Goal: Use online tool/utility: Utilize a website feature to perform a specific function

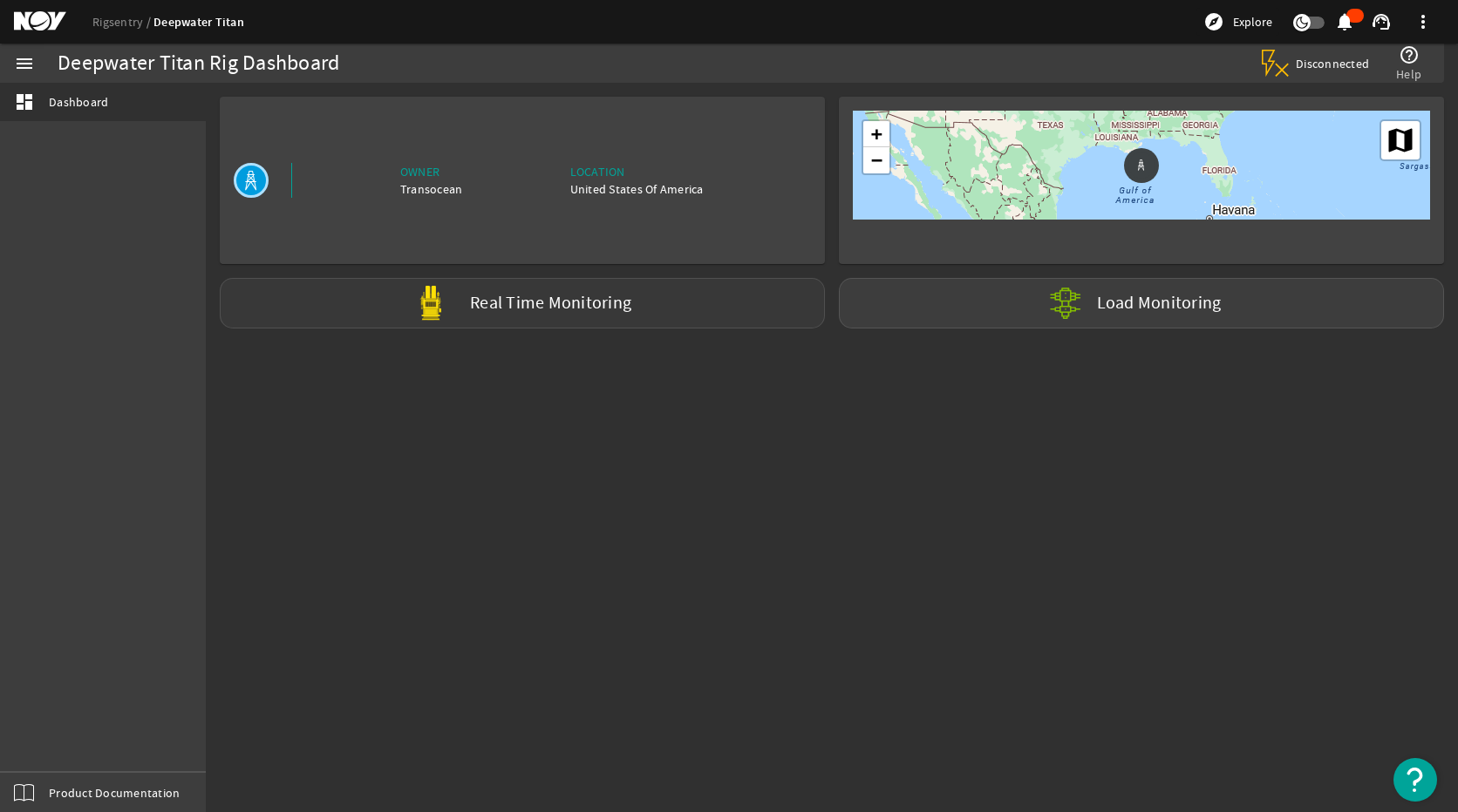
click at [606, 310] on label "Real Time Monitoring" at bounding box center [550, 303] width 161 height 19
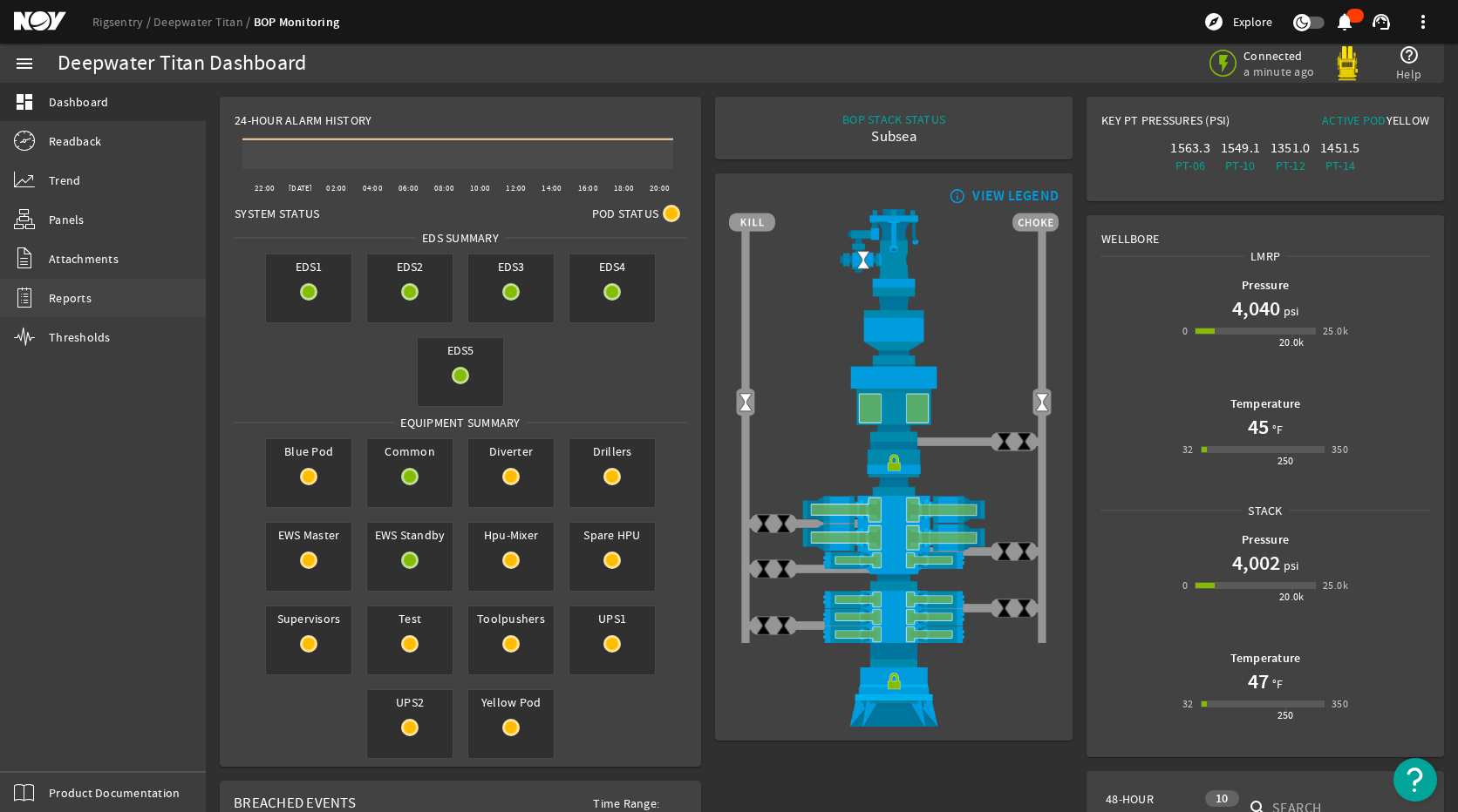
click at [79, 295] on span "Reports" at bounding box center [71, 298] width 43 height 18
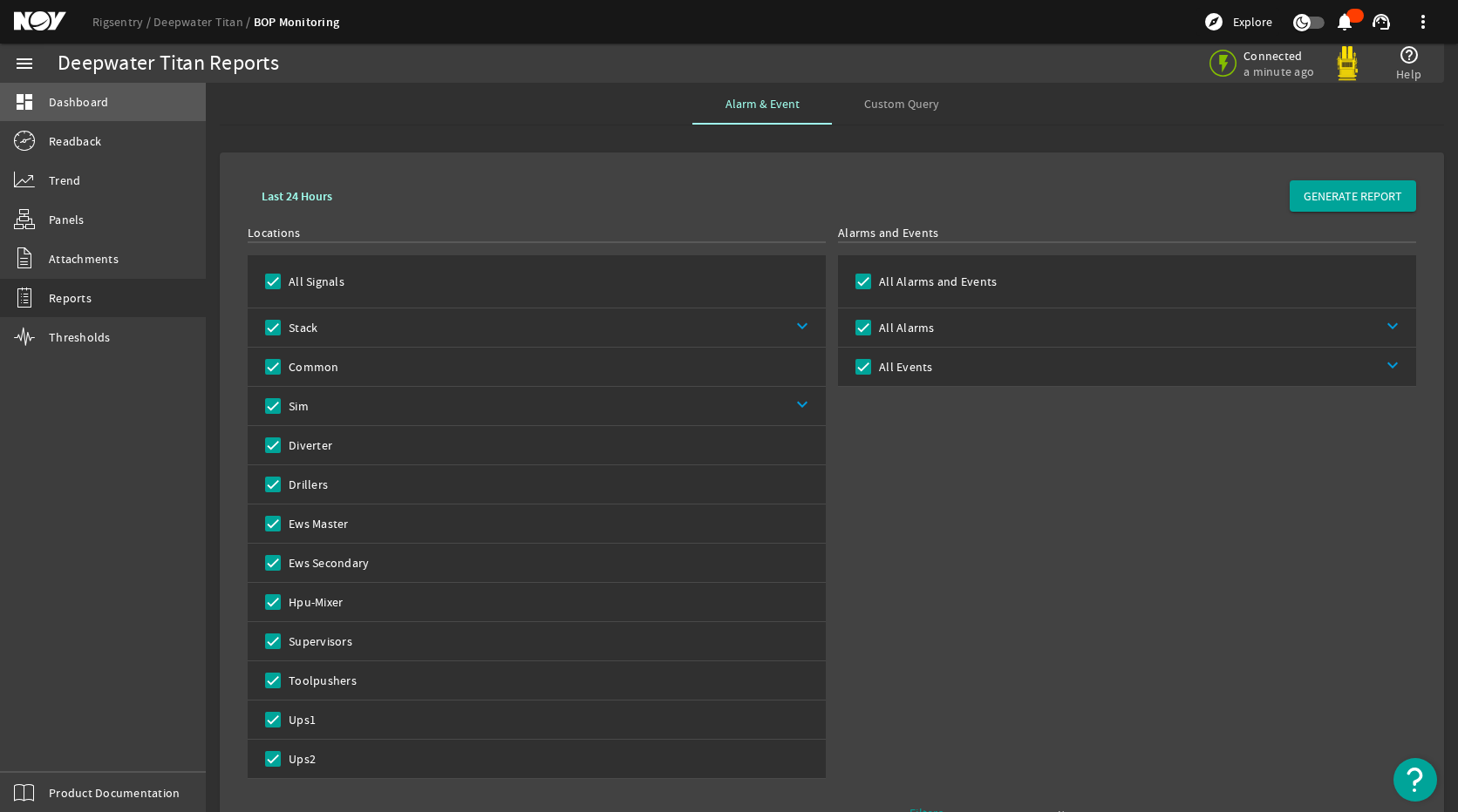
click at [82, 101] on span "Dashboard" at bounding box center [78, 102] width 59 height 18
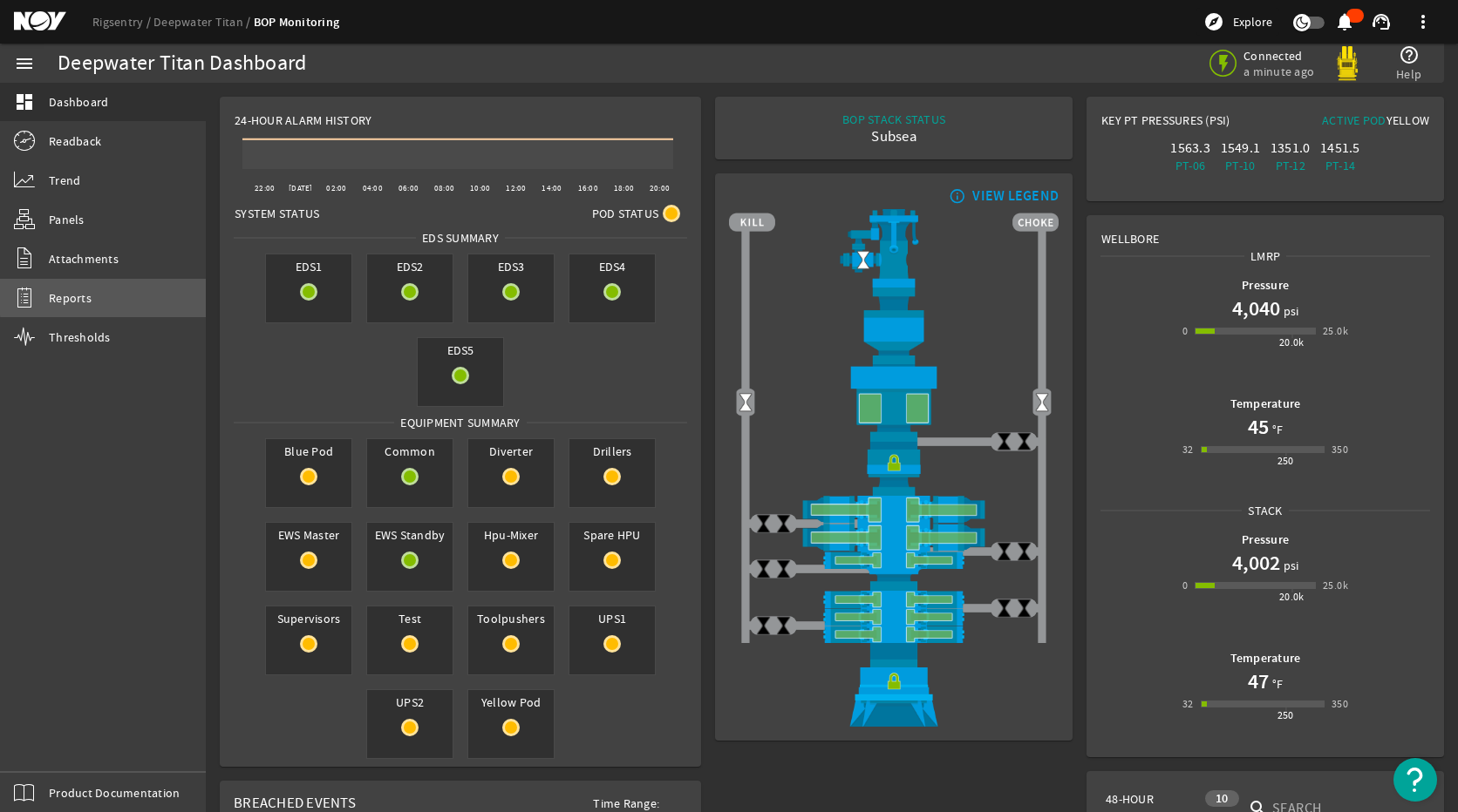
click at [106, 296] on link "Reports" at bounding box center [103, 297] width 206 height 38
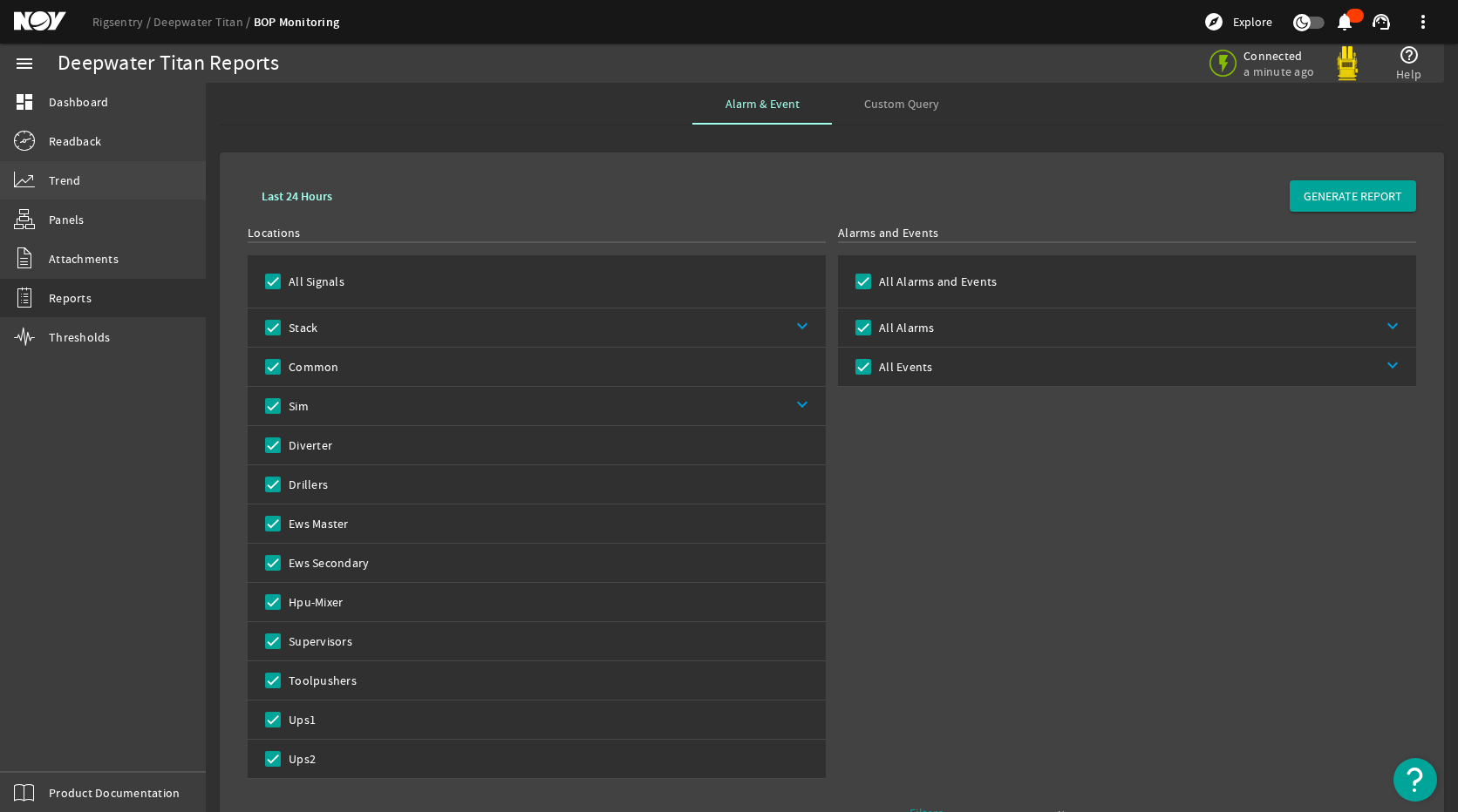
click at [43, 175] on link "Trend" at bounding box center [103, 179] width 206 height 38
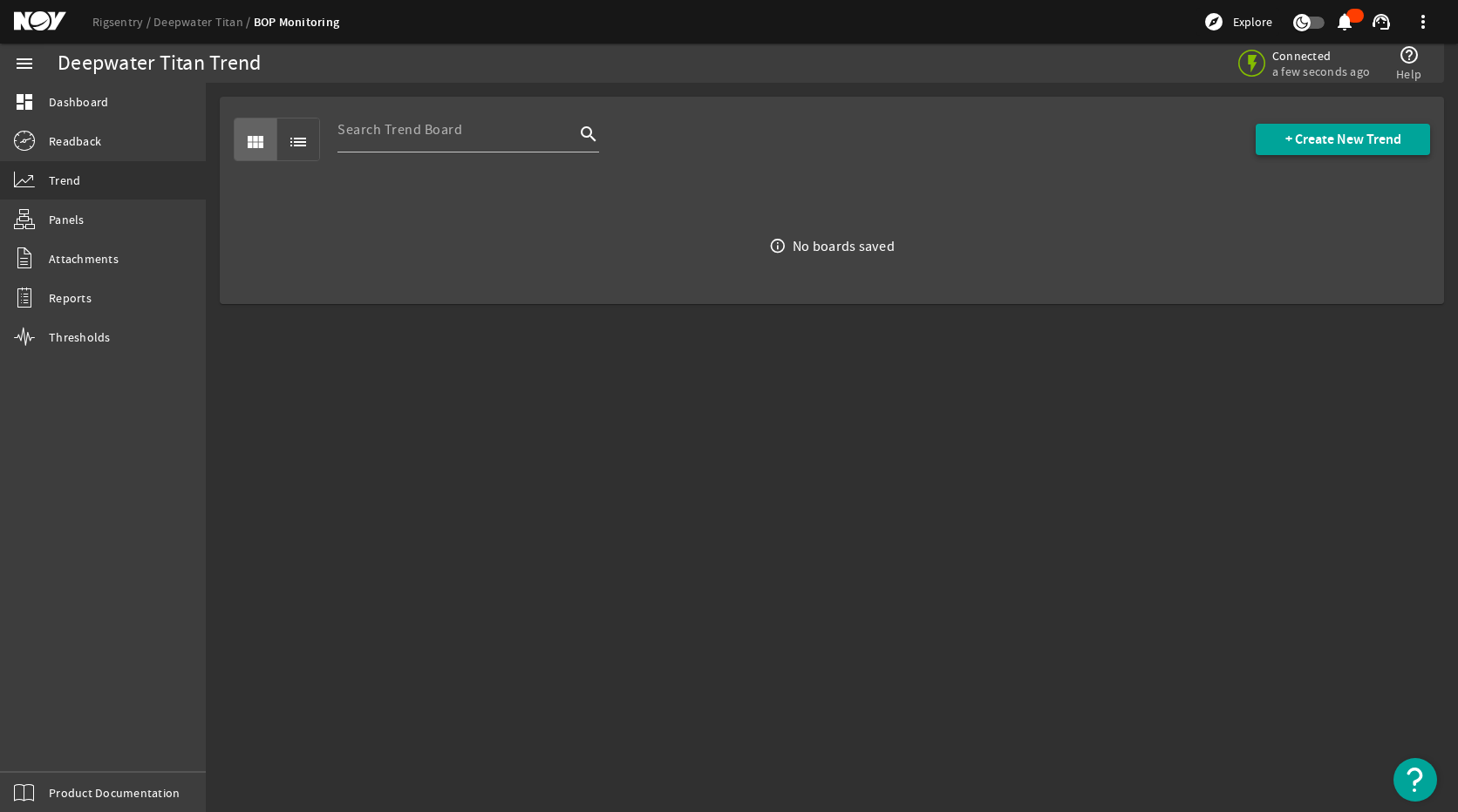
click at [1369, 146] on span "+ Create New Trend" at bounding box center [1343, 139] width 116 height 18
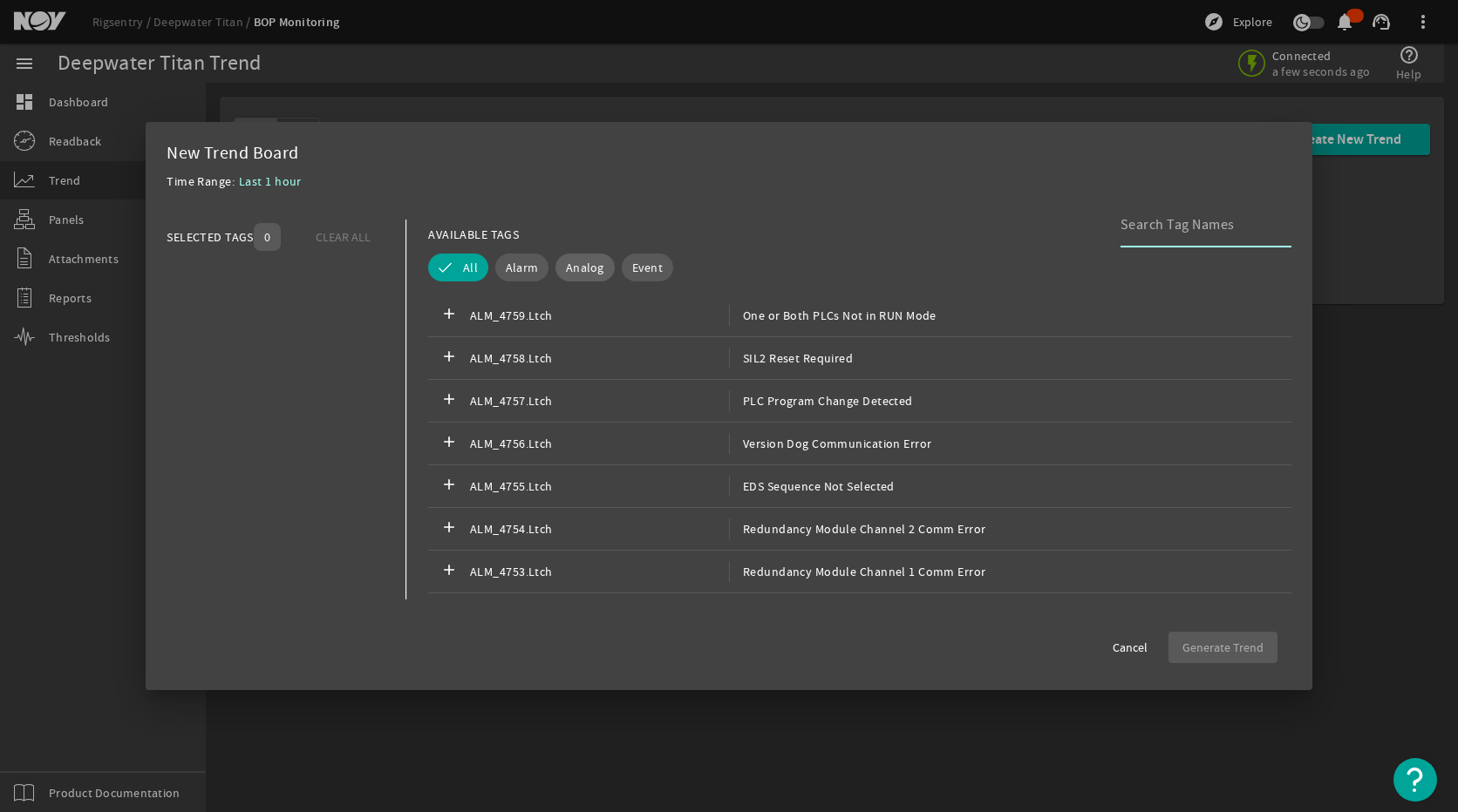
click at [586, 271] on span "Analog" at bounding box center [585, 268] width 38 height 18
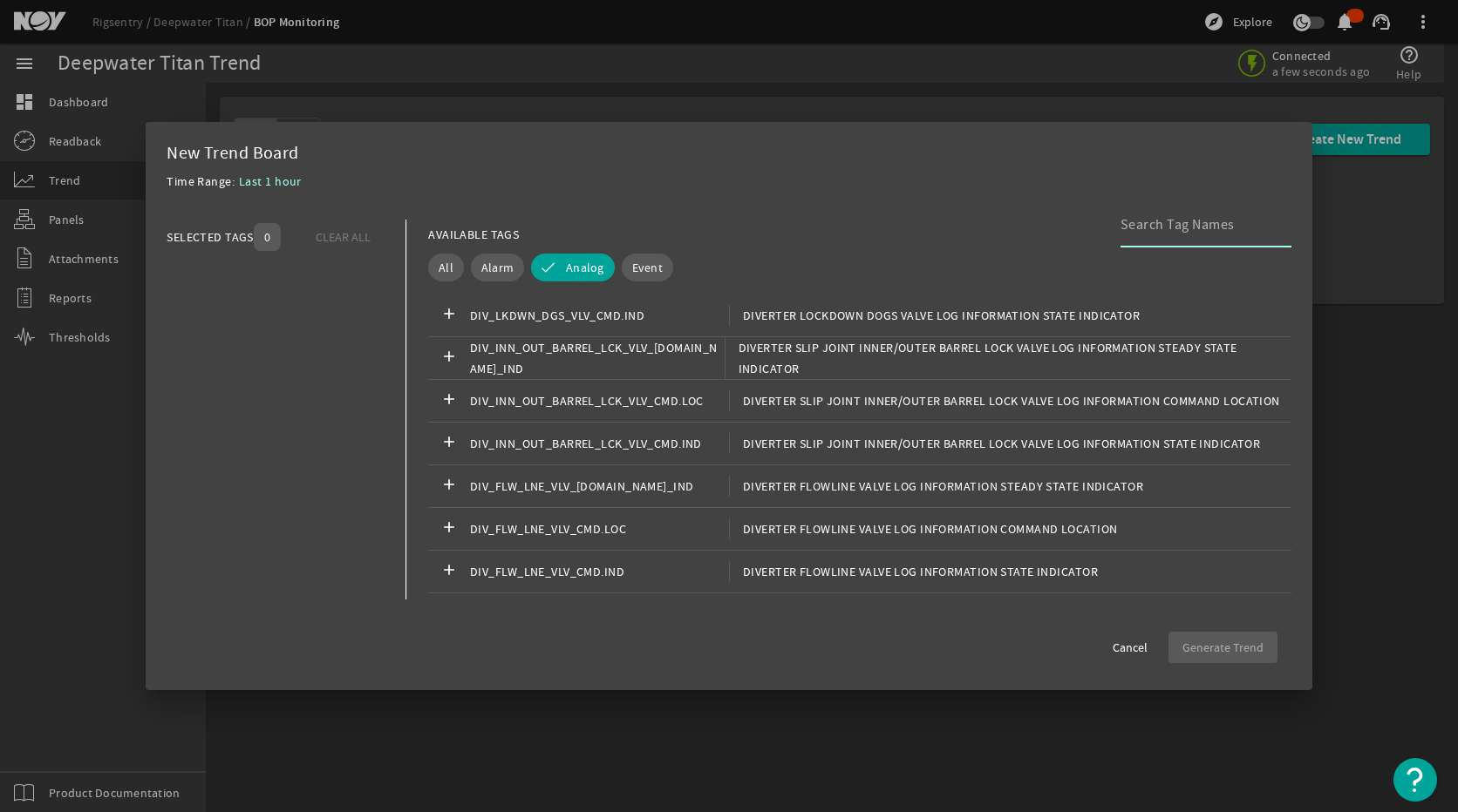
click at [1205, 231] on input at bounding box center [1199, 225] width 157 height 21
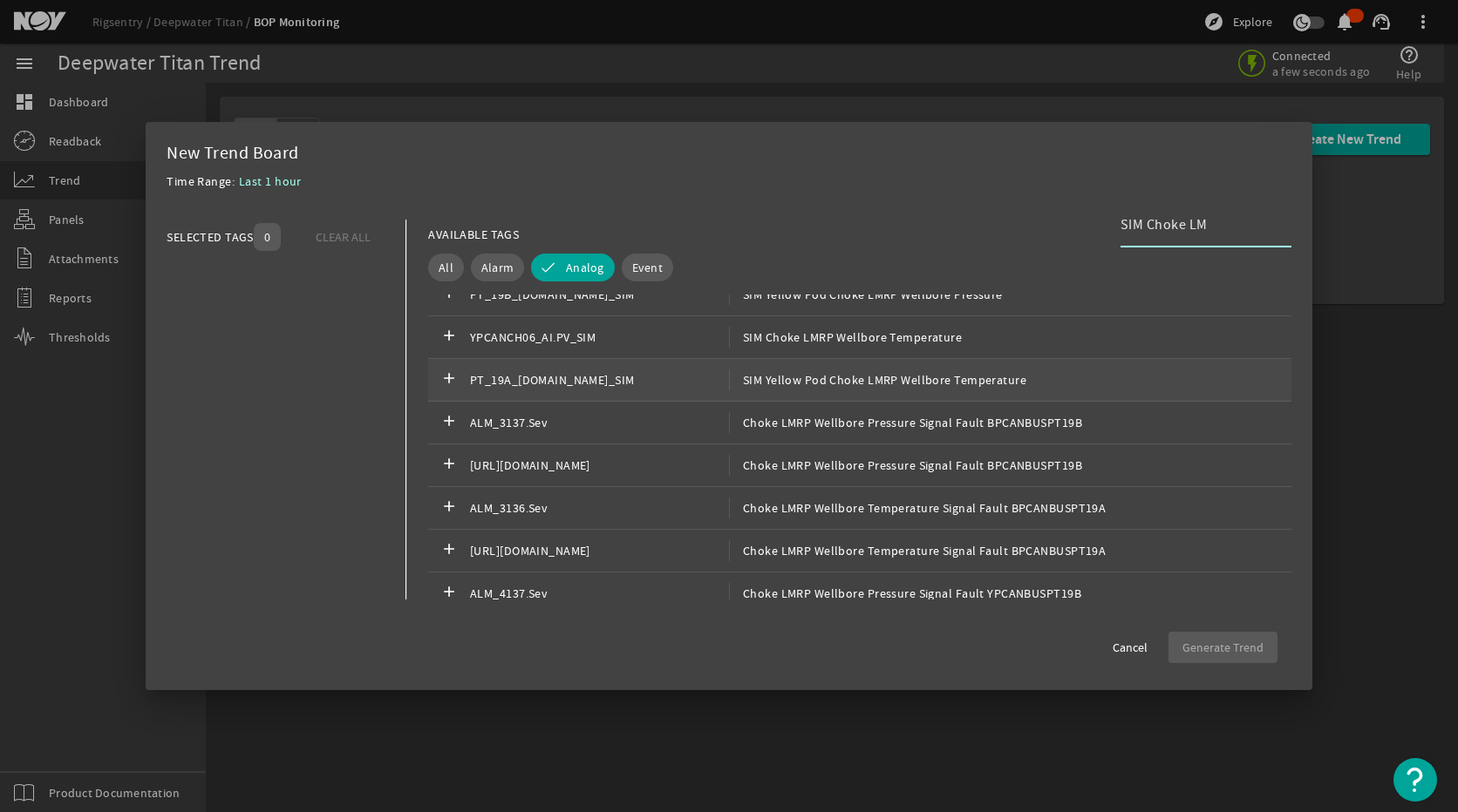
scroll to position [1227, 0]
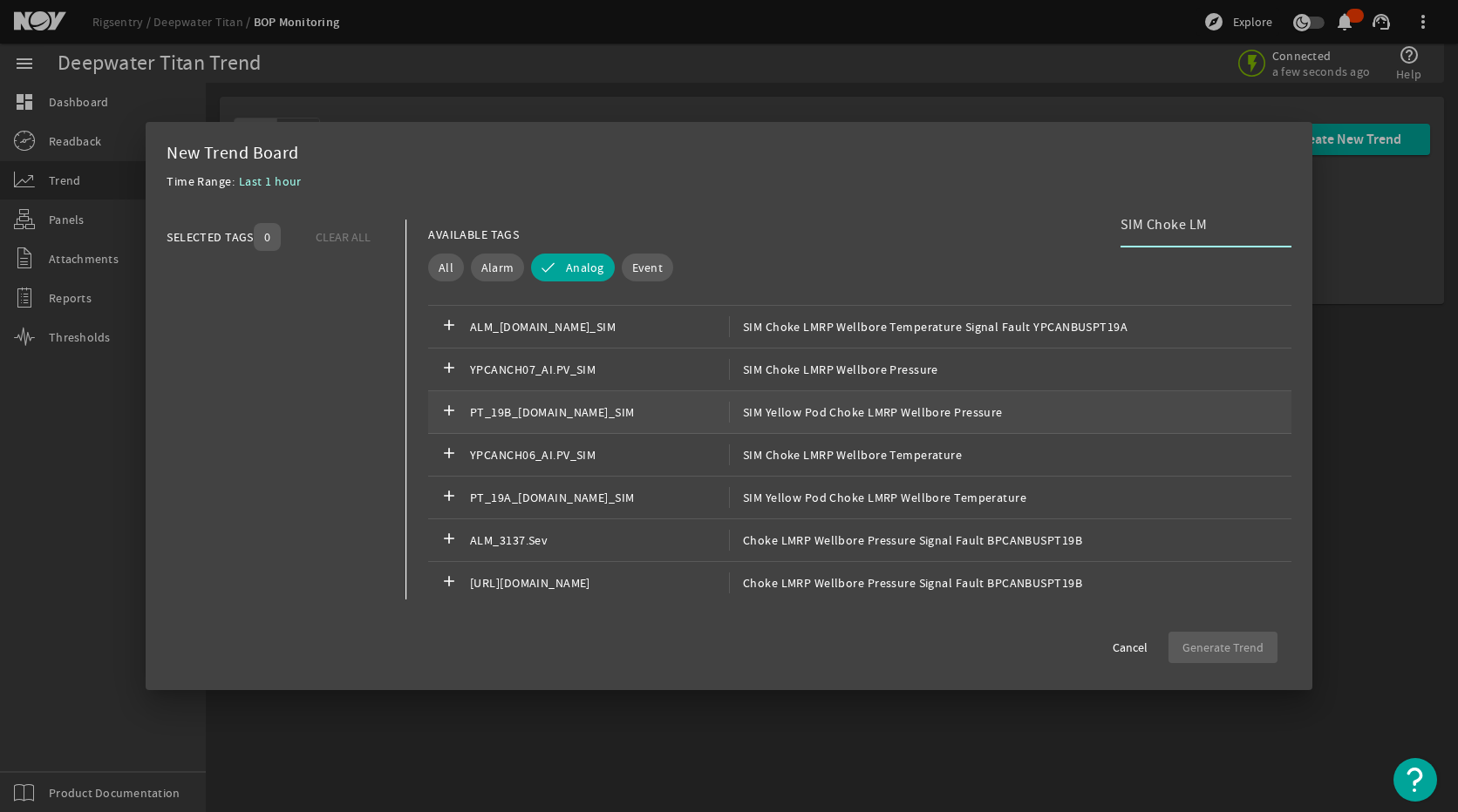
click at [809, 419] on span "SIM Yellow Pod Choke LMRP Wellbore Pressure" at bounding box center [865, 412] width 274 height 21
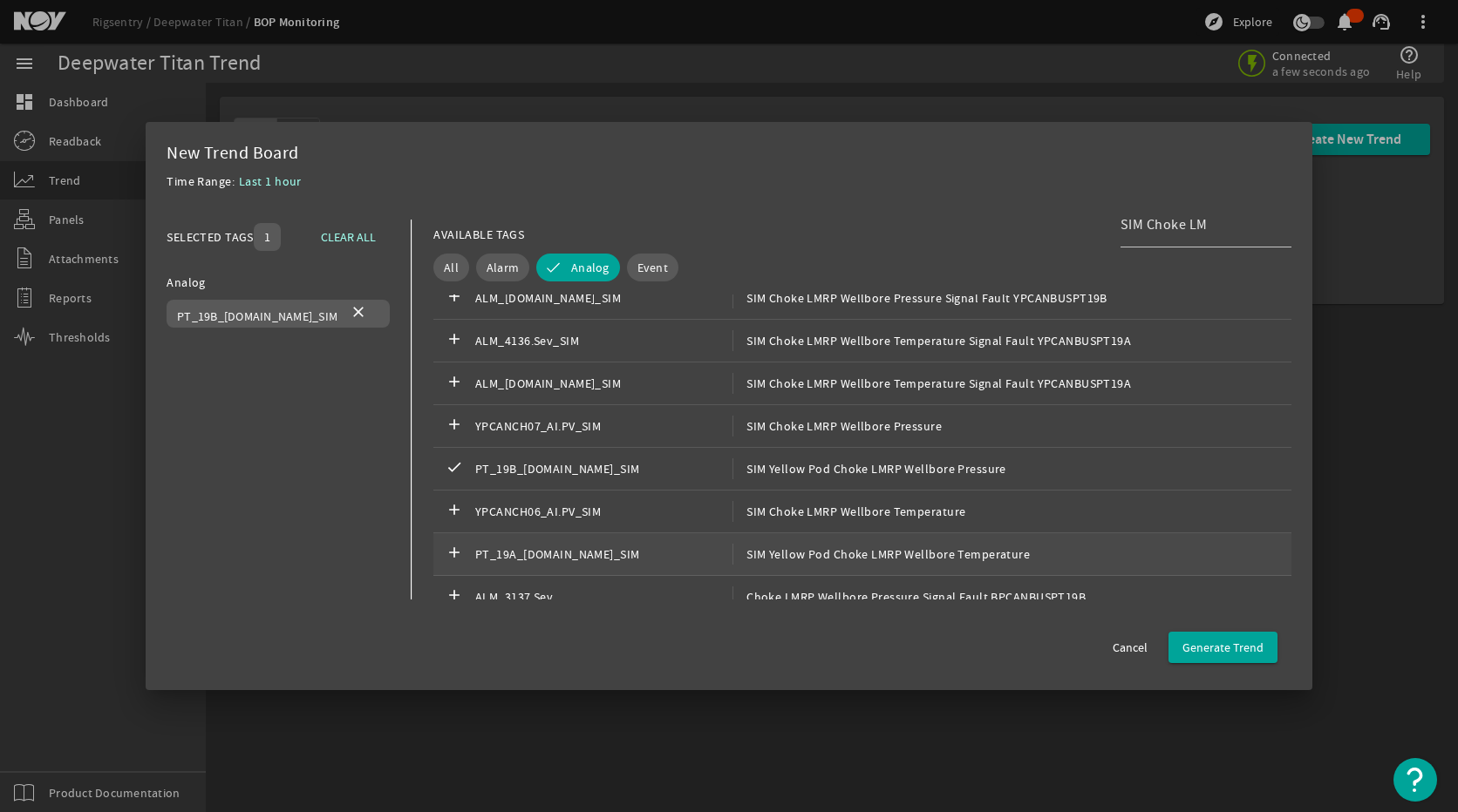
scroll to position [1140, 0]
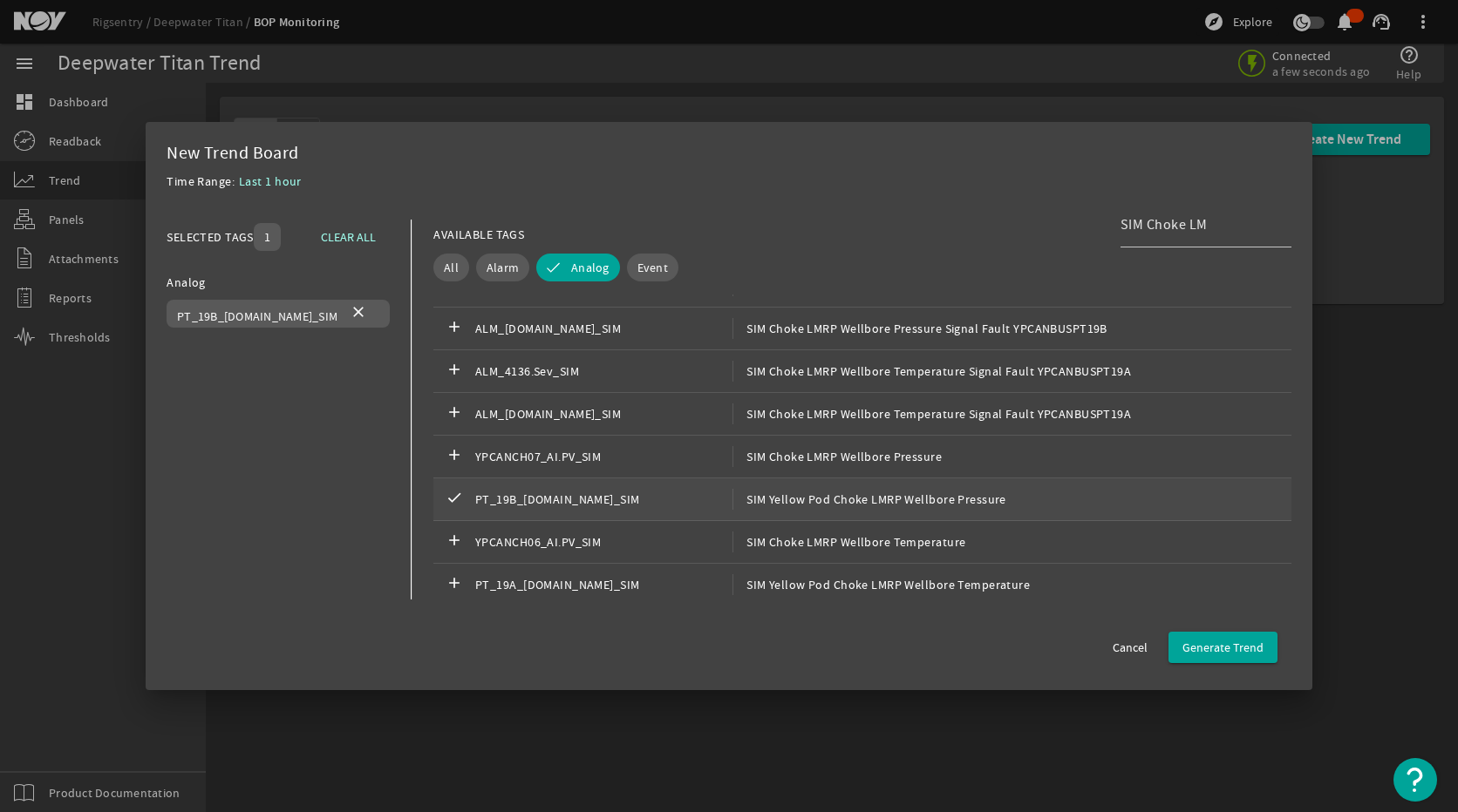
click at [858, 502] on span "SIM Yellow Pod Choke LMRP Wellbore Pressure" at bounding box center [868, 499] width 274 height 21
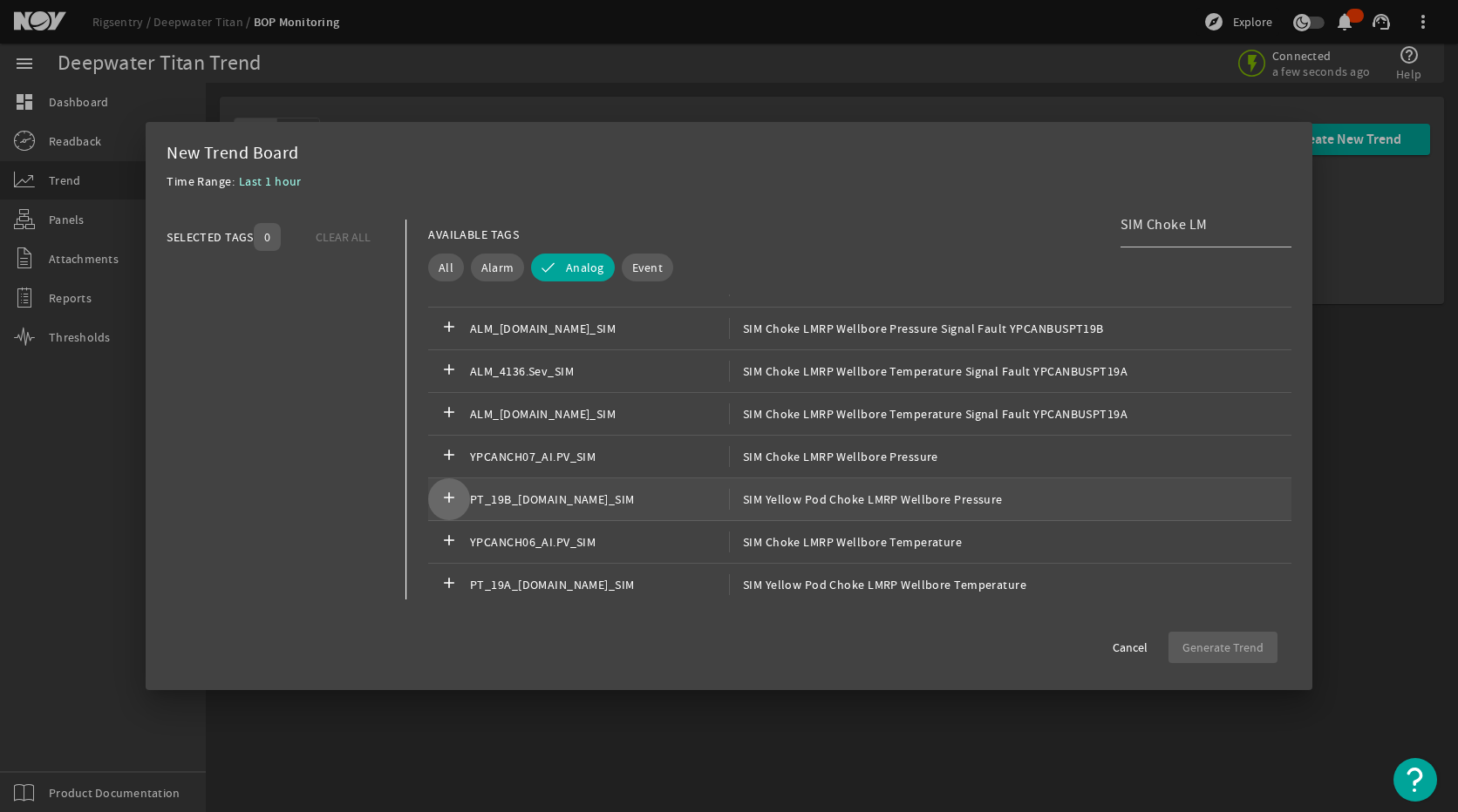
click at [439, 499] on mat-icon "add" at bounding box center [448, 499] width 21 height 21
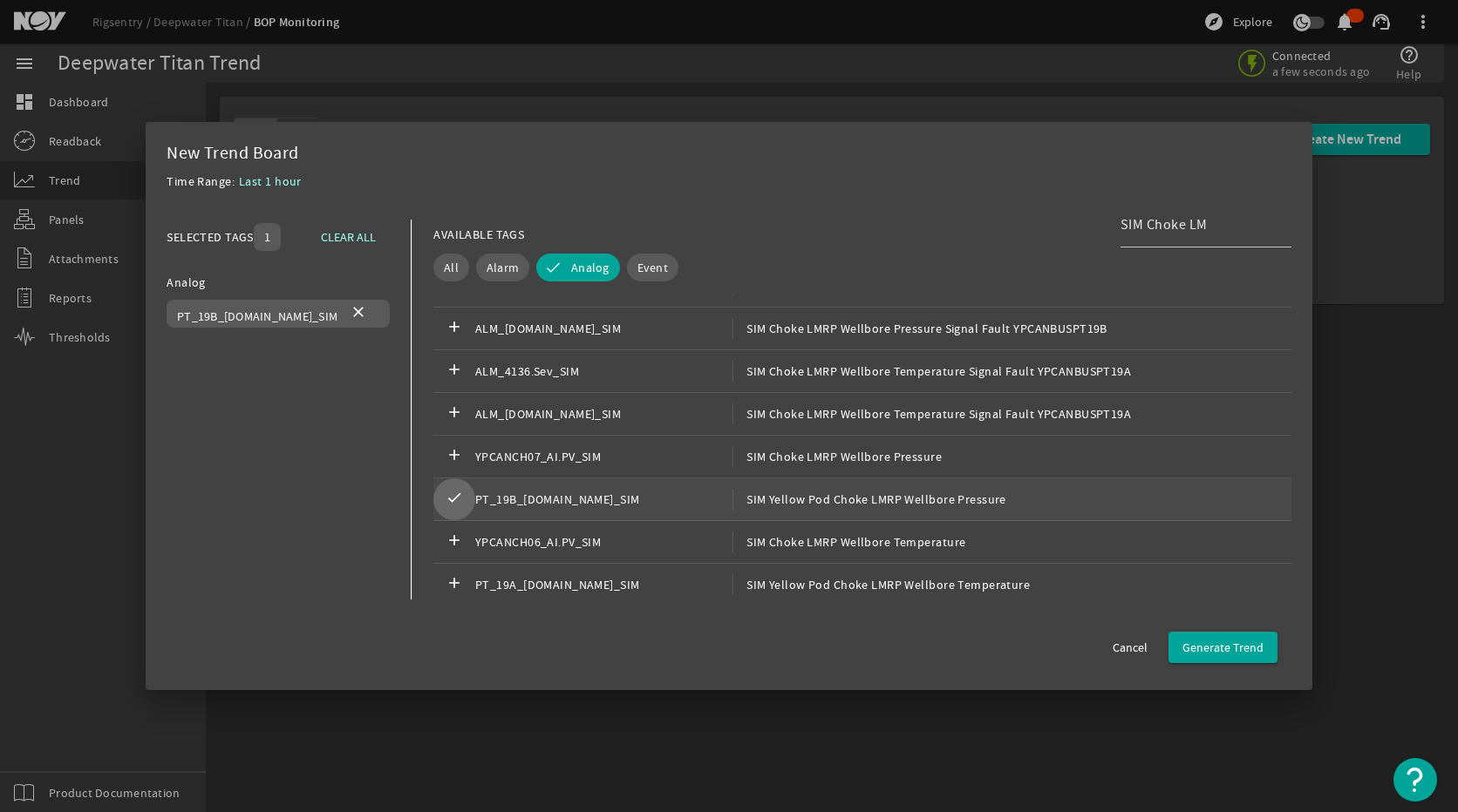
click at [453, 497] on mat-icon "check" at bounding box center [453, 499] width 21 height 21
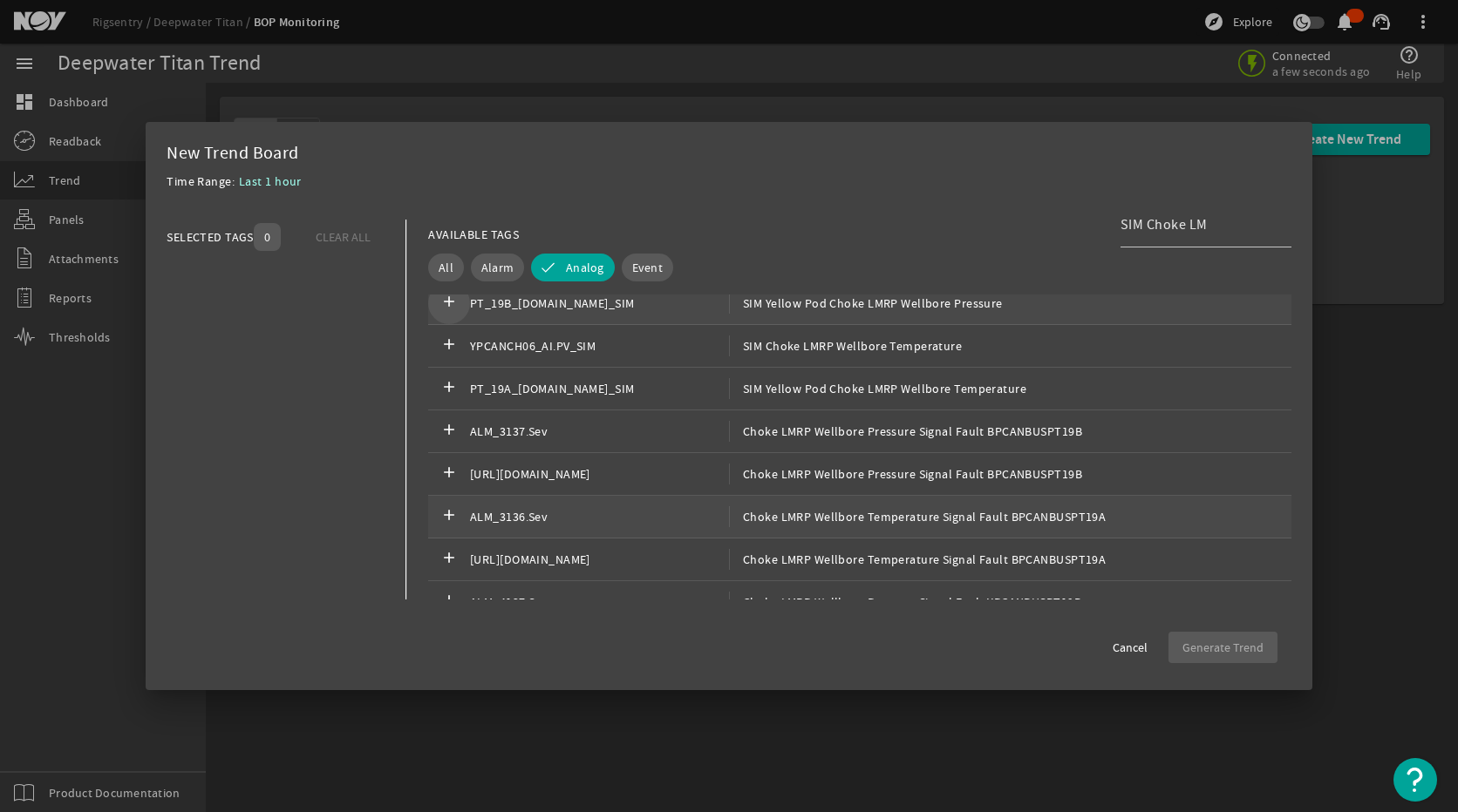
scroll to position [1227, 0]
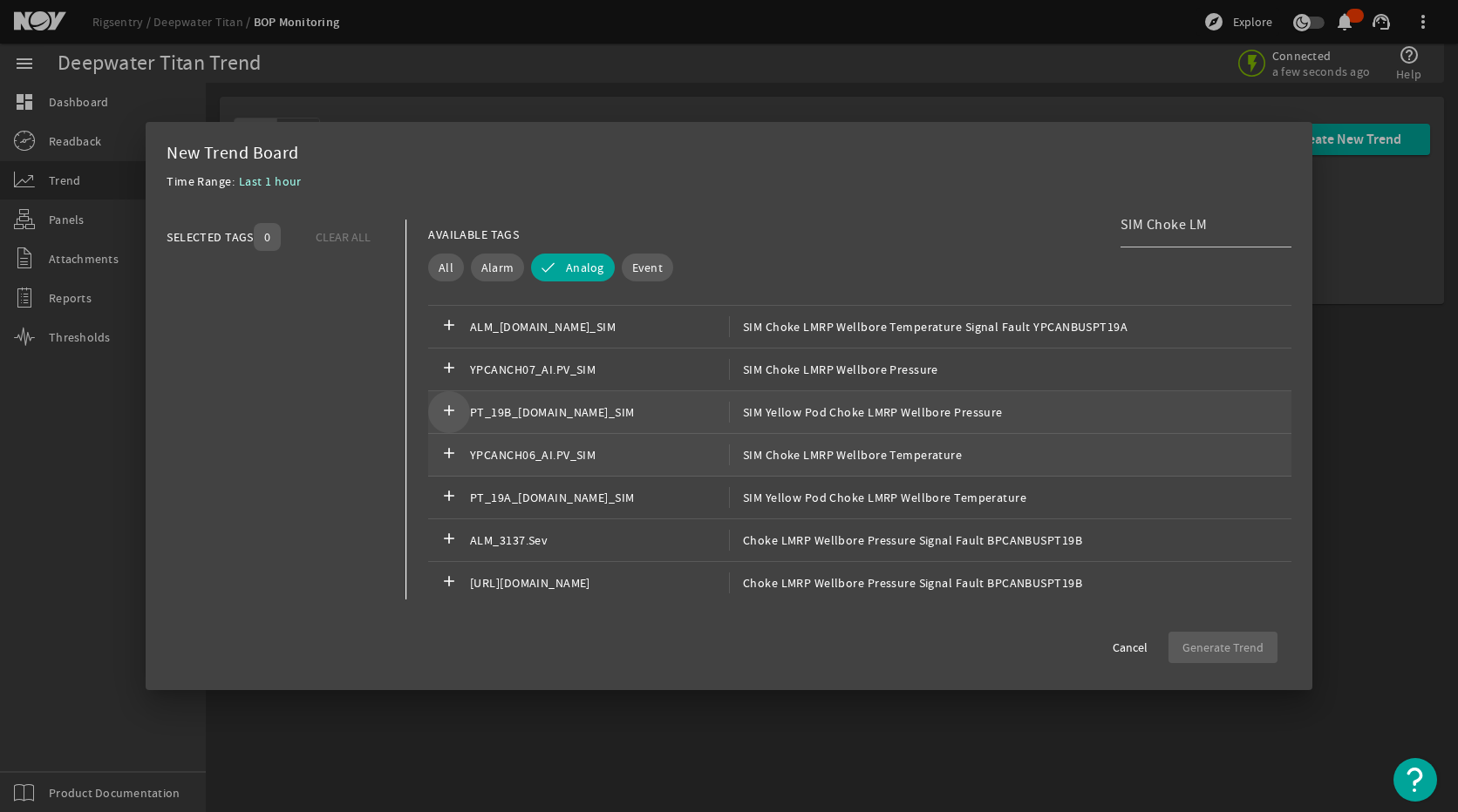
click at [826, 464] on span "SIM Choke LMRP Wellbore Temperature" at bounding box center [845, 454] width 233 height 21
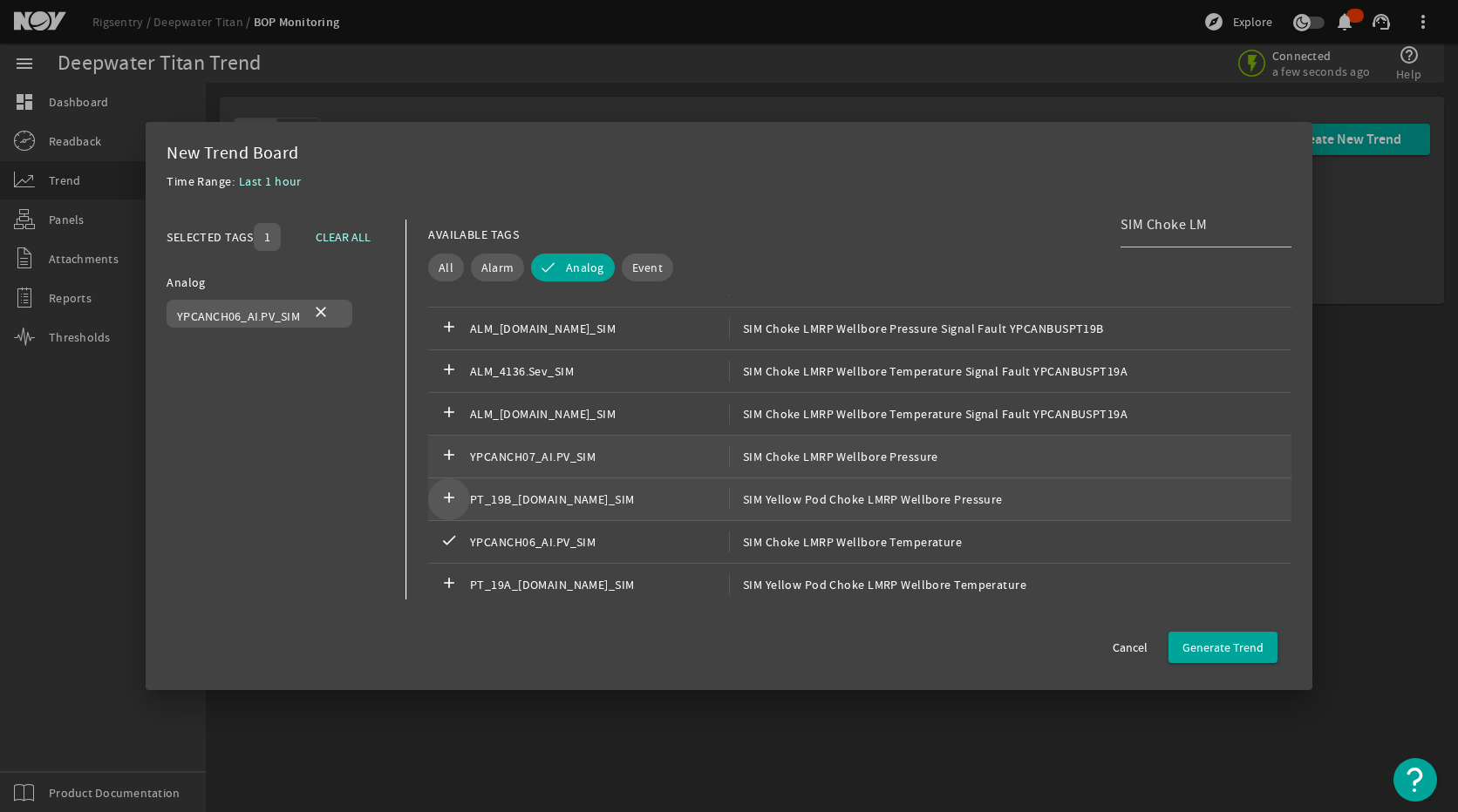
click at [841, 470] on div "add YPCANCH07_AI.PV_SIM SIM Choke LMRP Wellbore Pressure" at bounding box center [859, 457] width 863 height 43
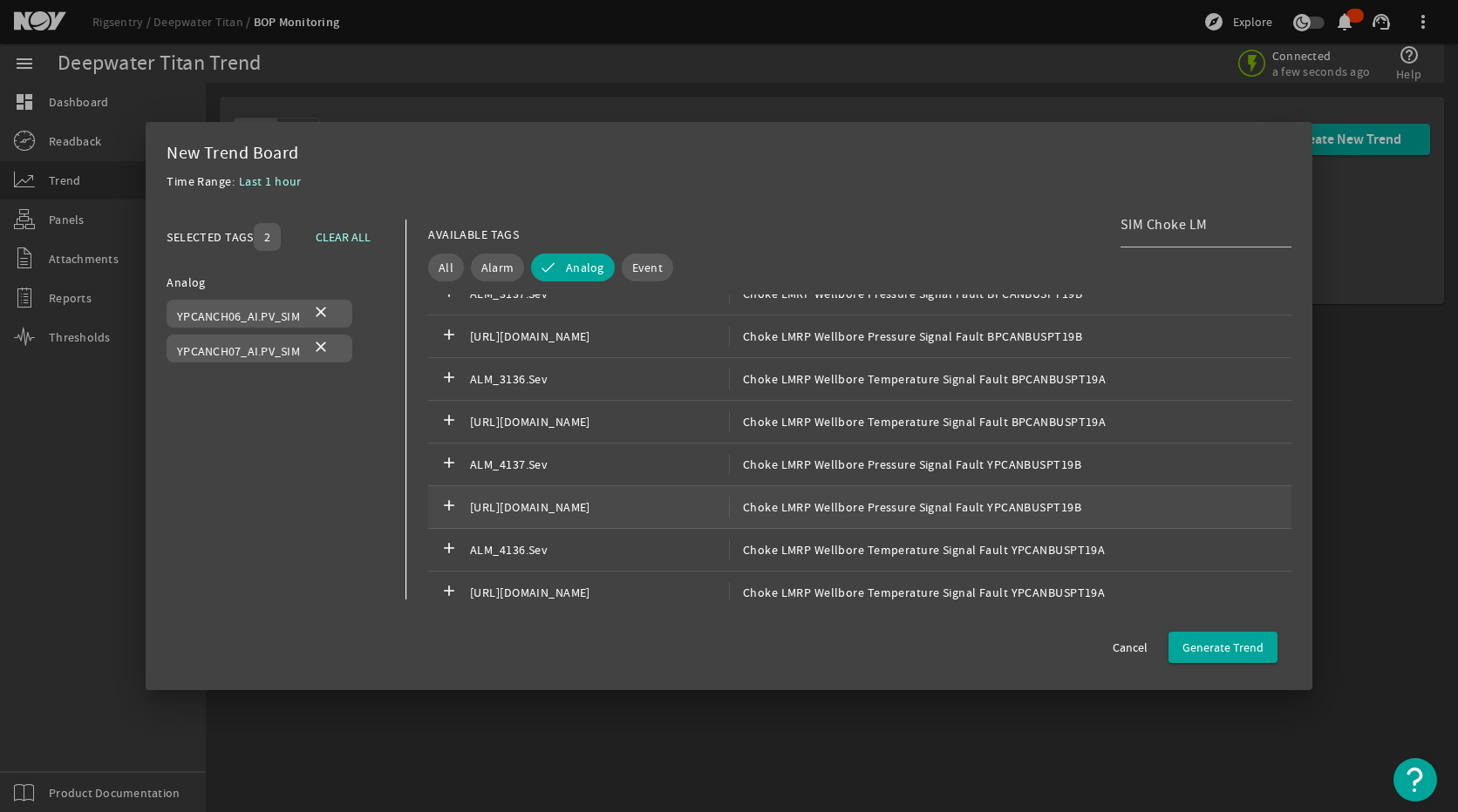
scroll to position [1489, 0]
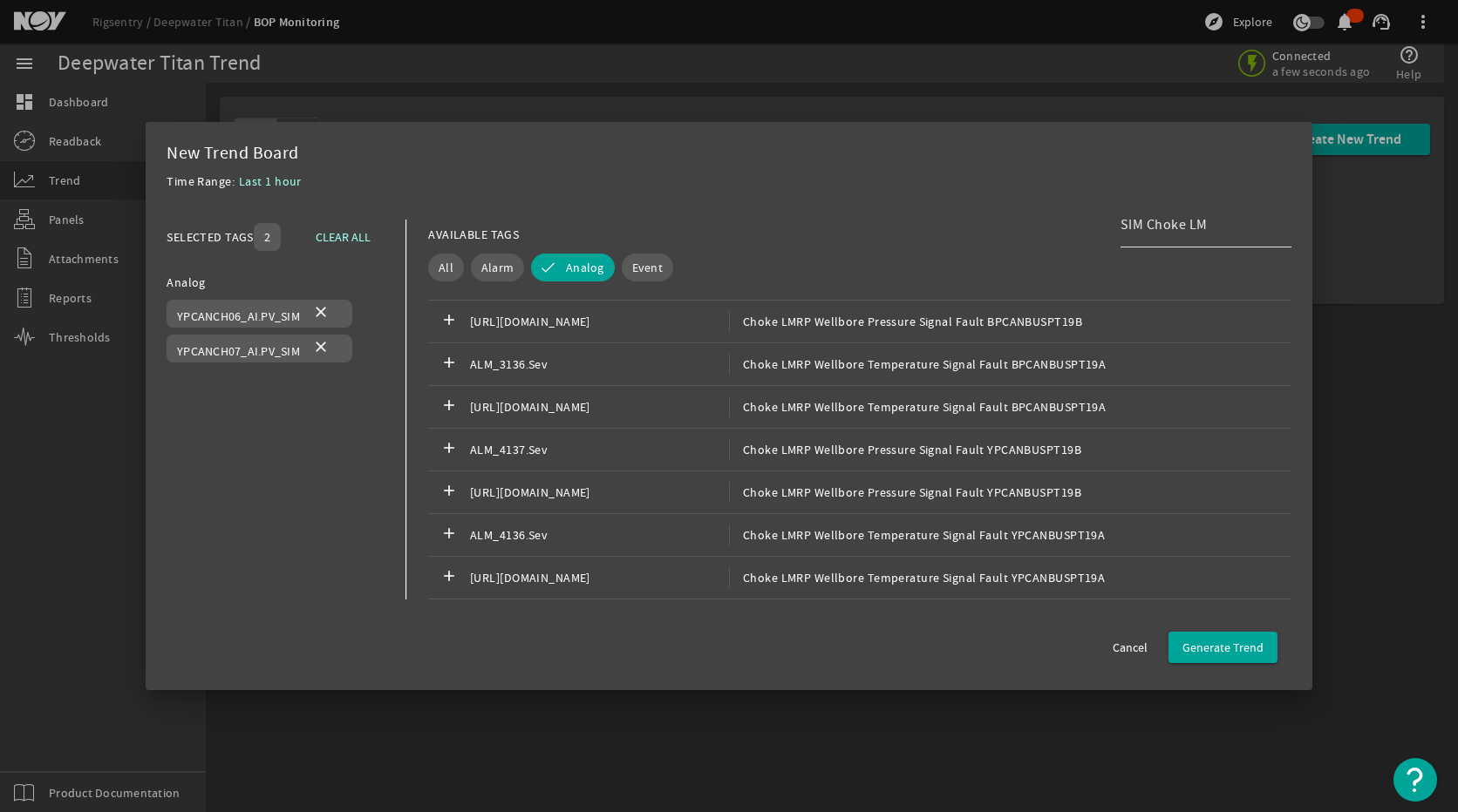
click at [1212, 229] on input "SIM Choke LM" at bounding box center [1199, 225] width 157 height 21
drag, startPoint x: 1215, startPoint y: 228, endPoint x: 1150, endPoint y: 226, distance: 65.0
click at [1150, 226] on input "SIM Choke LM" at bounding box center [1199, 225] width 157 height 21
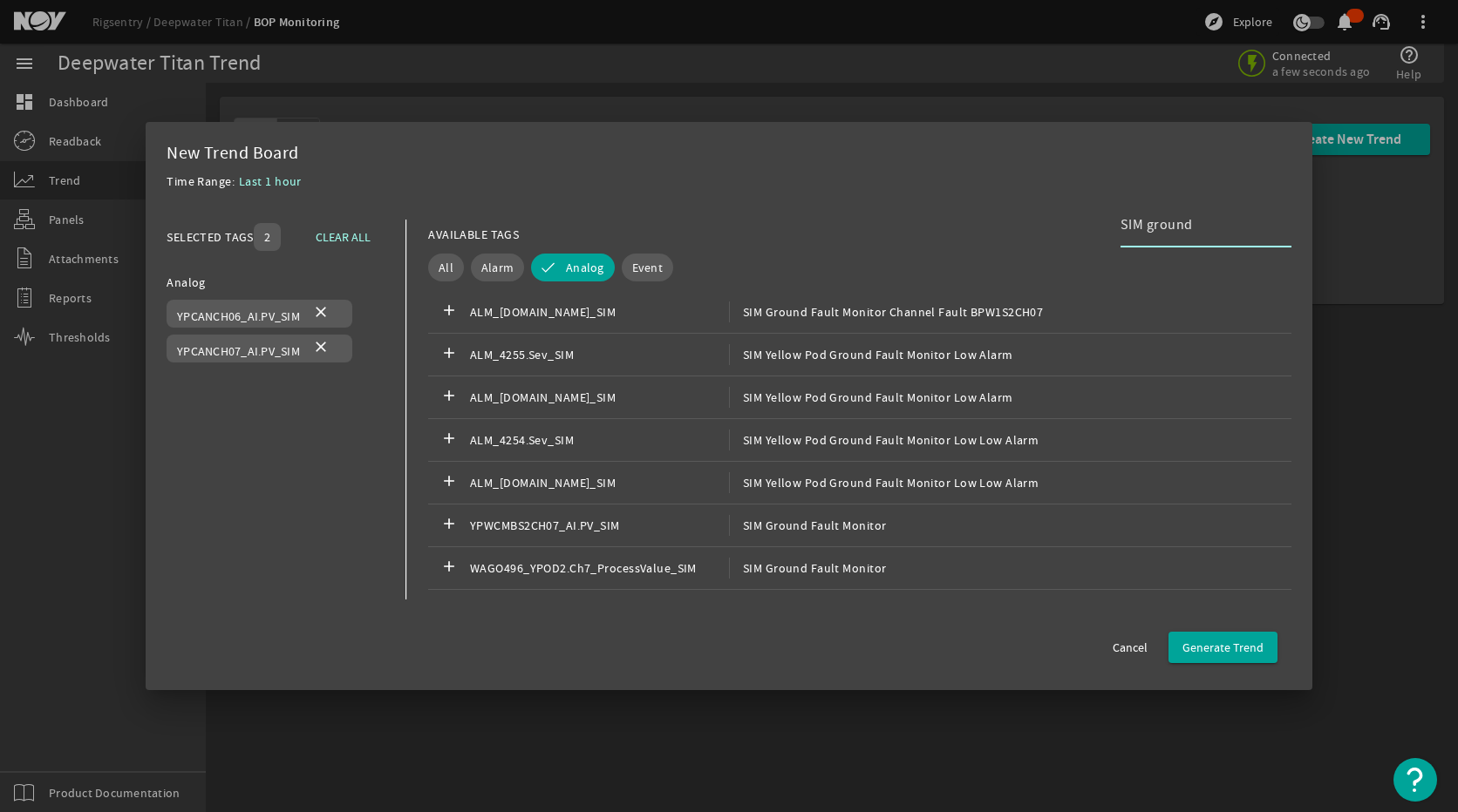
scroll to position [610, 0]
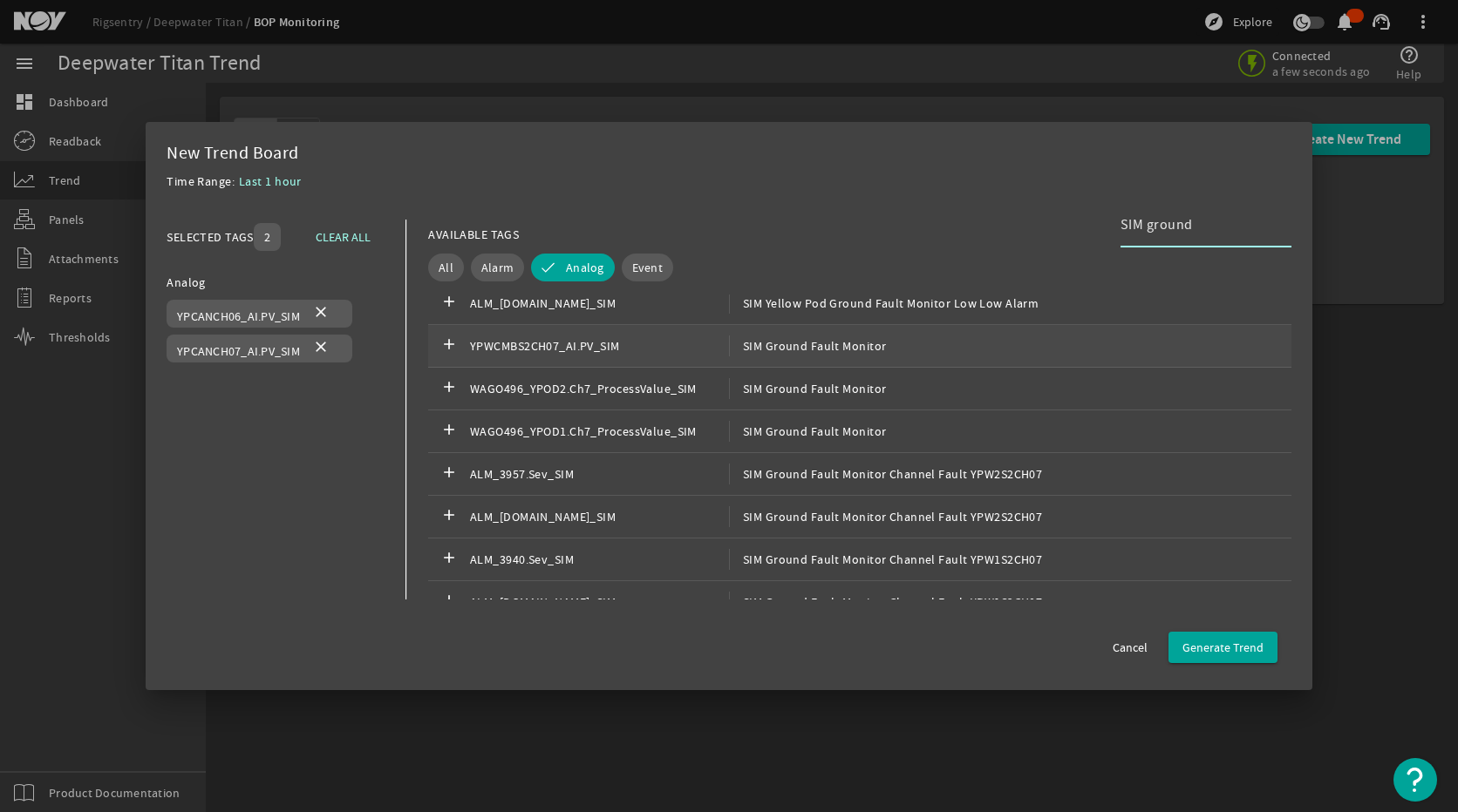
type input "SIM ground"
click at [856, 345] on span "SIM Ground Fault Monitor" at bounding box center [807, 345] width 158 height 21
click at [1205, 645] on span "Generate Trend" at bounding box center [1223, 647] width 81 height 18
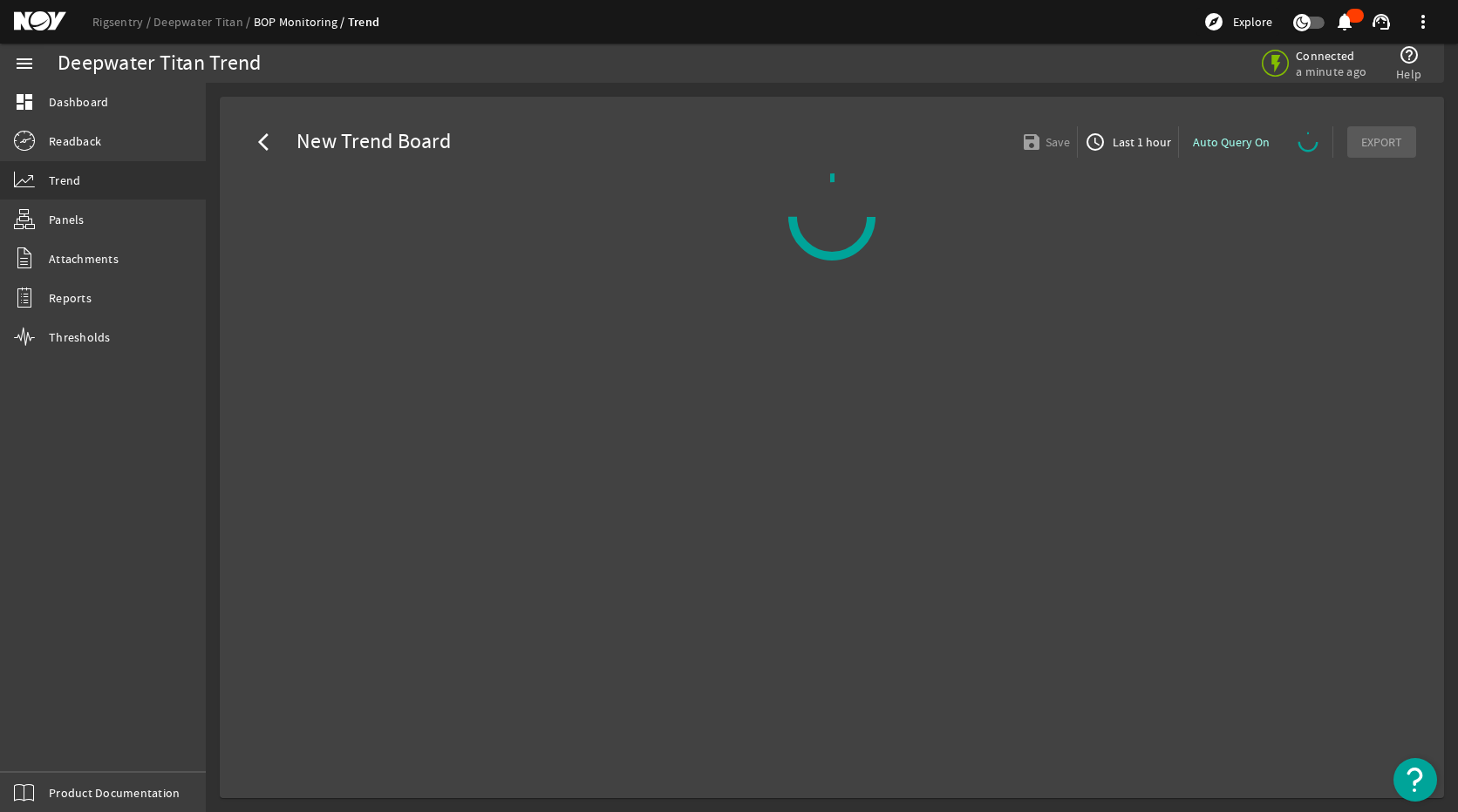
select select "ALL"
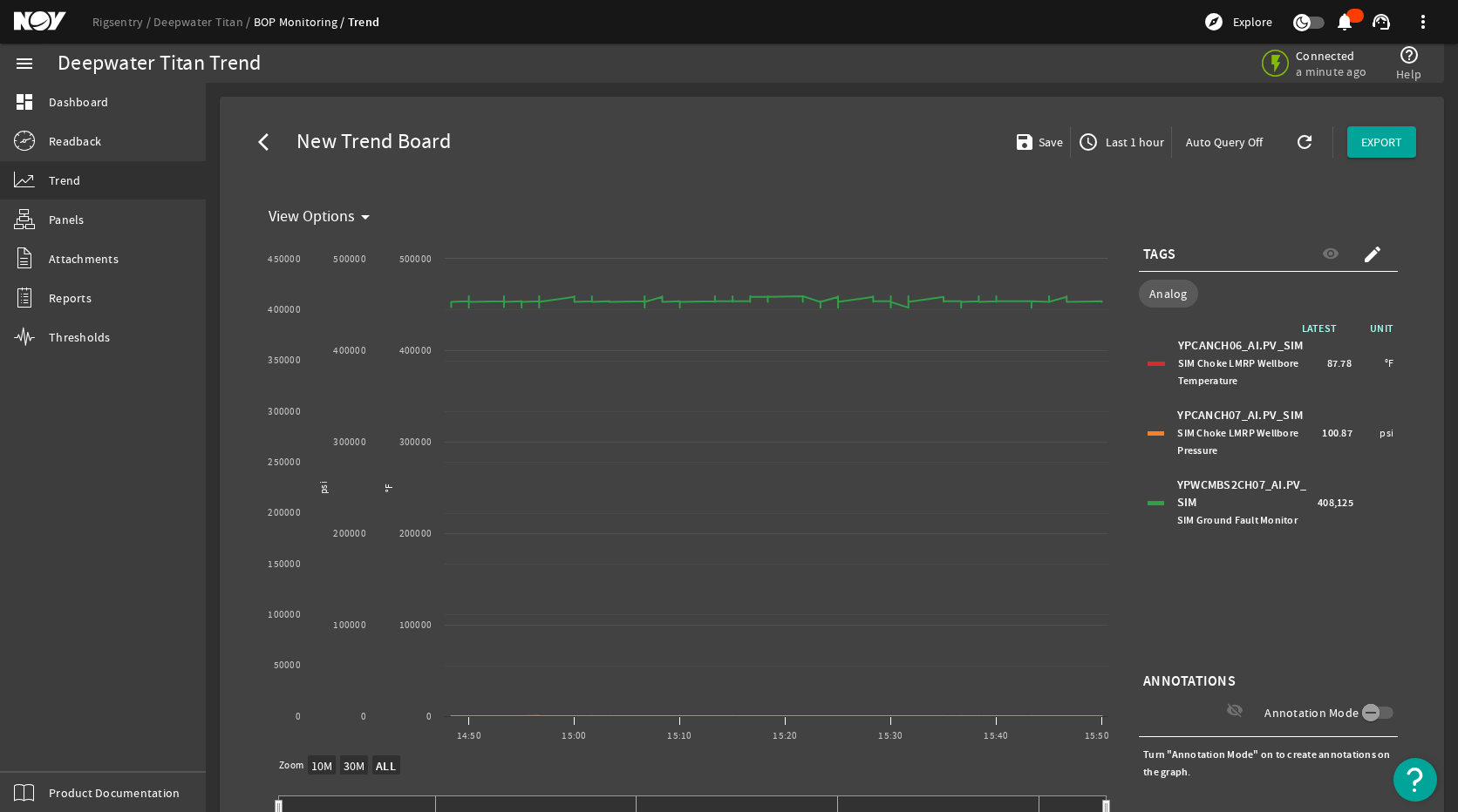
click at [1152, 358] on div "YPCANCH06_AI.PV_SIM SIM Choke LMRP Wellbore Temperature 87.78 °F" at bounding box center [1268, 363] width 250 height 61
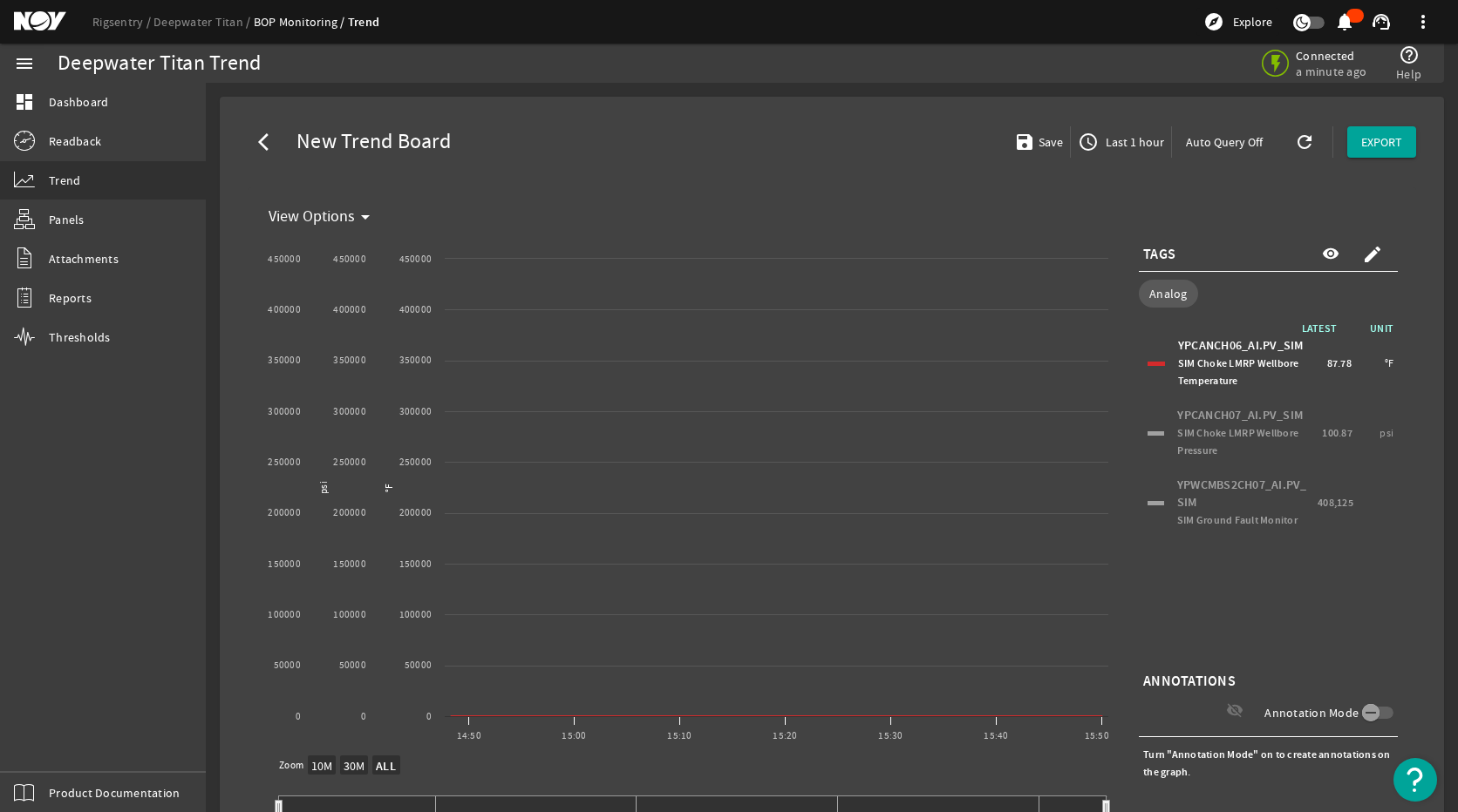
click at [1155, 431] on div "YPCANCH07_AI.PV_SIM SIM Choke LMRP Wellbore Pressure 100.87 psi" at bounding box center [1268, 433] width 250 height 61
click at [1153, 509] on div "YPWCMBS2CH07_AI.PV_SIM SIM Ground Fault Monitor 408,125" at bounding box center [1268, 503] width 250 height 61
click at [1149, 504] on div at bounding box center [1155, 503] width 17 height 4
click at [1143, 427] on div "YPCANCH07_AI.PV_SIM SIM Choke LMRP Wellbore Pressure 100.87 psi" at bounding box center [1268, 433] width 250 height 61
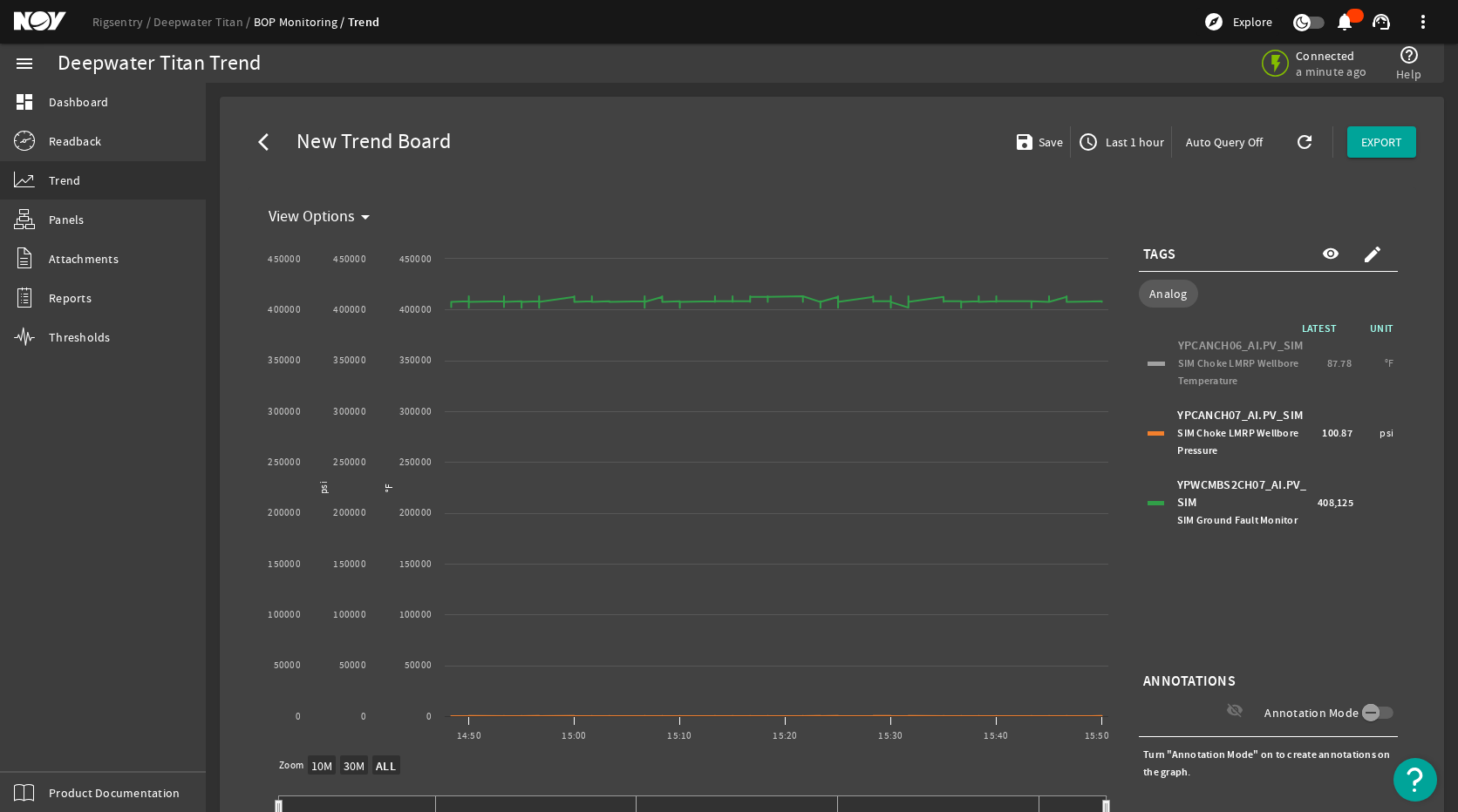
click at [1146, 360] on div "YPCANCH06_AI.PV_SIM SIM Choke LMRP Wellbore Temperature 87.78 °F" at bounding box center [1268, 363] width 250 height 61
click at [1152, 496] on div "YPWCMBS2CH07_AI.PV_SIM SIM Ground Fault Monitor 408,125" at bounding box center [1268, 503] width 250 height 61
click at [1147, 431] on div at bounding box center [1155, 433] width 17 height 4
click at [1147, 503] on div at bounding box center [1155, 503] width 17 height 4
click at [1145, 369] on div "YPCANCH06_AI.PV_SIM SIM Choke LMRP Wellbore Temperature 87.78 °F" at bounding box center [1268, 363] width 250 height 61
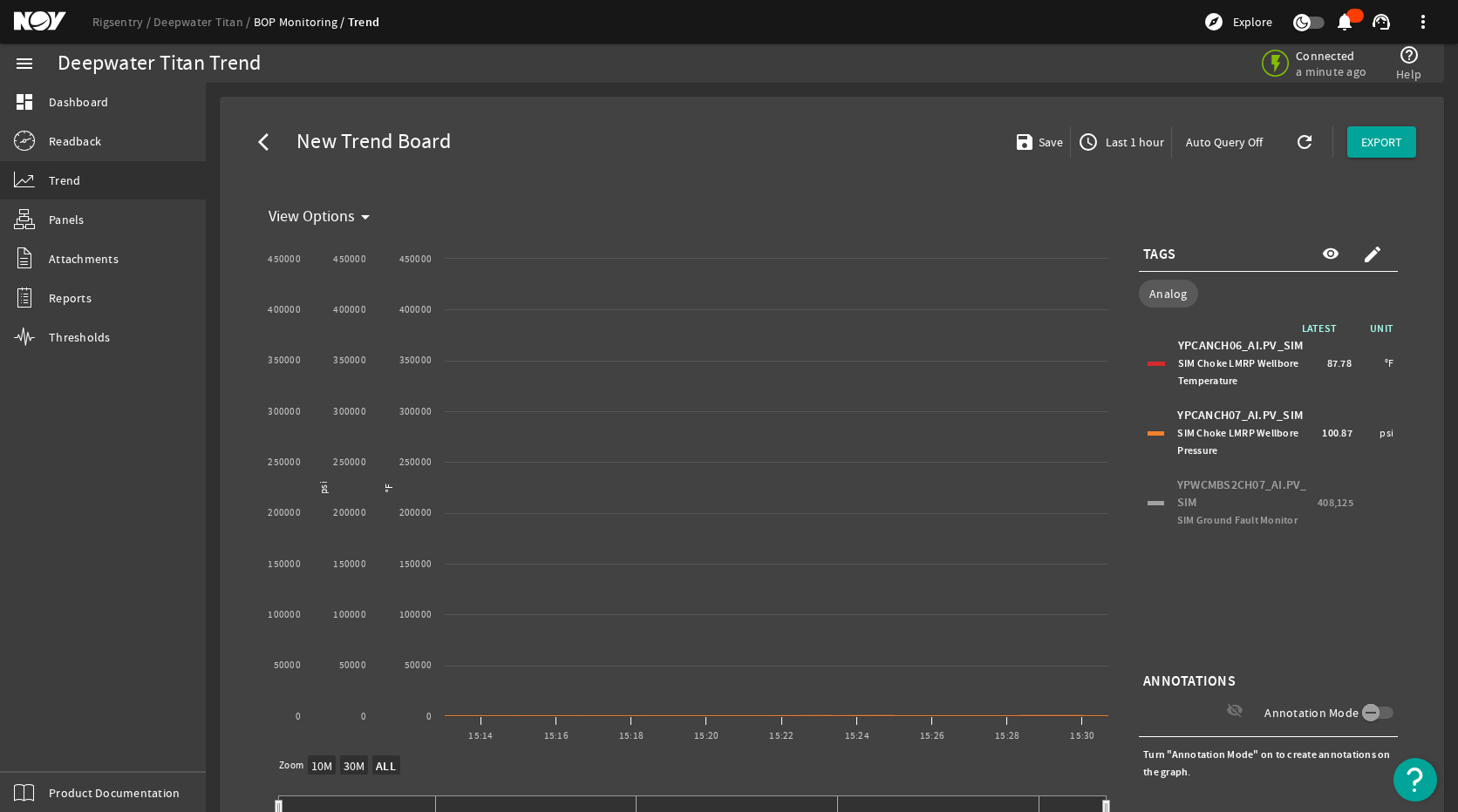
click at [1152, 367] on div "YPCANCH06_AI.PV_SIM SIM Choke LMRP Wellbore Temperature 87.78 °F" at bounding box center [1268, 363] width 250 height 61
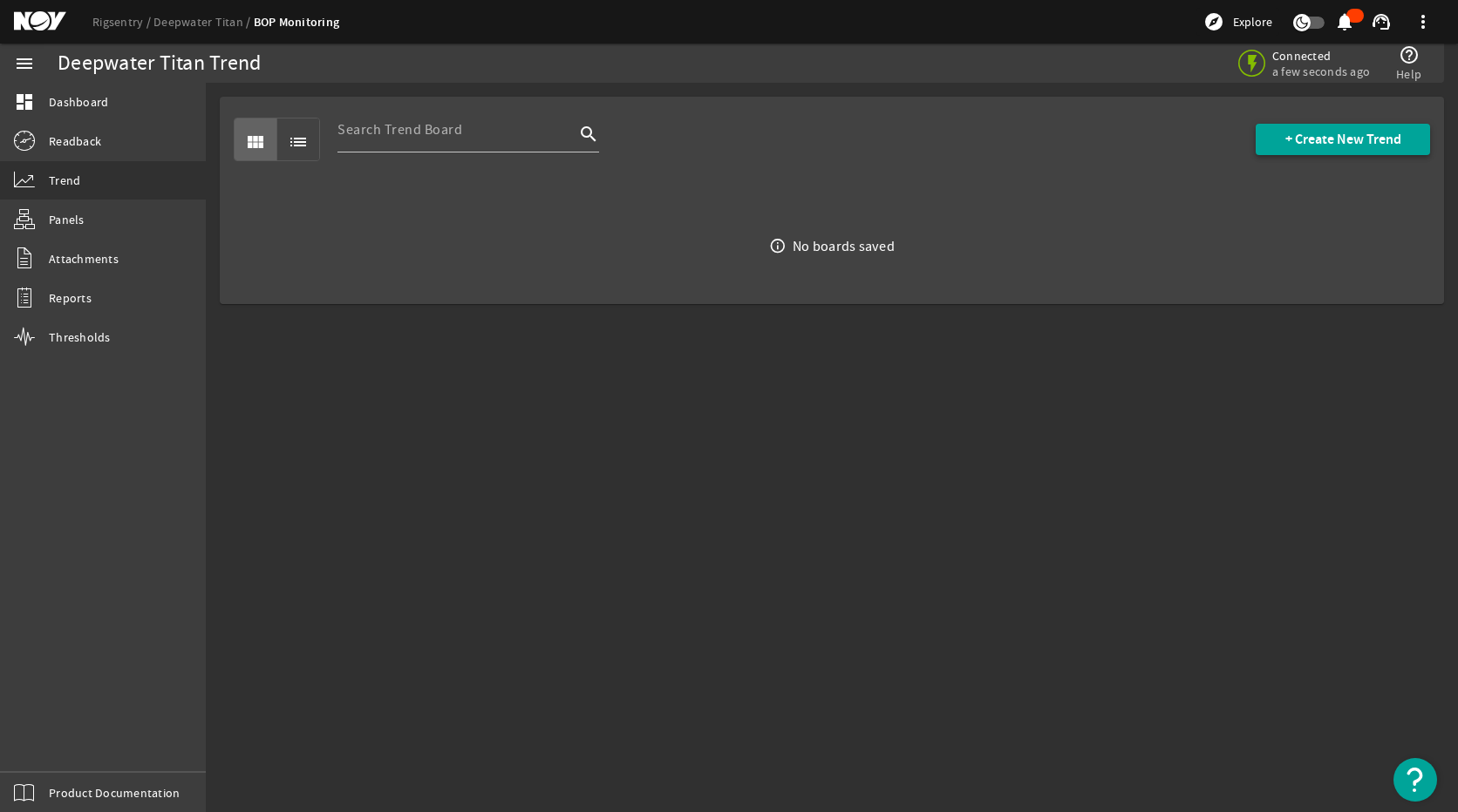
click at [1367, 141] on span "+ Create New Trend" at bounding box center [1343, 139] width 116 height 18
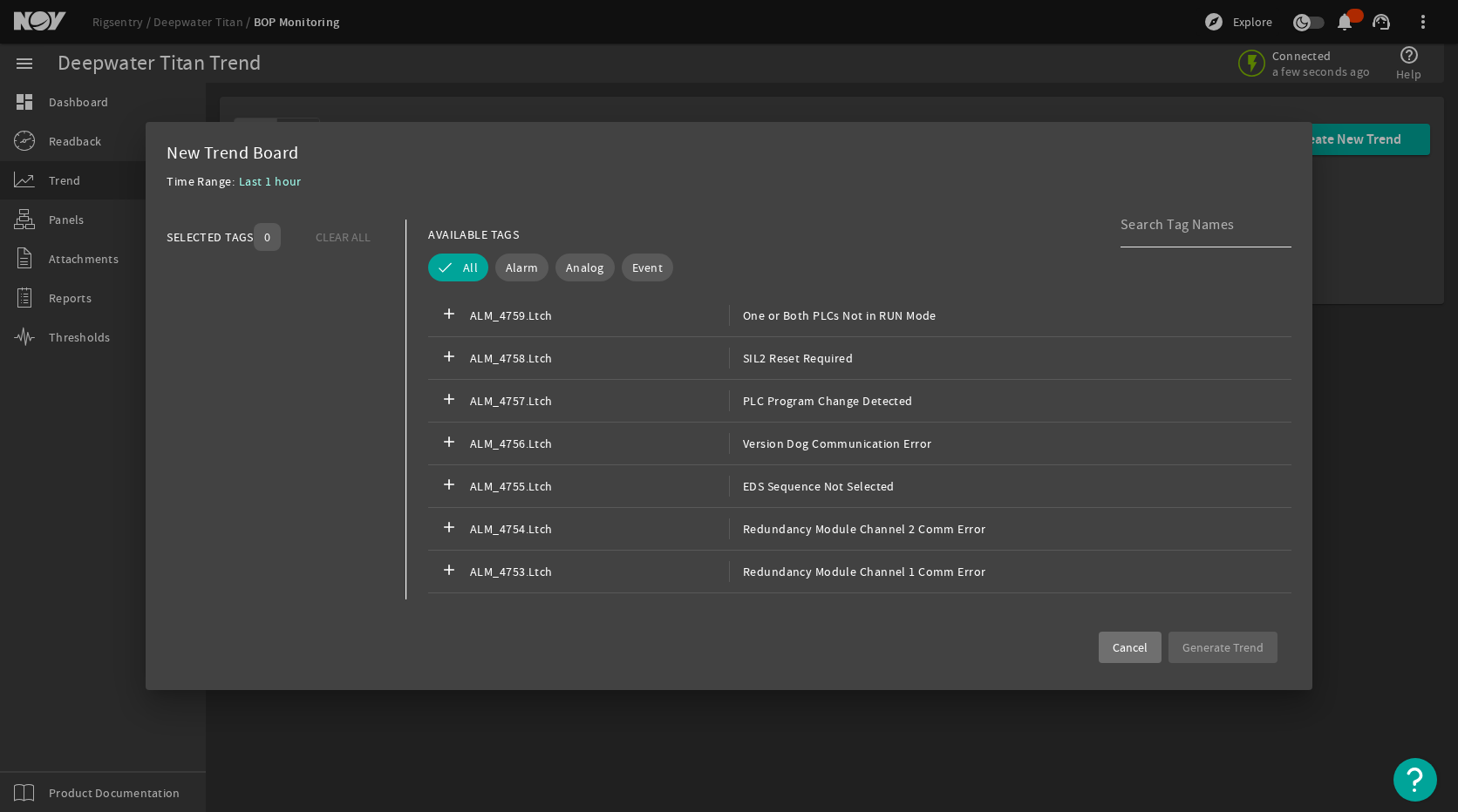
click at [1164, 233] on input at bounding box center [1199, 225] width 157 height 21
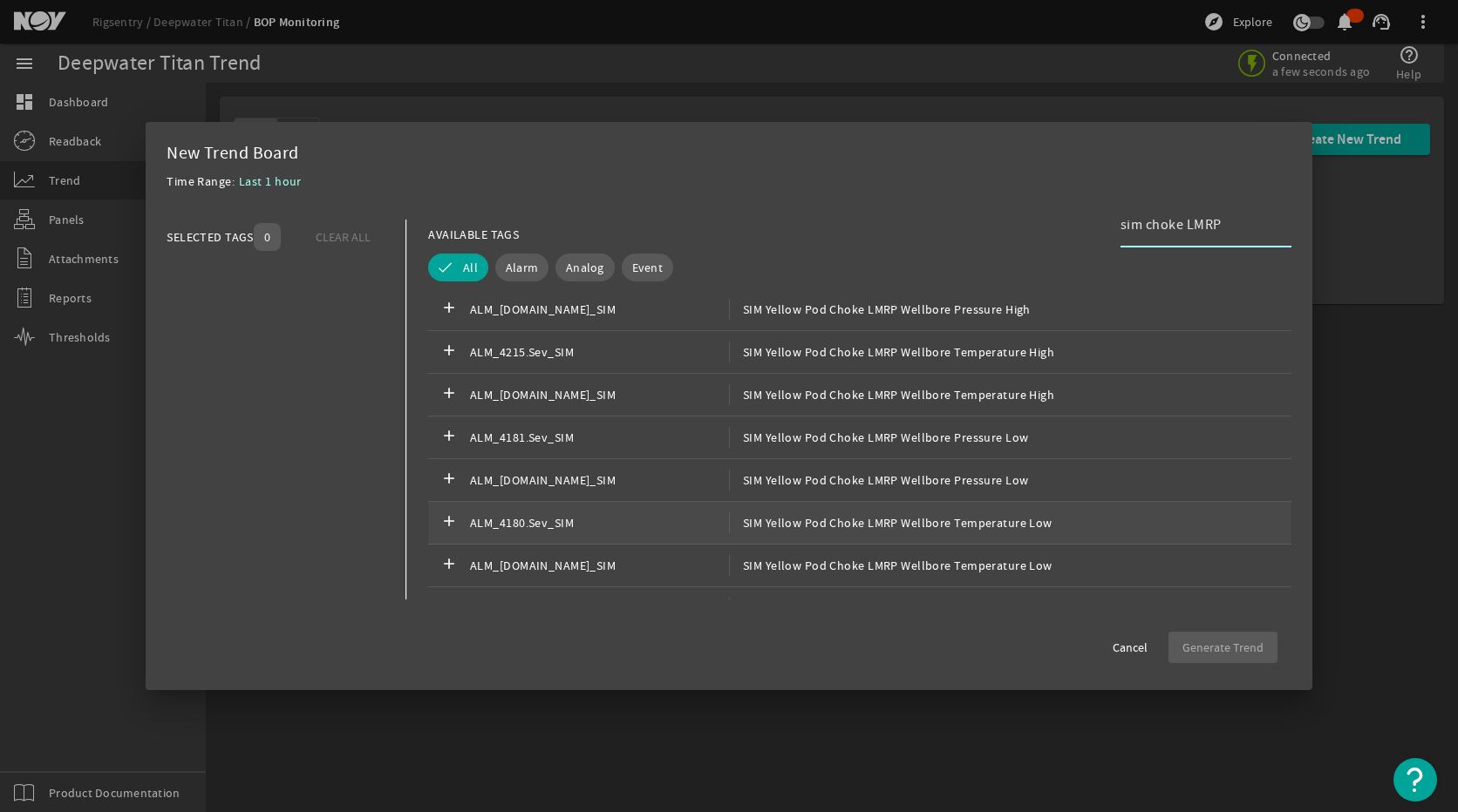
scroll to position [348, 0]
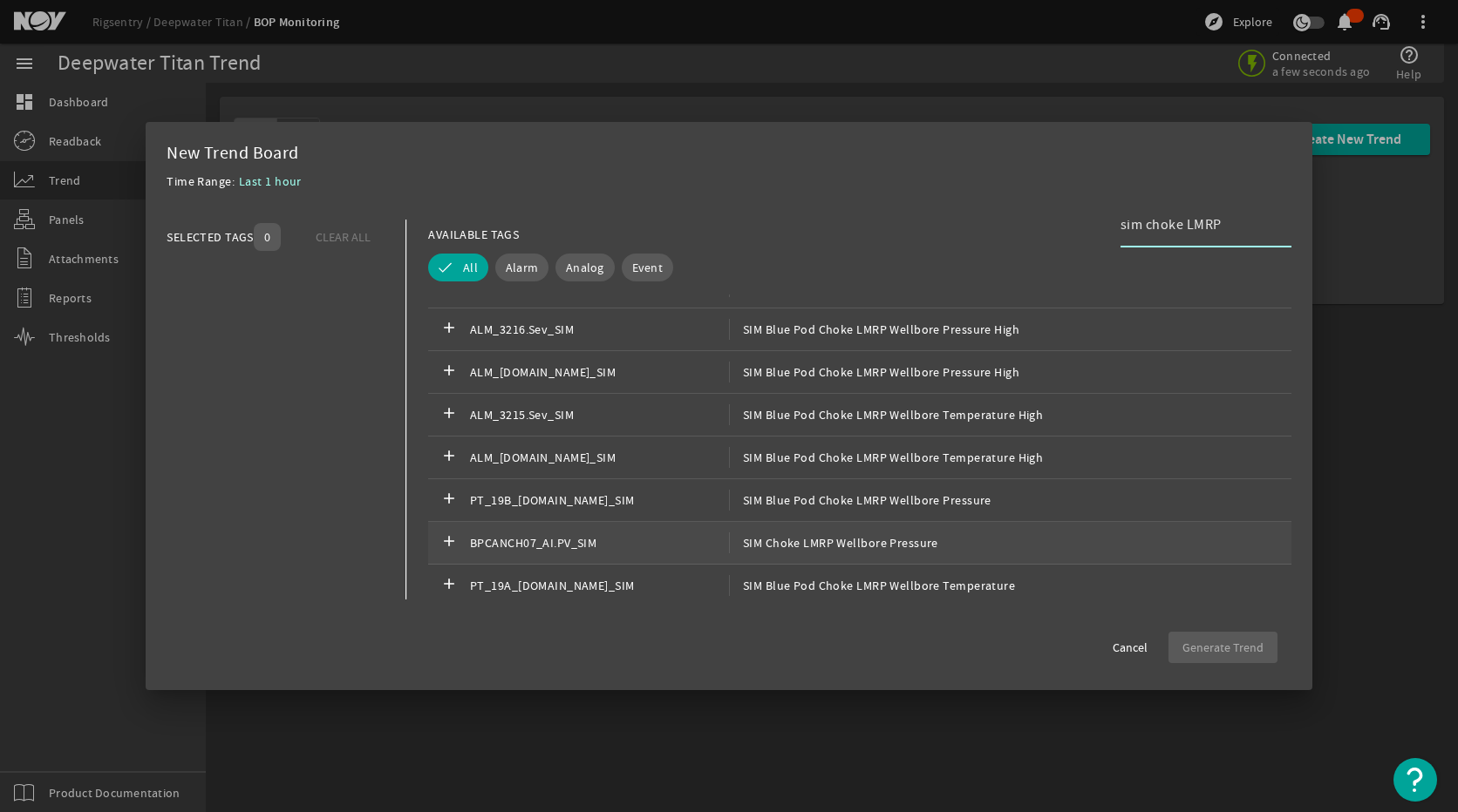
type input "sim choke LMRP"
click at [917, 538] on span "SIM Choke LMRP Wellbore Pressure" at bounding box center [833, 542] width 209 height 21
click at [860, 537] on span "SIM Choke LMRP Wellbore Pressure" at bounding box center [833, 542] width 209 height 21
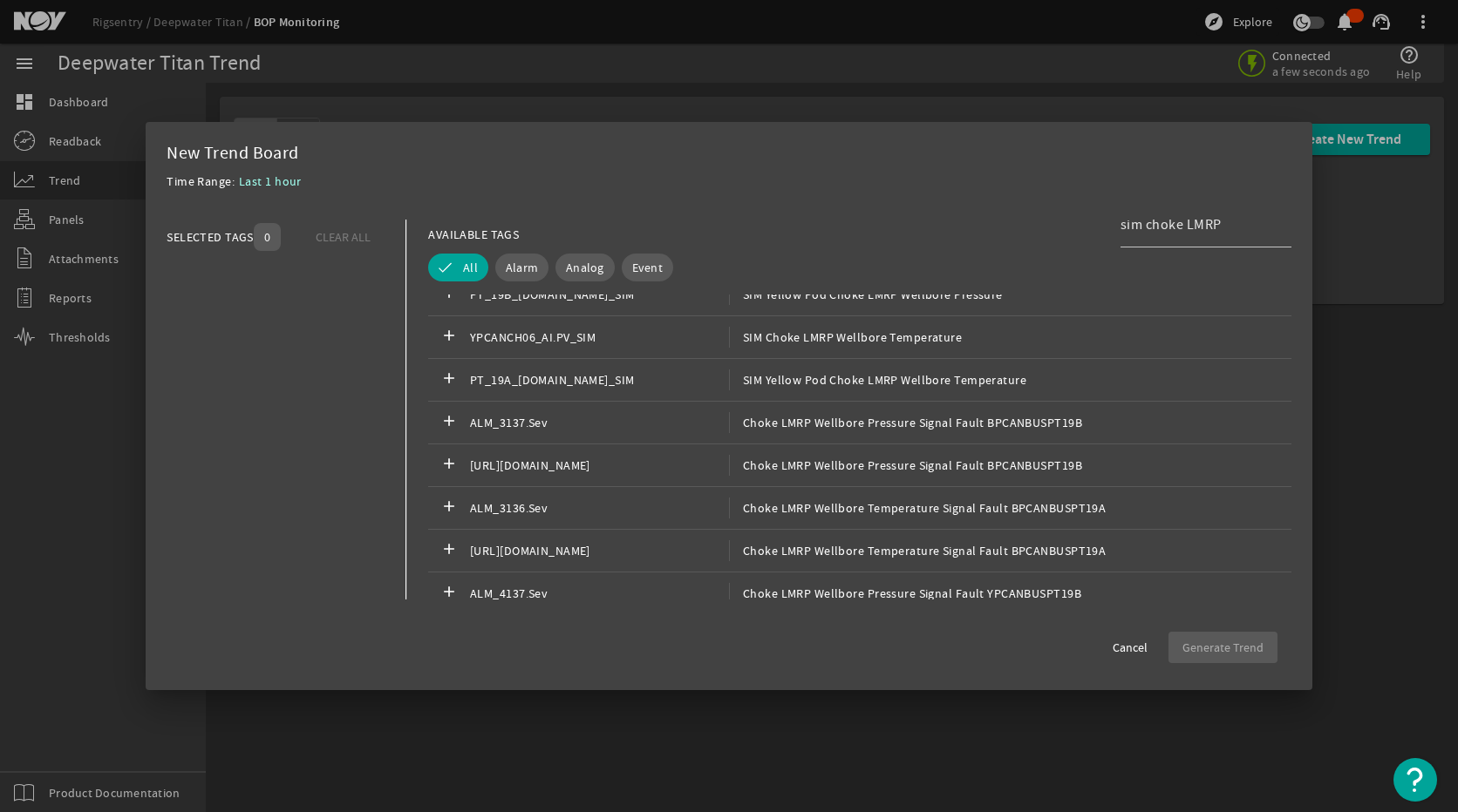
scroll to position [547, 0]
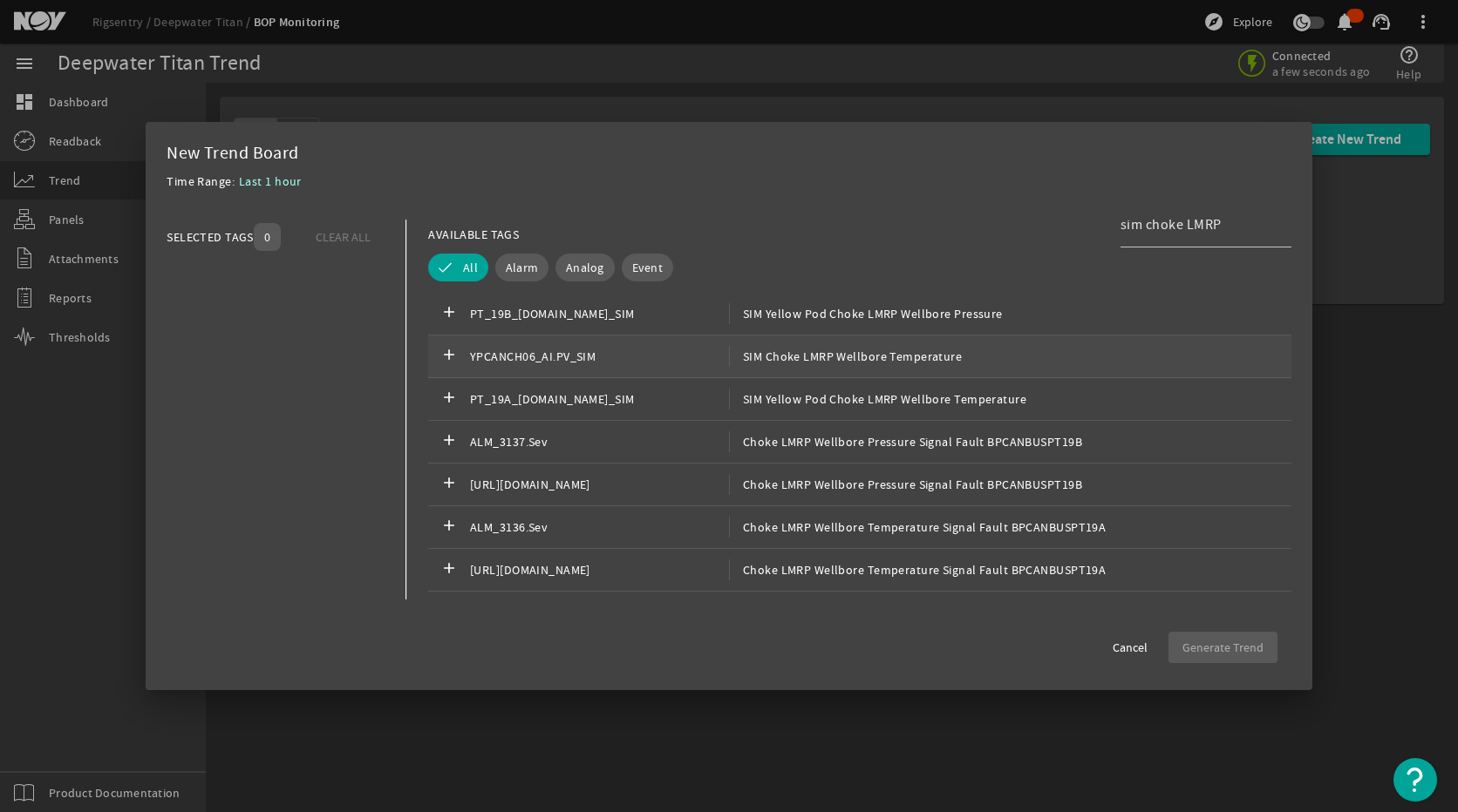
click at [891, 358] on span "SIM Choke LMRP Wellbore Temperature" at bounding box center [845, 356] width 233 height 21
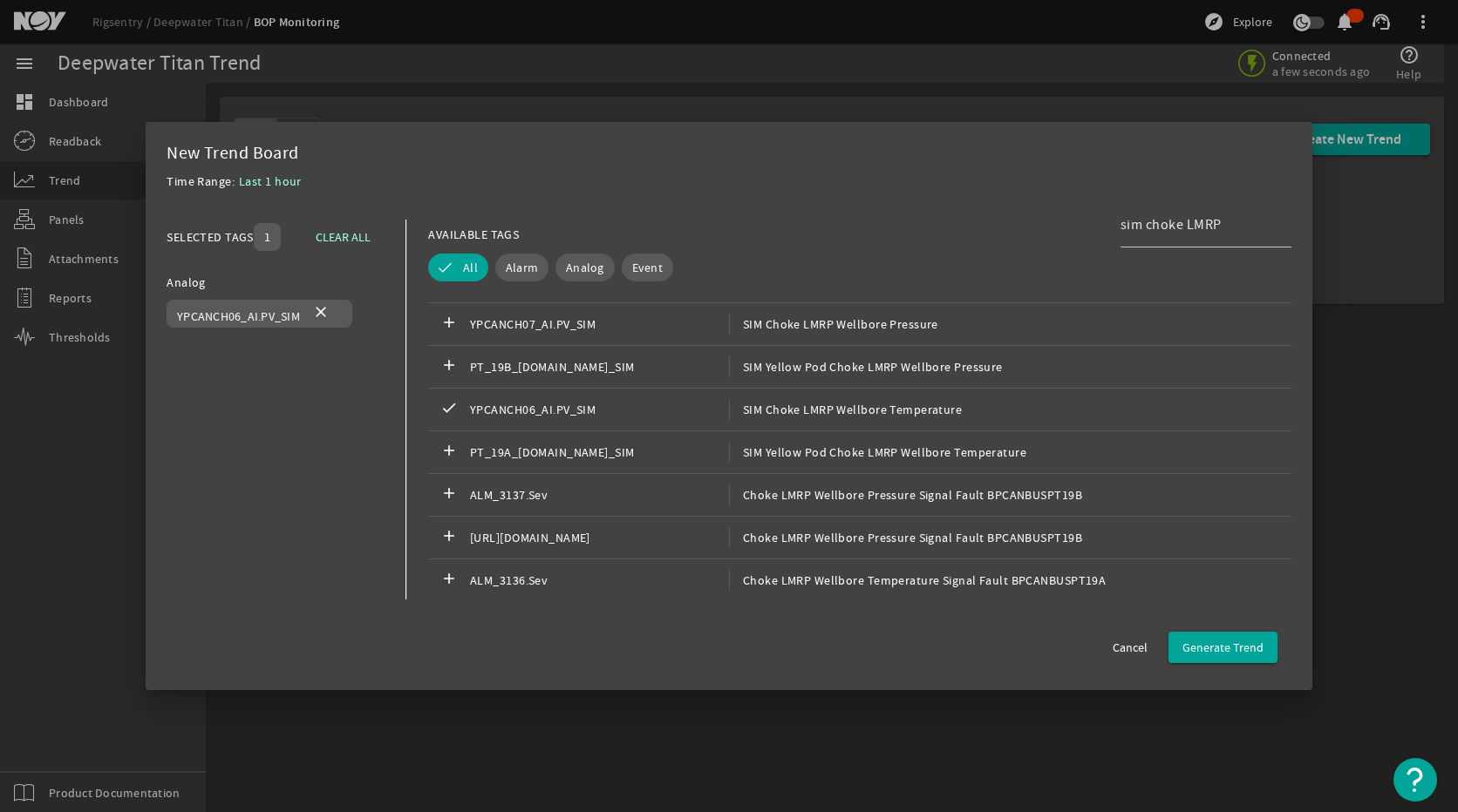
scroll to position [523, 0]
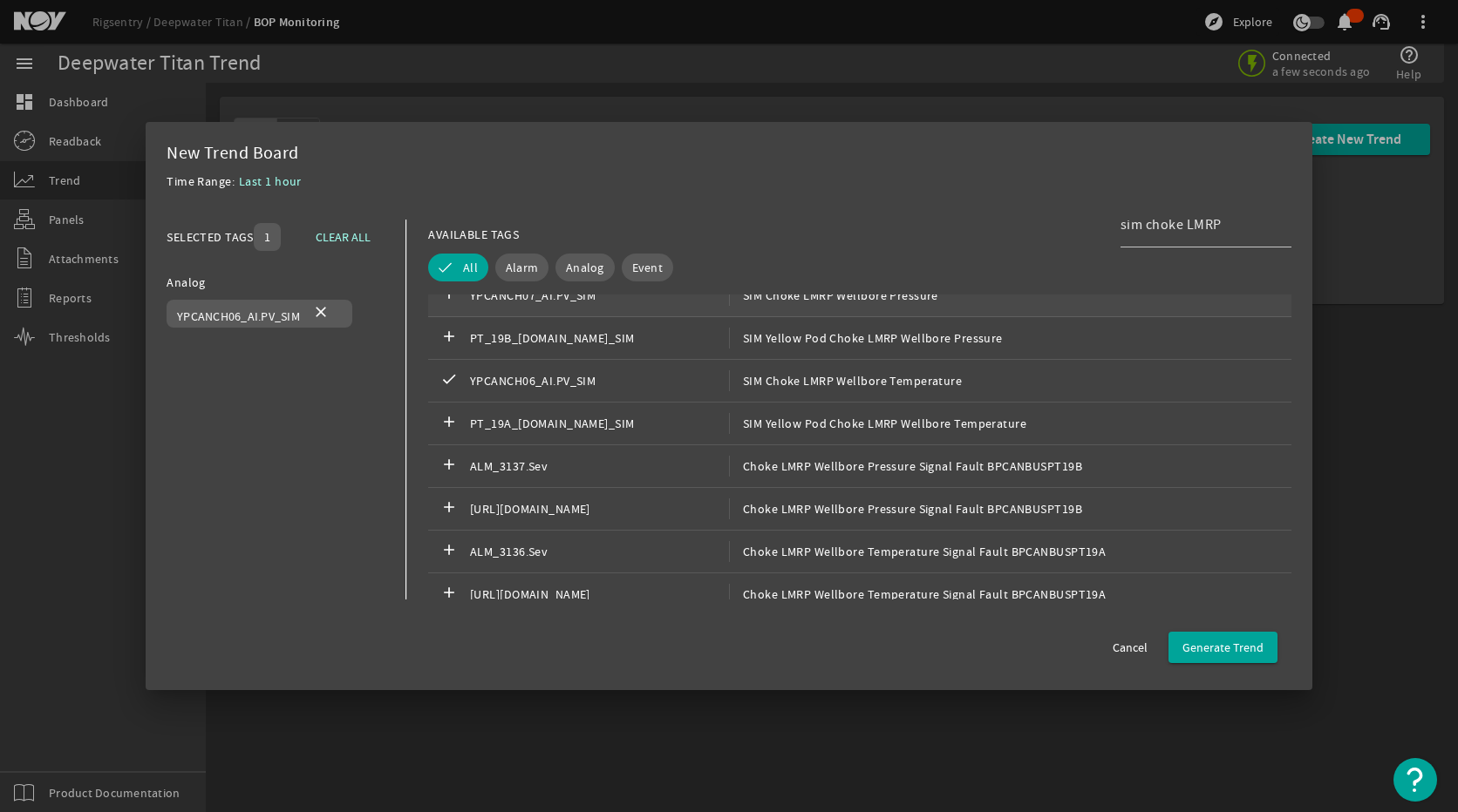
click at [855, 304] on span "SIM Choke LMRP Wellbore Pressure" at bounding box center [833, 295] width 209 height 21
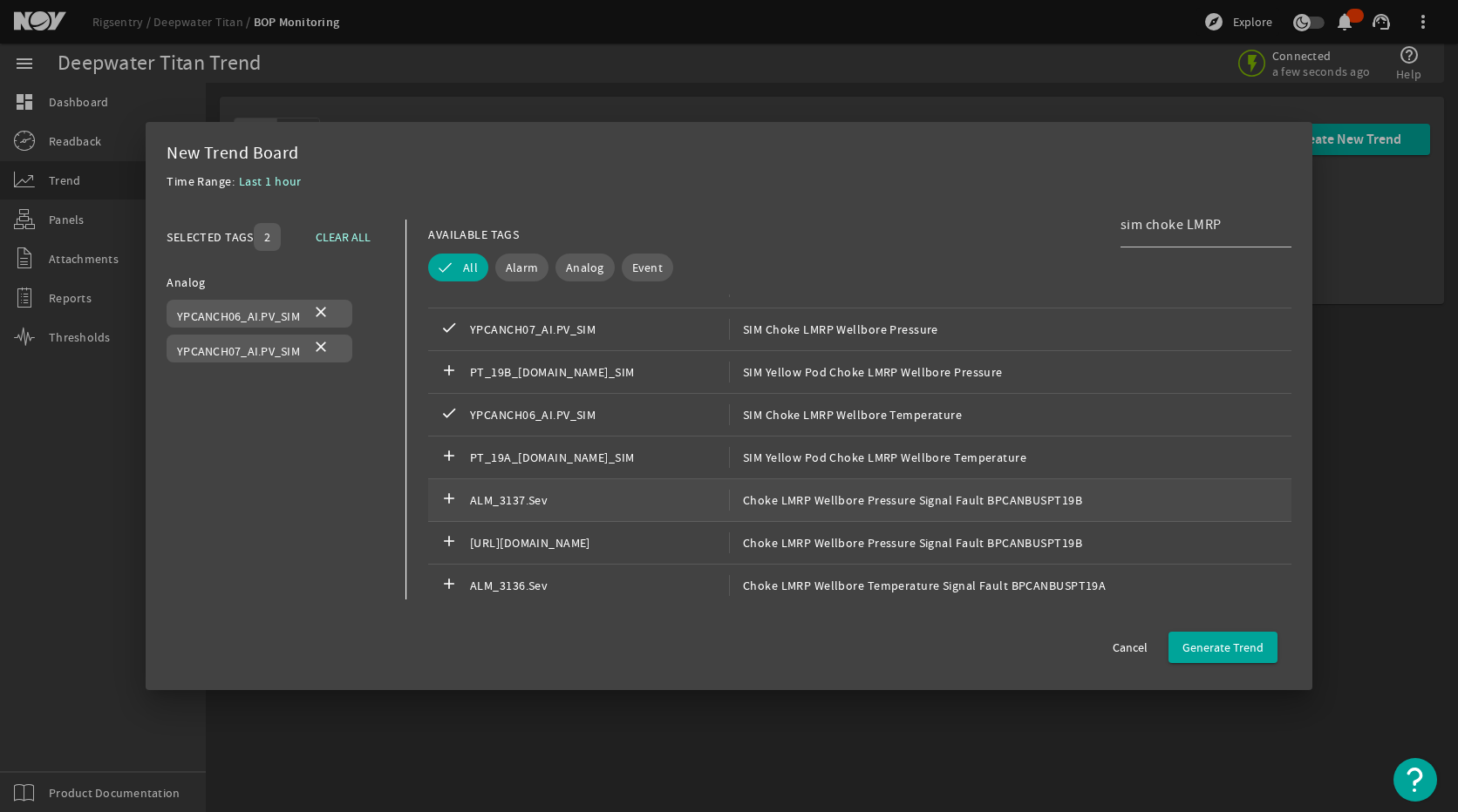
scroll to position [610, 0]
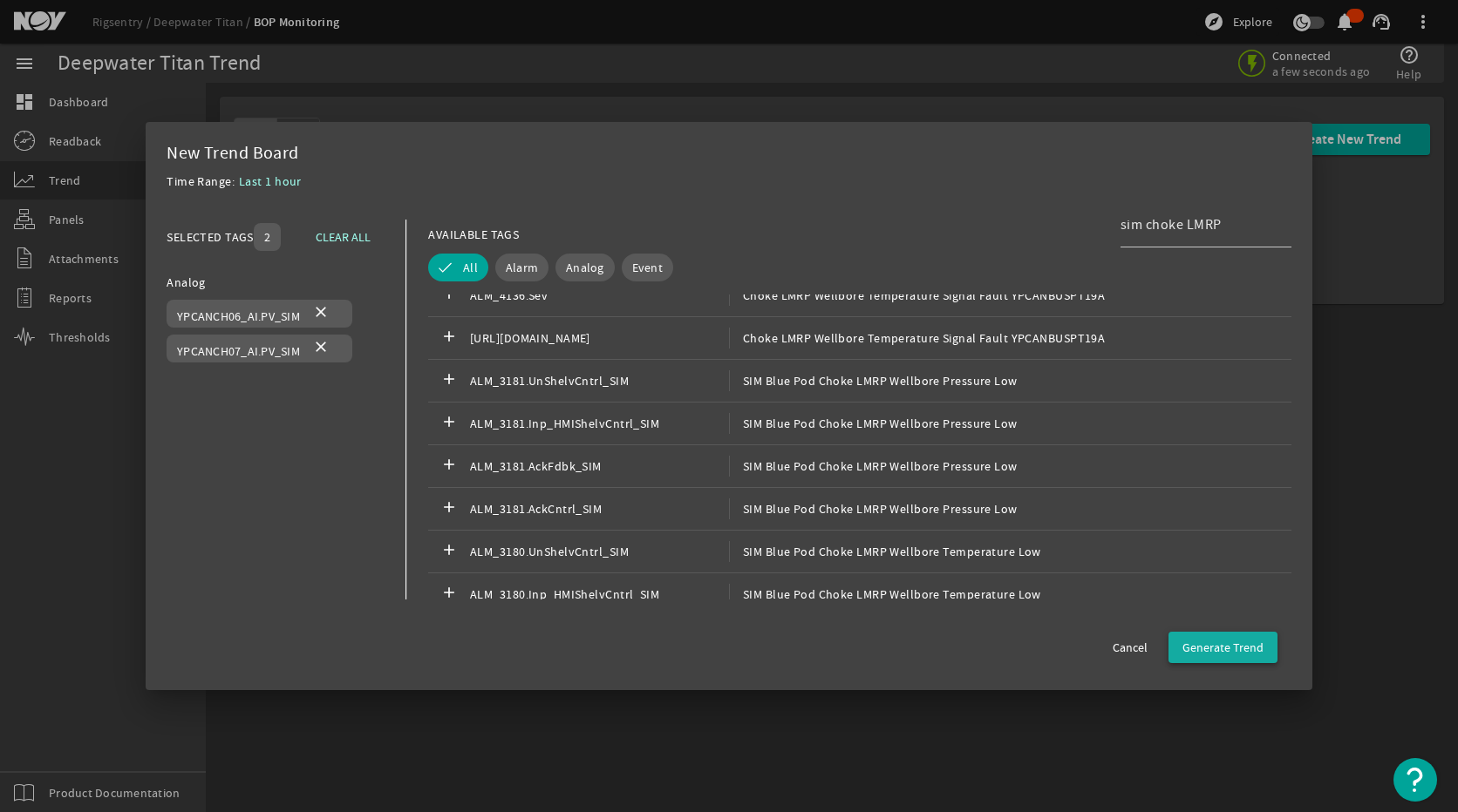
click at [1258, 658] on span "button" at bounding box center [1223, 647] width 109 height 42
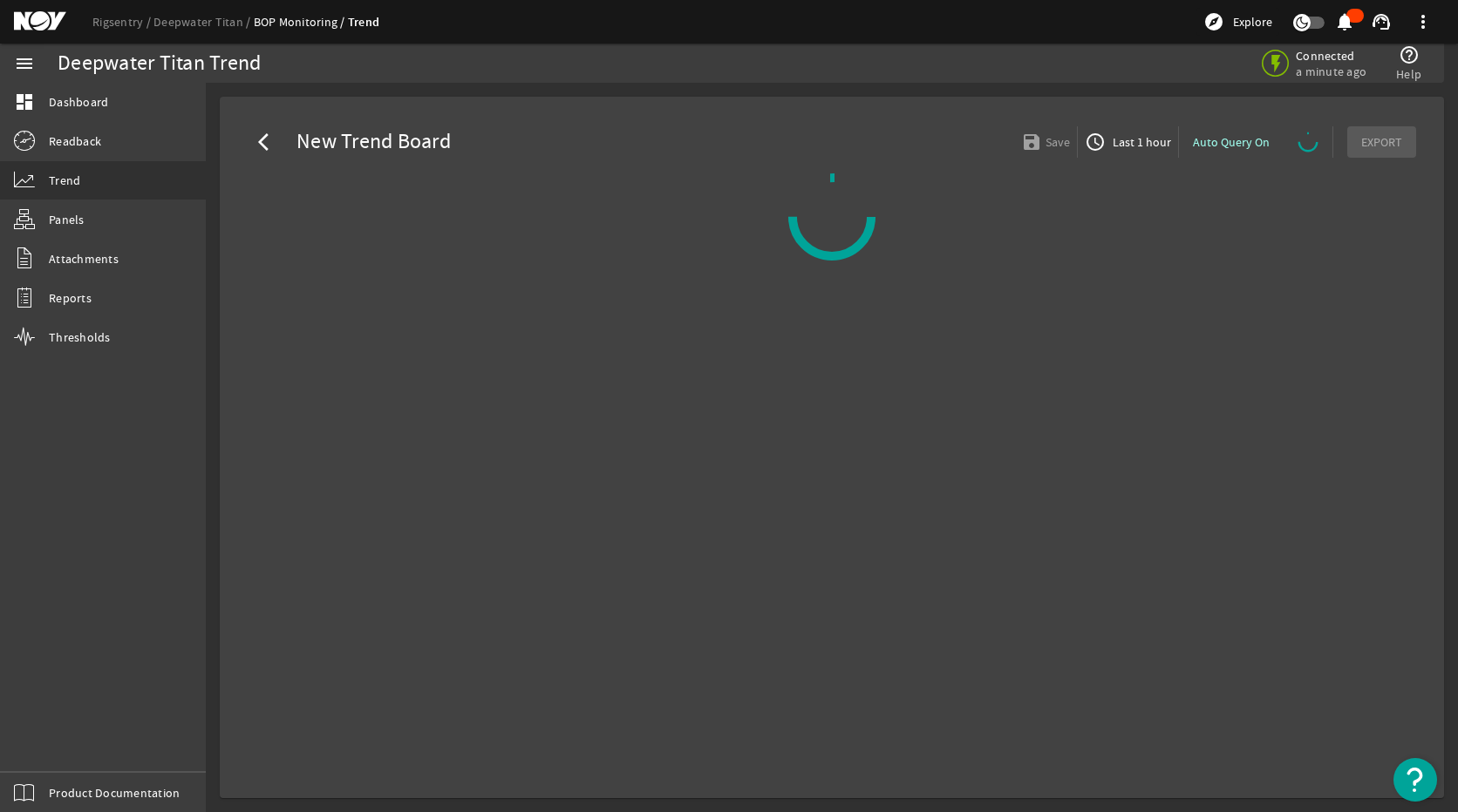
select select "ALL"
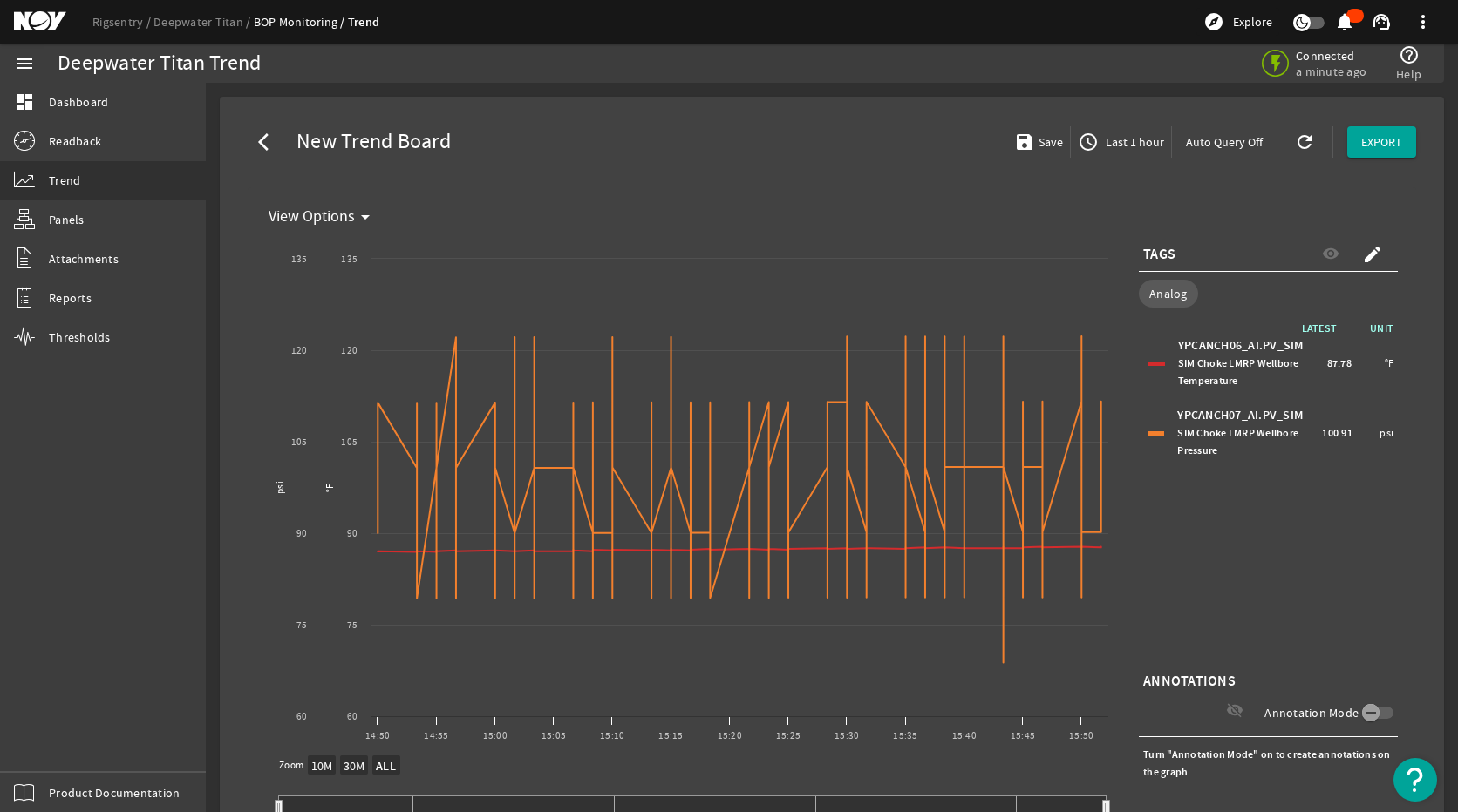
click at [1108, 128] on span "button" at bounding box center [1120, 142] width 100 height 42
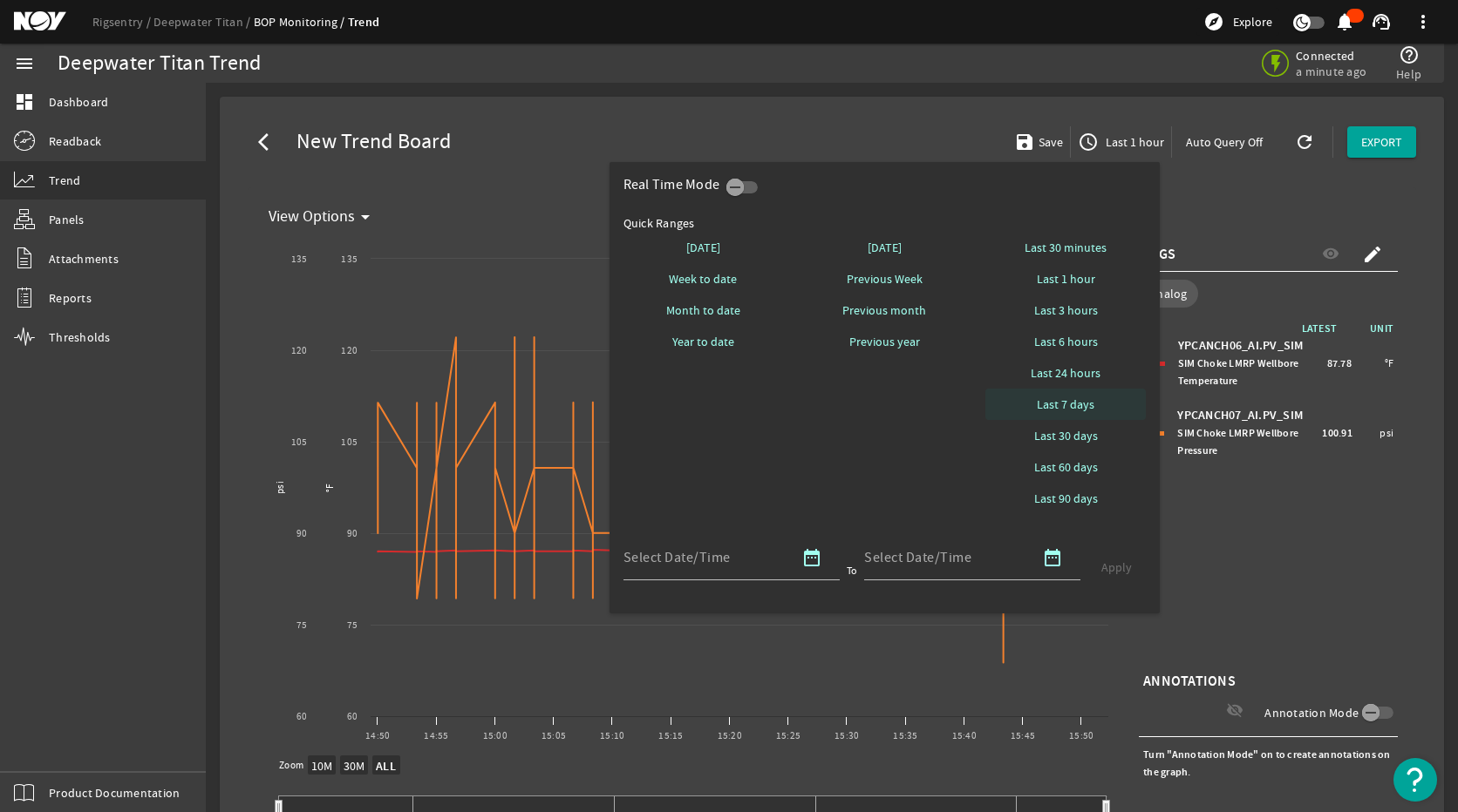
click at [1066, 395] on span at bounding box center [1066, 404] width 161 height 42
select select "10M"
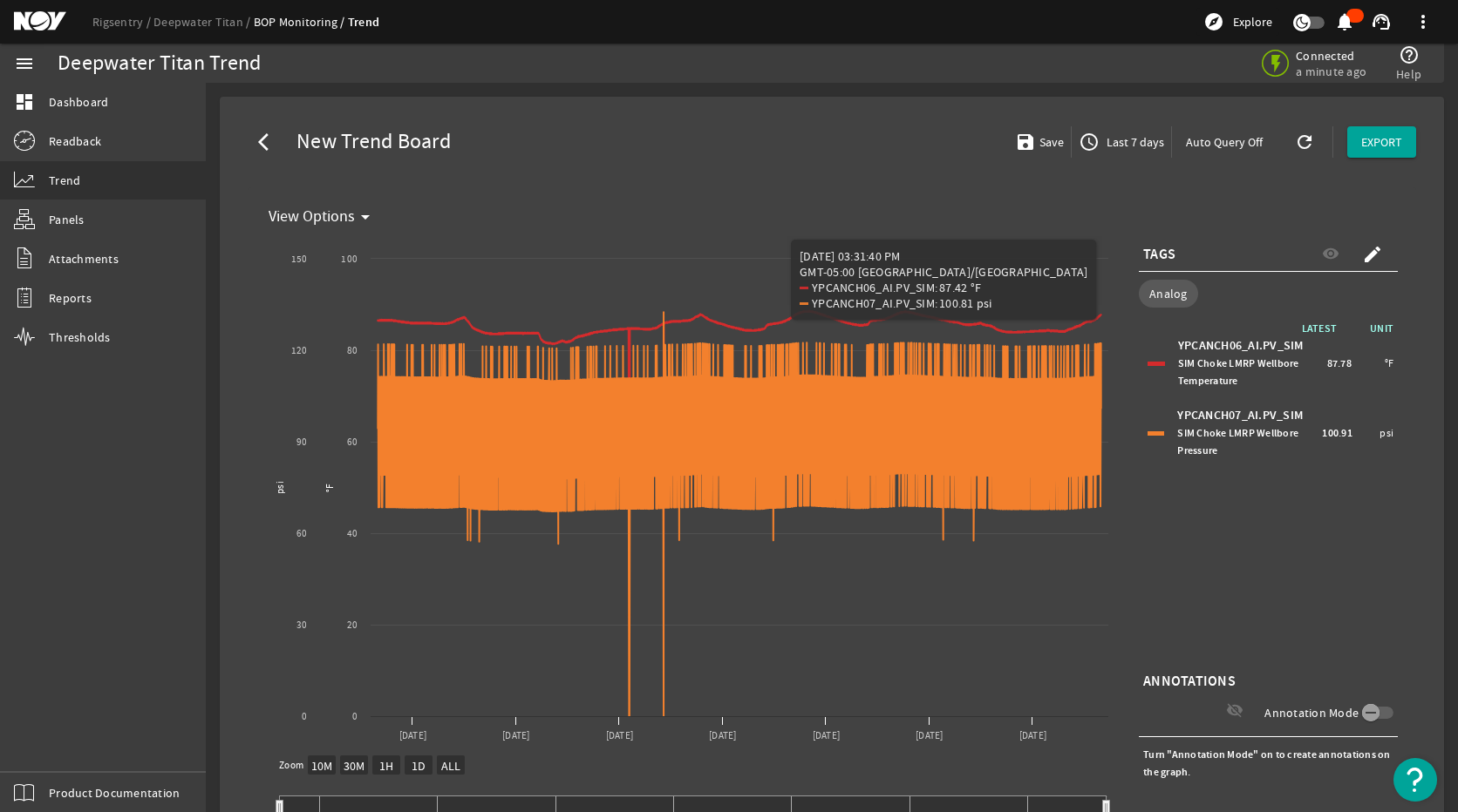
click at [1249, 573] on div "LATEST UNIT YPCANCH06_AI.PV_SIM SIM Choke LMRP Wellbore Temperature 87.78 °F YP…" at bounding box center [1269, 493] width 259 height 348
click at [1362, 252] on mat-icon "create" at bounding box center [1372, 254] width 21 height 21
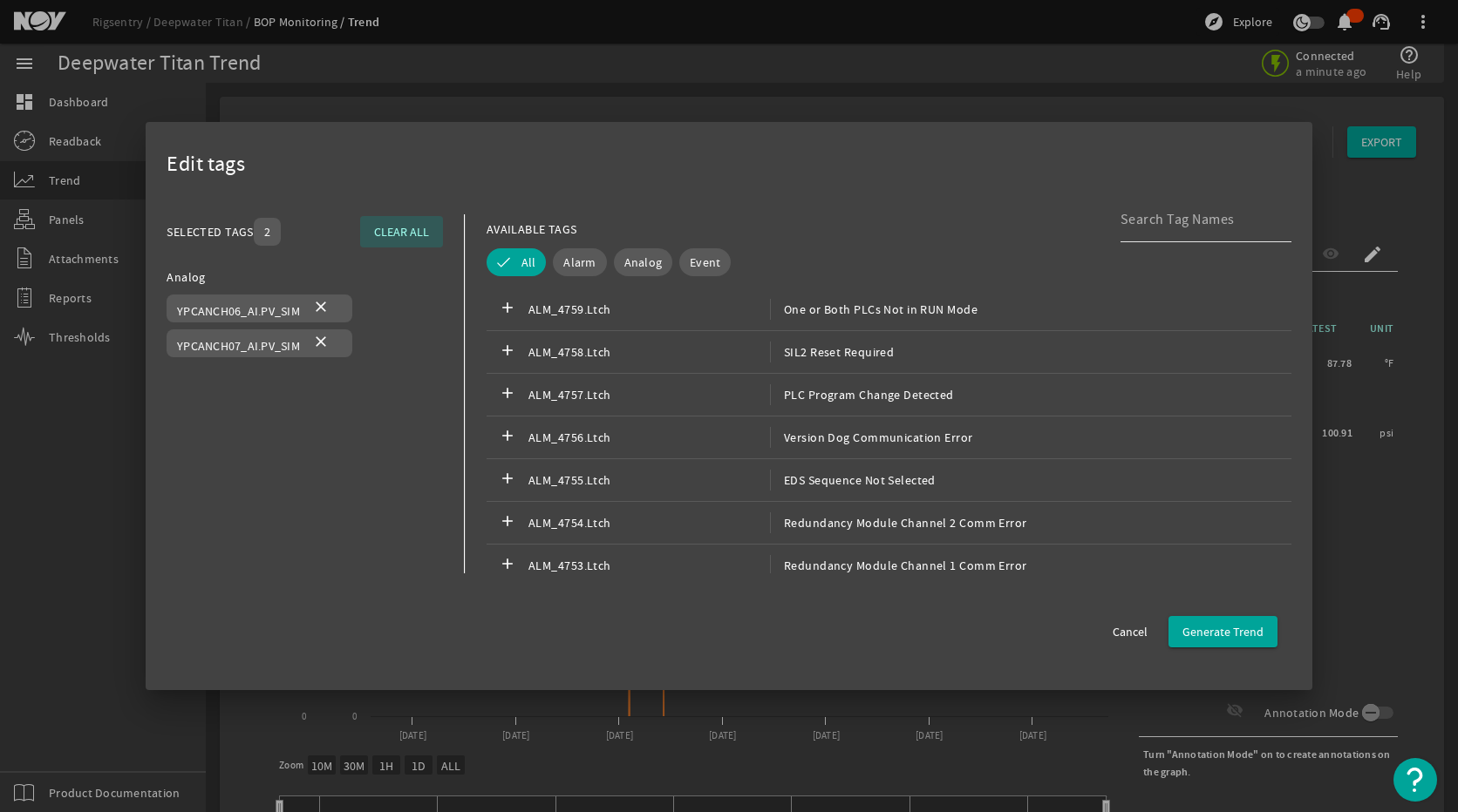
click at [1169, 211] on input at bounding box center [1199, 219] width 157 height 21
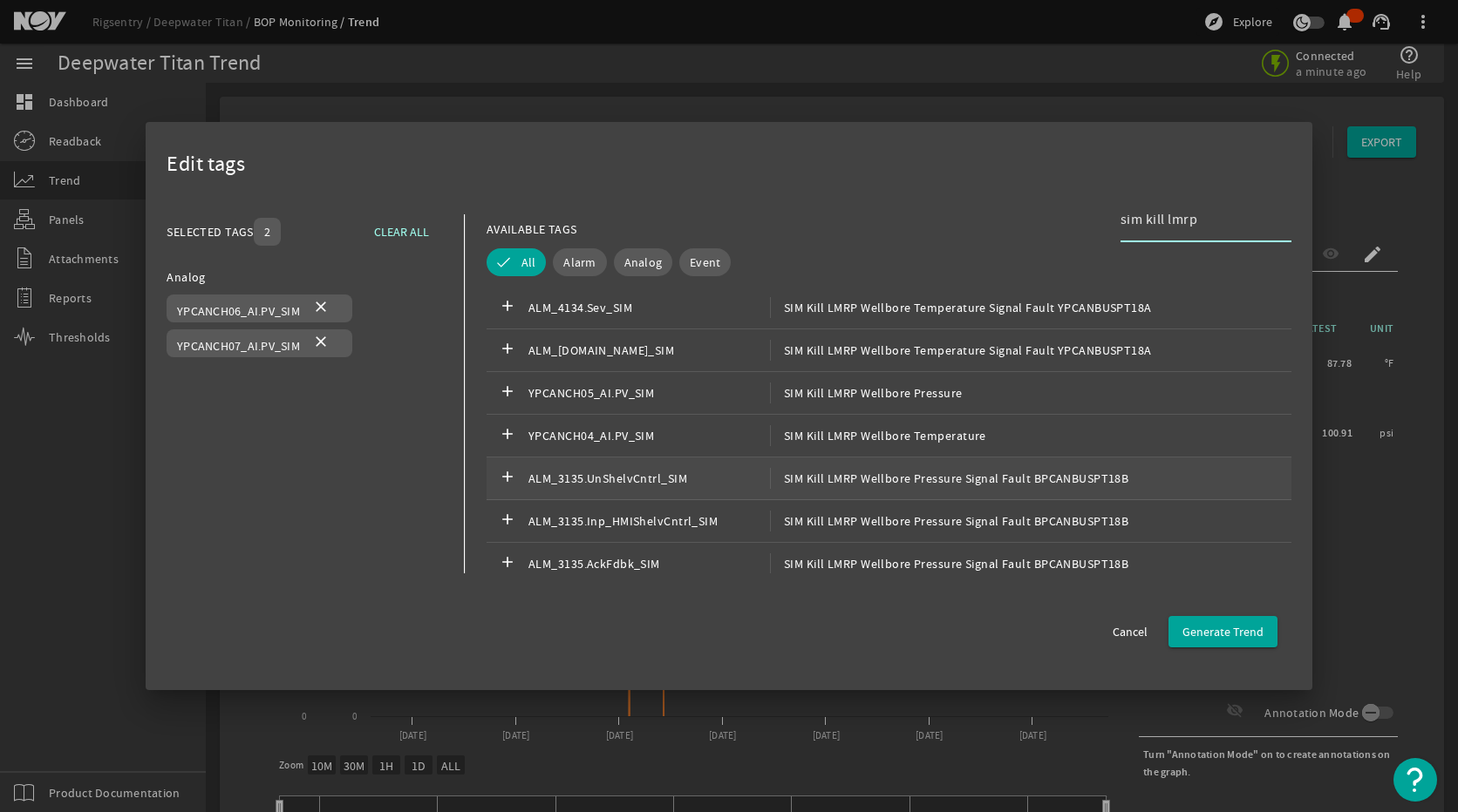
scroll to position [523, 0]
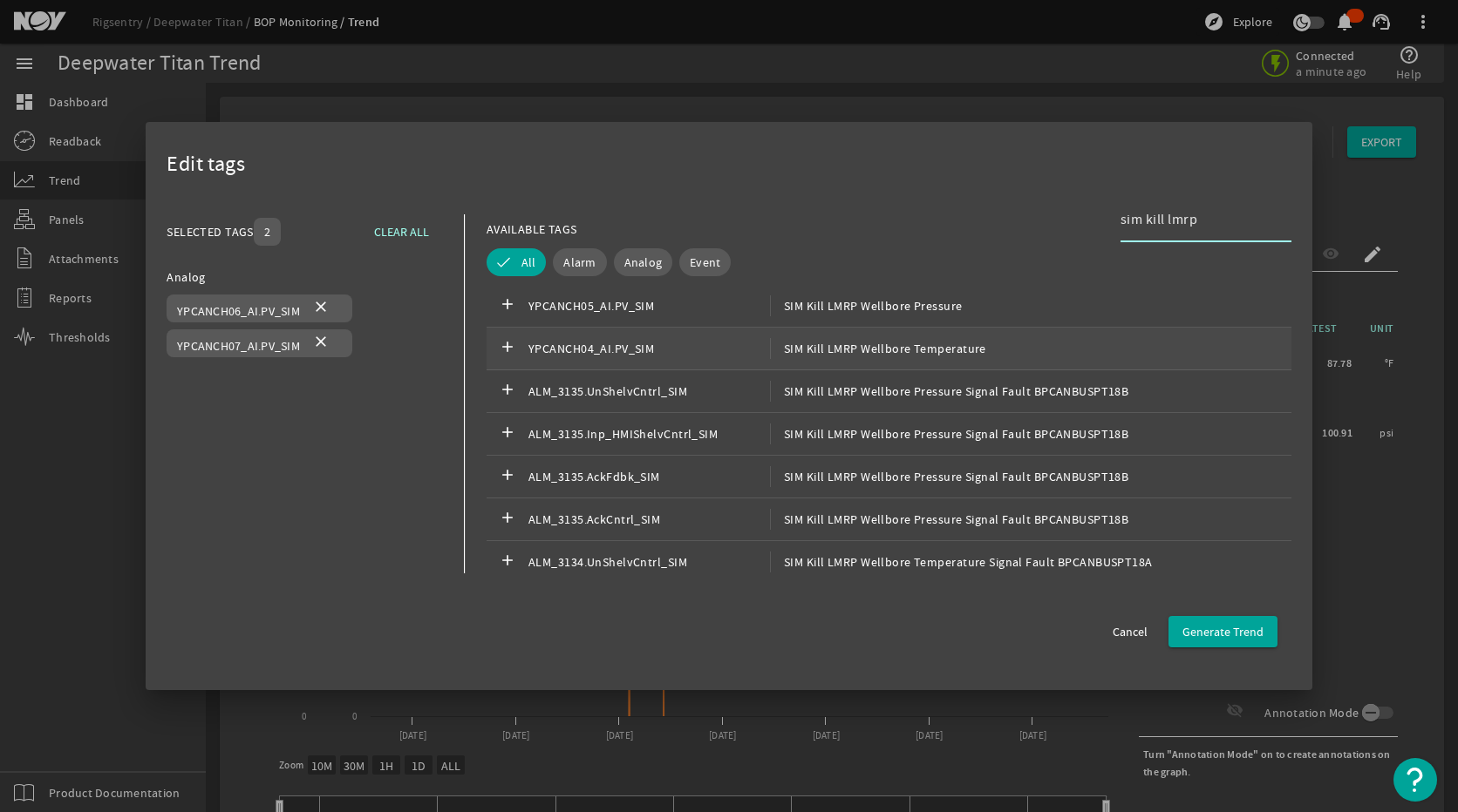
type input "sim kill lmrp"
click at [898, 355] on span "SIM Kill LMRP Wellbore Temperature" at bounding box center [878, 348] width 216 height 21
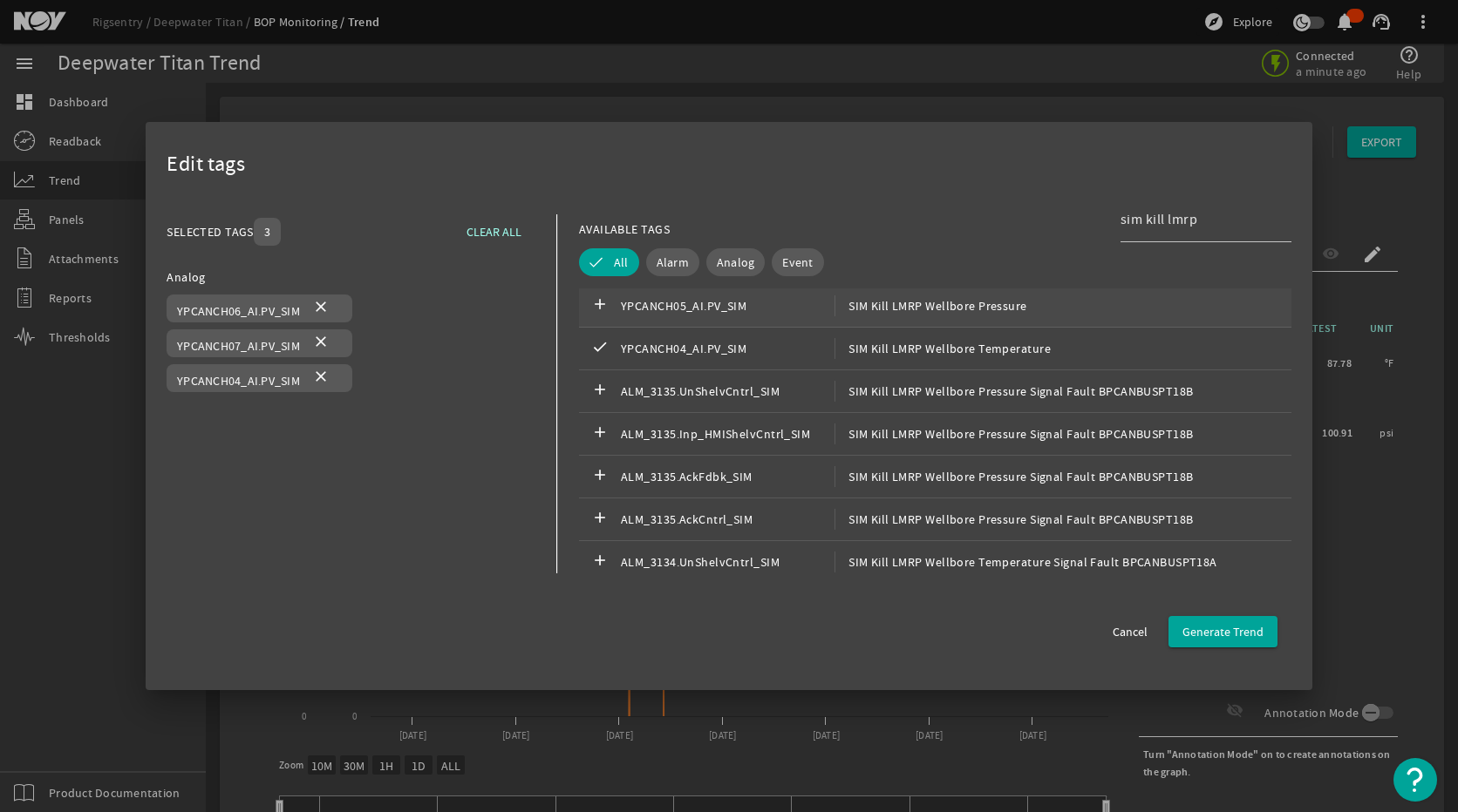
click at [911, 318] on div "add YPCANCH05_AI.PV_SIM SIM Kill LMRP Wellbore Pressure" at bounding box center [935, 307] width 712 height 43
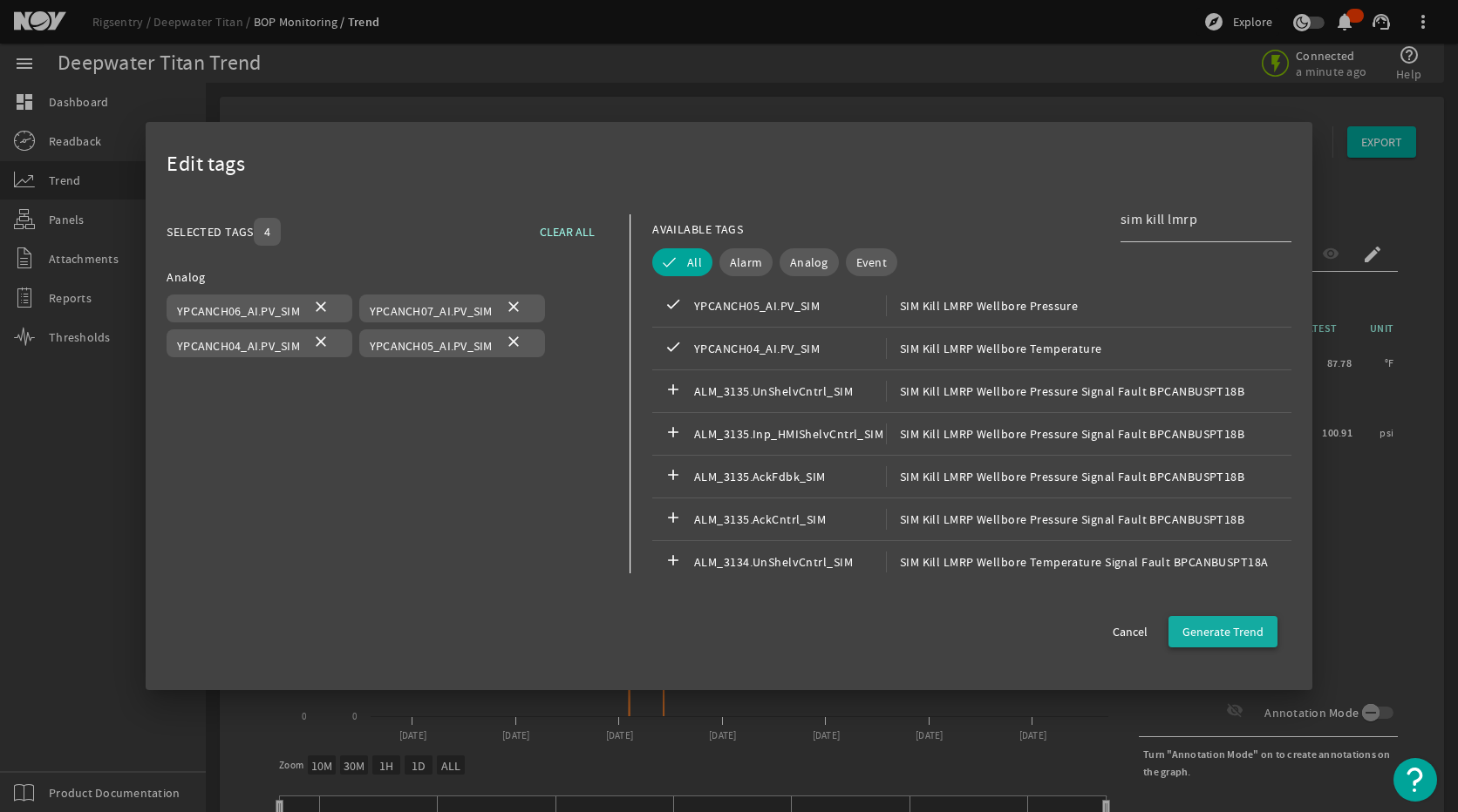
click at [1220, 633] on span "Generate Trend" at bounding box center [1223, 632] width 81 height 18
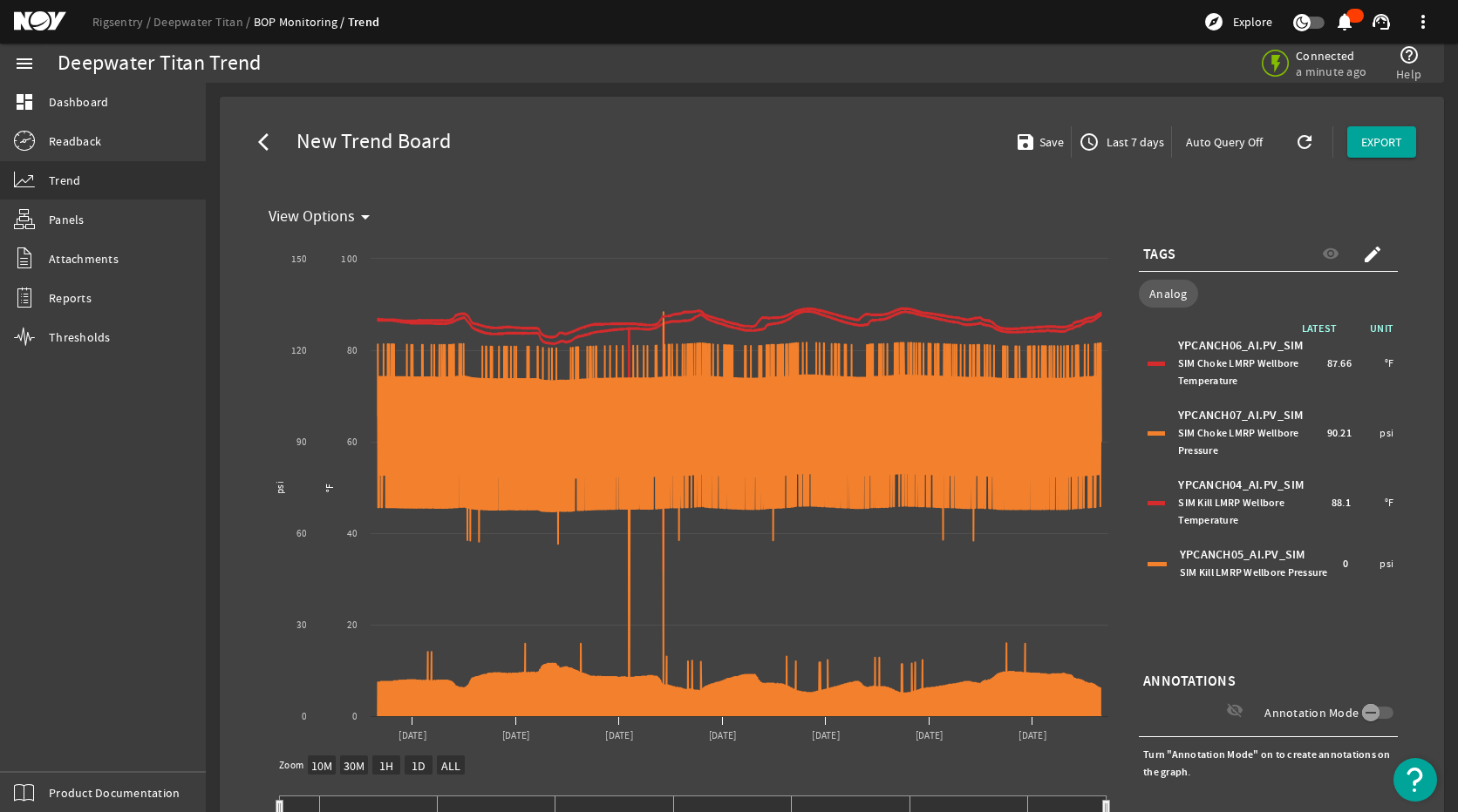
click at [1148, 429] on div "YPCANCH07_AI.PV_SIM SIM Choke LMRP Wellbore Pressure 90.21 psi" at bounding box center [1268, 433] width 250 height 61
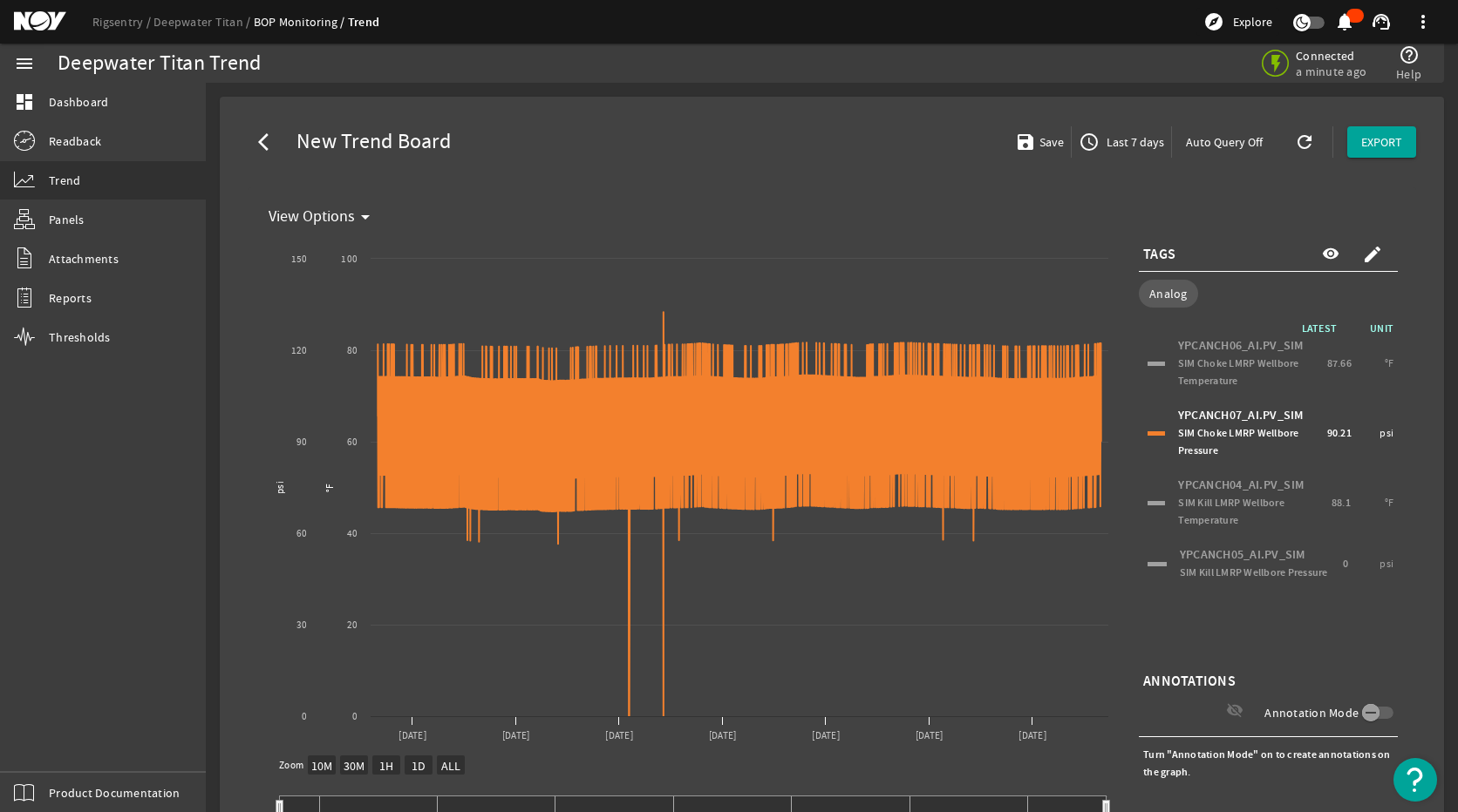
click at [1152, 364] on div at bounding box center [1156, 364] width 18 height 4
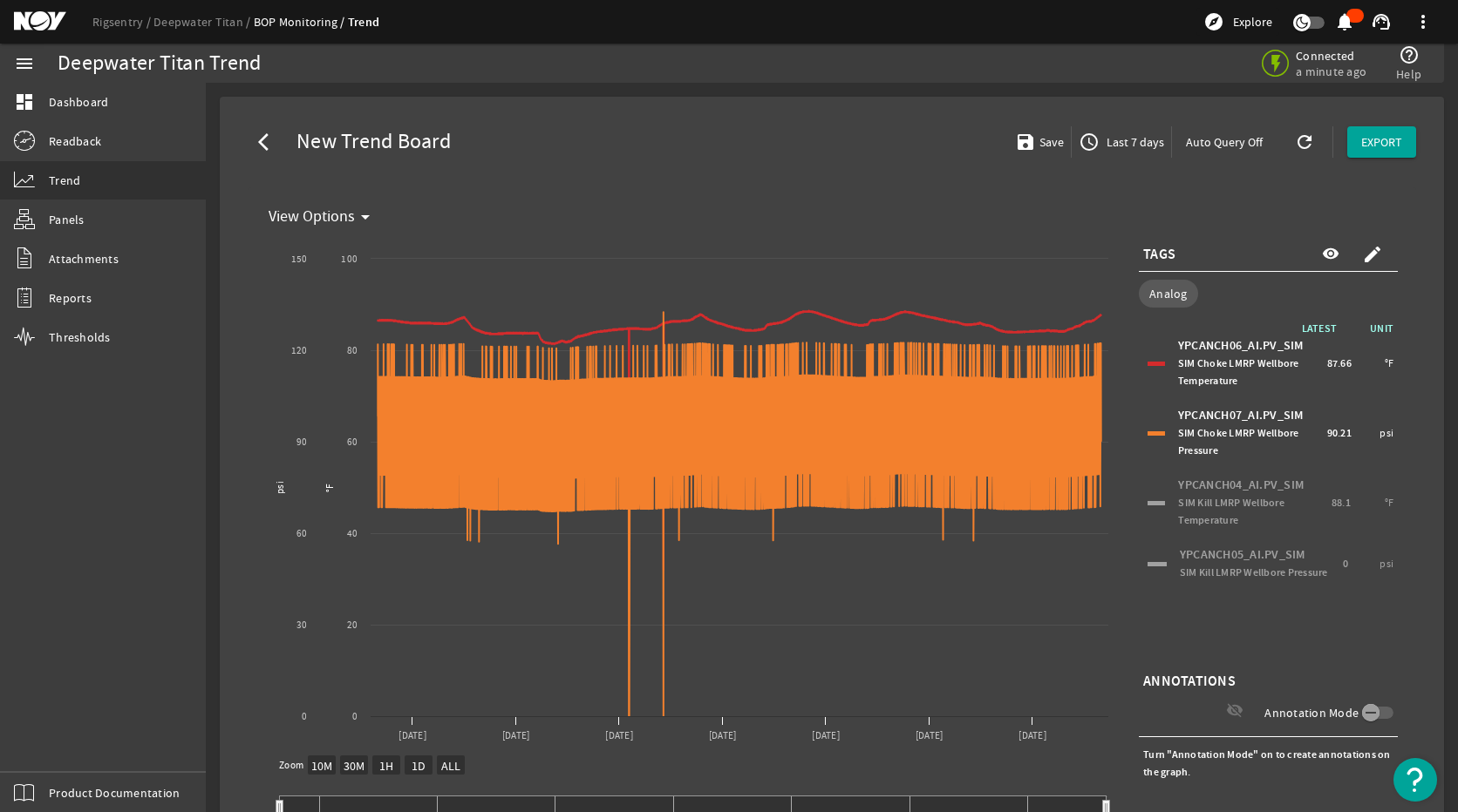
click at [1145, 356] on div "YPCANCH06_AI.PV_SIM SIM Choke LMRP Wellbore Temperature 87.66 °F" at bounding box center [1268, 363] width 250 height 61
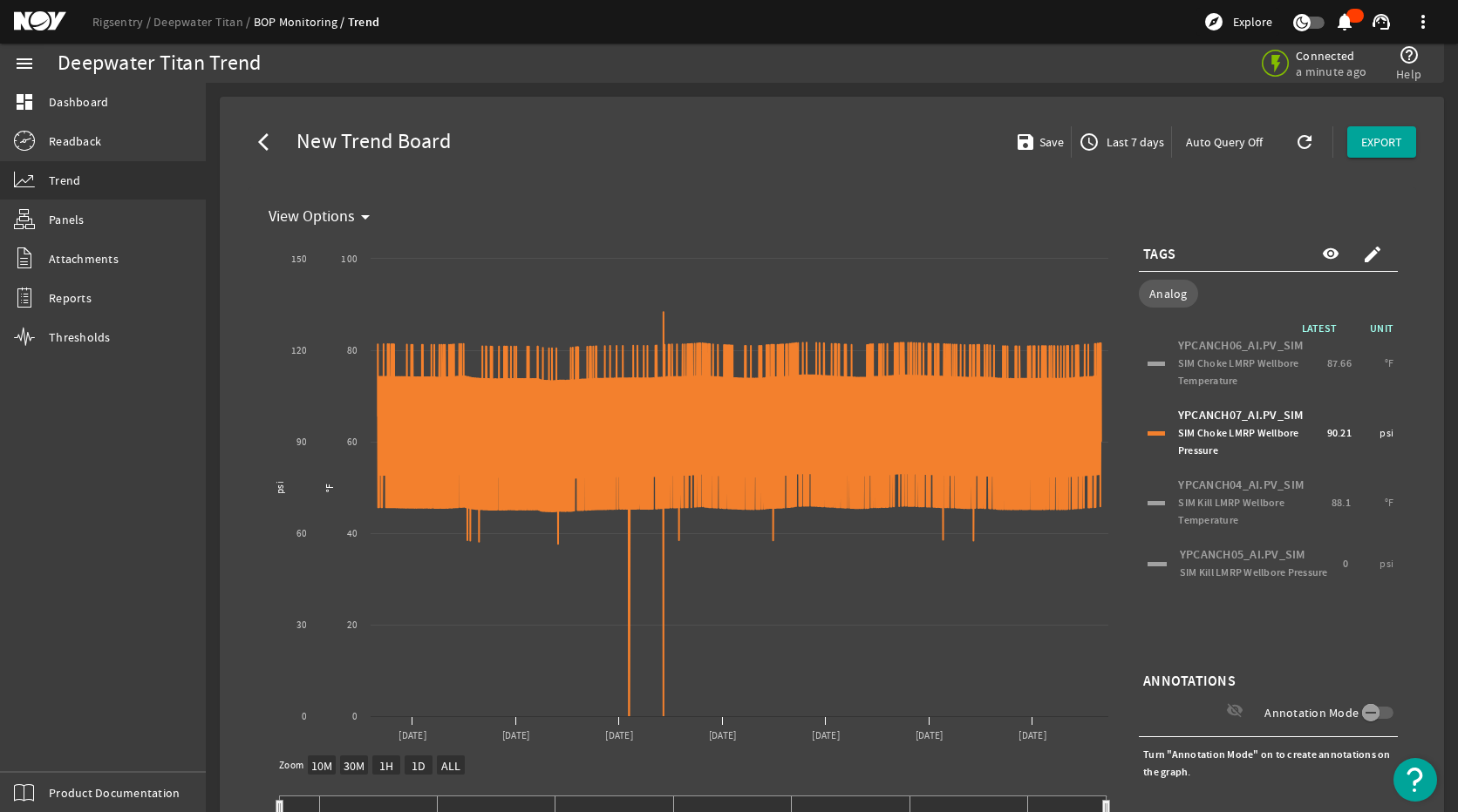
click at [1145, 556] on div "YPCANCH05_AI.PV_SIM SIM Kill LMRP Wellbore Pressure 0 psi" at bounding box center [1268, 564] width 250 height 43
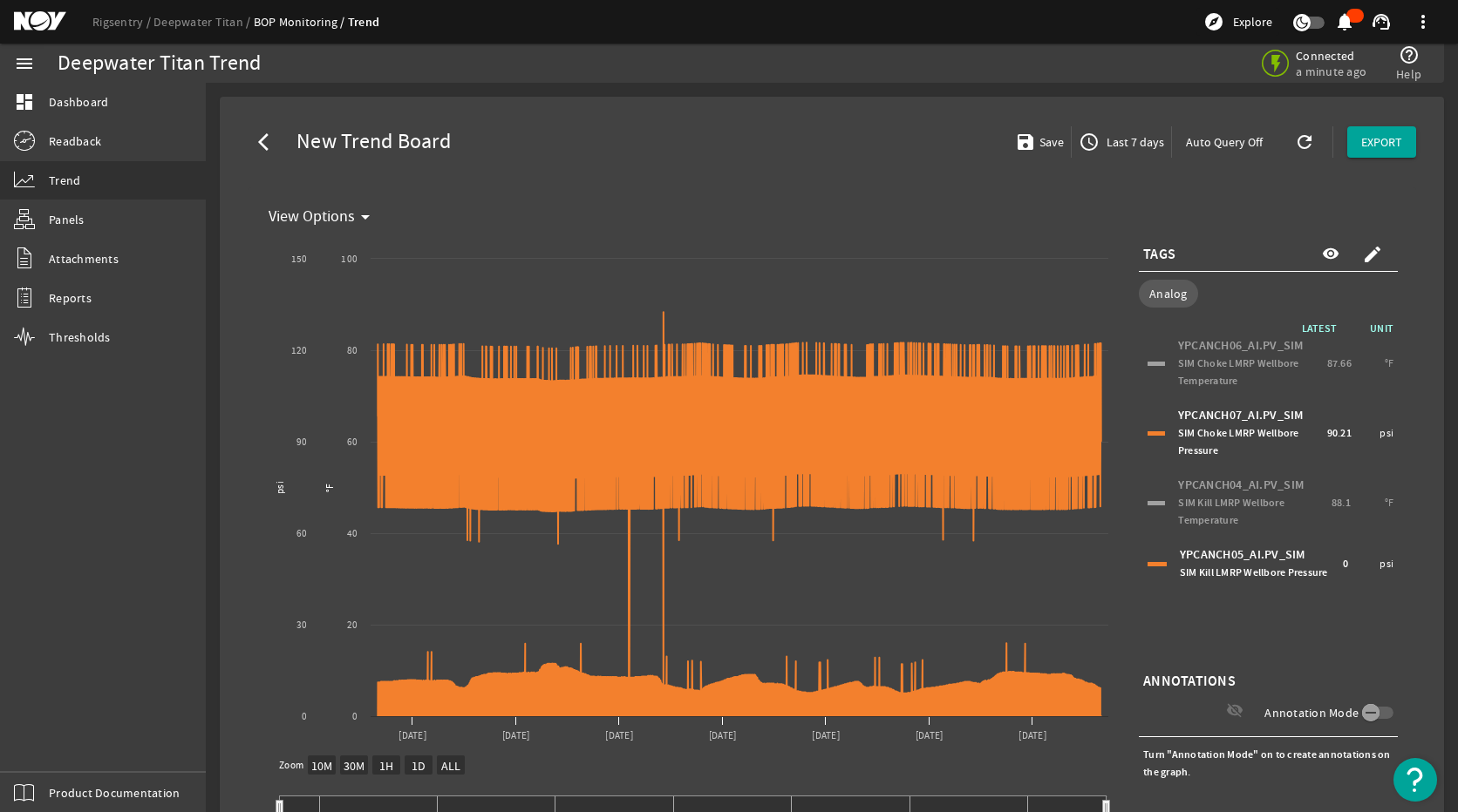
click at [1150, 433] on div at bounding box center [1156, 433] width 18 height 4
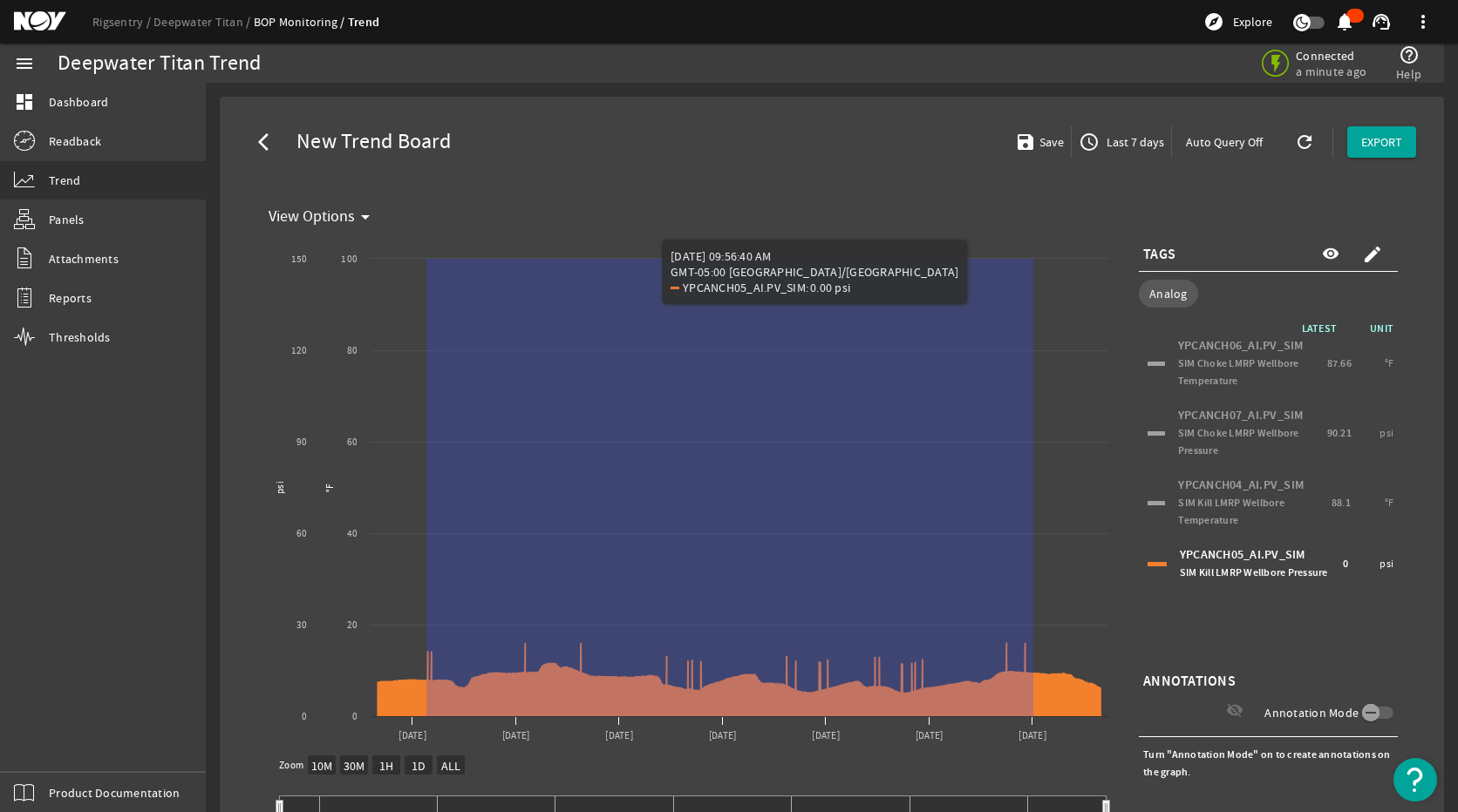
drag, startPoint x: 427, startPoint y: 504, endPoint x: 1085, endPoint y: 781, distance: 713.9
click at [1085, 781] on div "Created with Highcharts 11.1.0 °F psi New Graph 7 Aug 8 Aug 9 Aug 10 Aug 11 Aug…" at bounding box center [690, 546] width 856 height 628
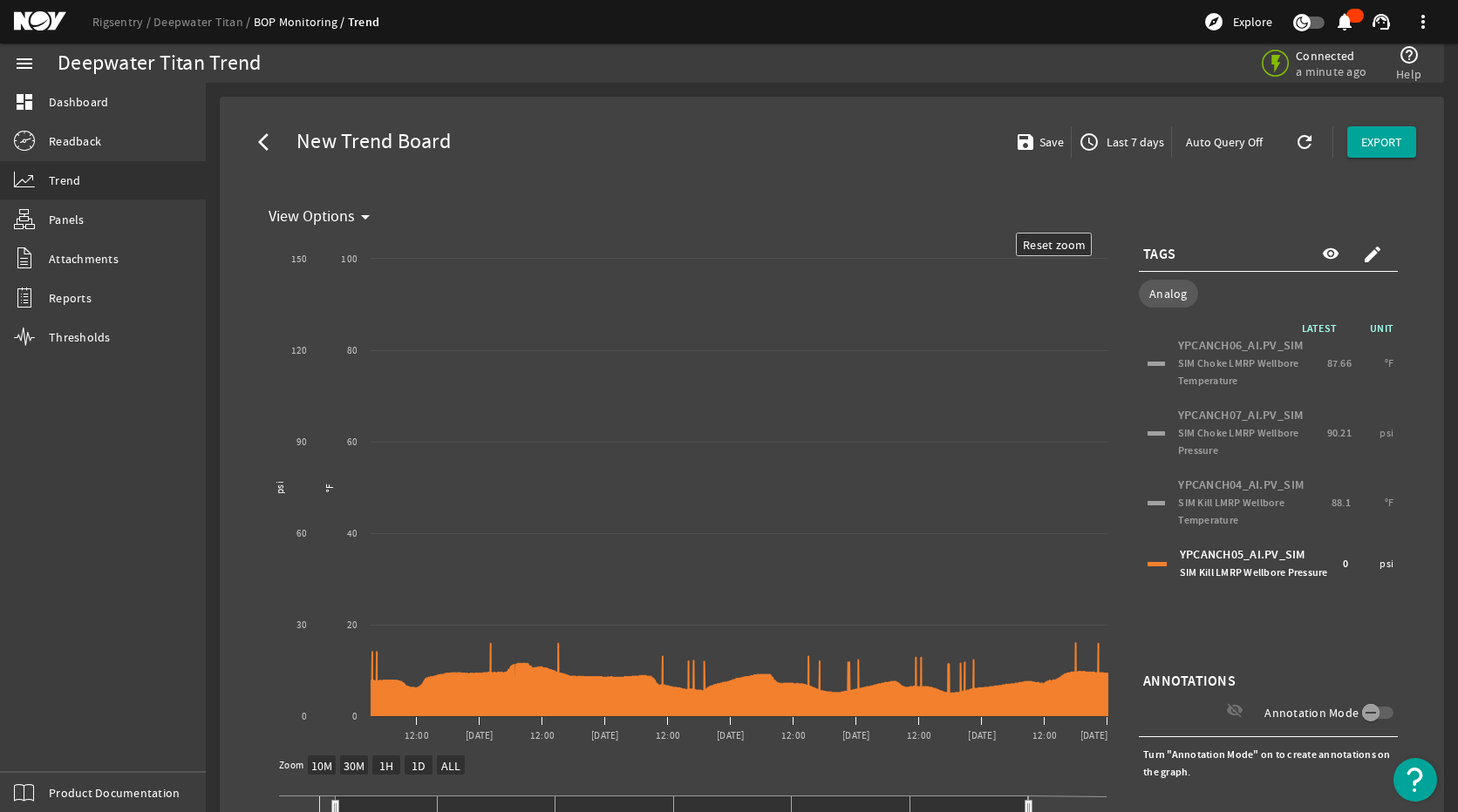
click at [1139, 140] on span "Last 7 days" at bounding box center [1133, 142] width 61 height 18
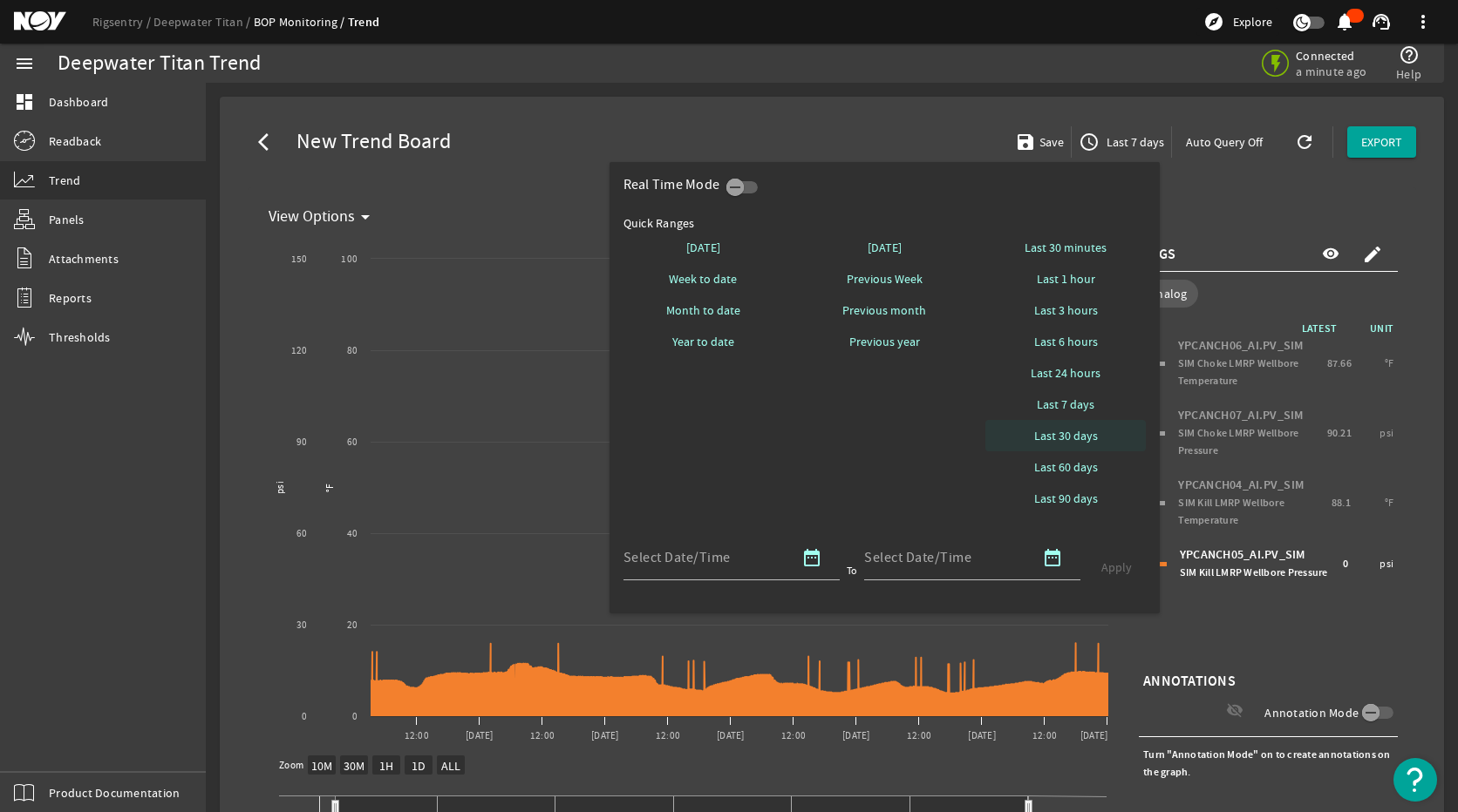
click at [1069, 435] on span "Last 30 days" at bounding box center [1066, 435] width 64 height 18
select select "10M"
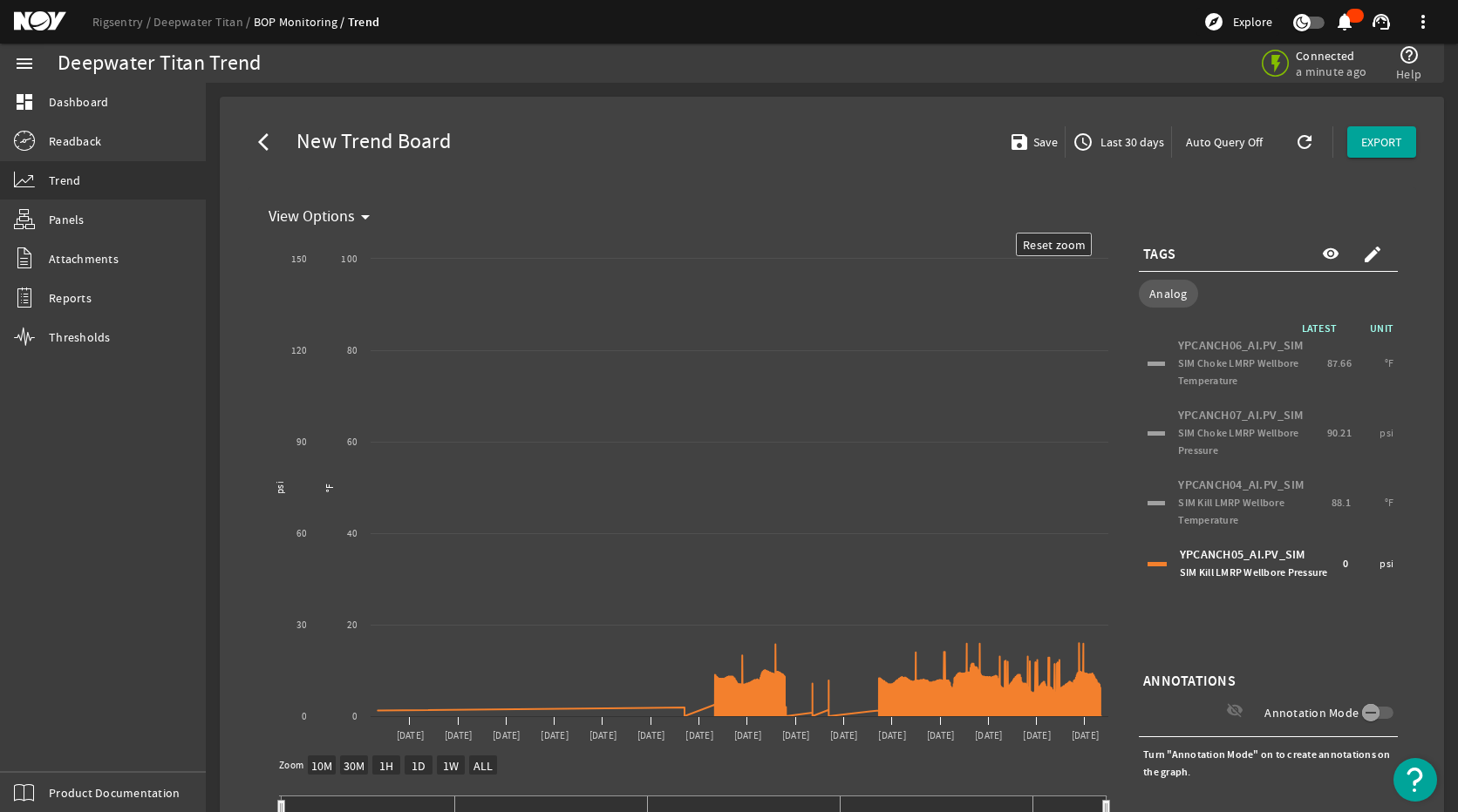
click at [1233, 504] on span "SIM Kill LMRP Wellbore Temperature" at bounding box center [1231, 512] width 106 height 31
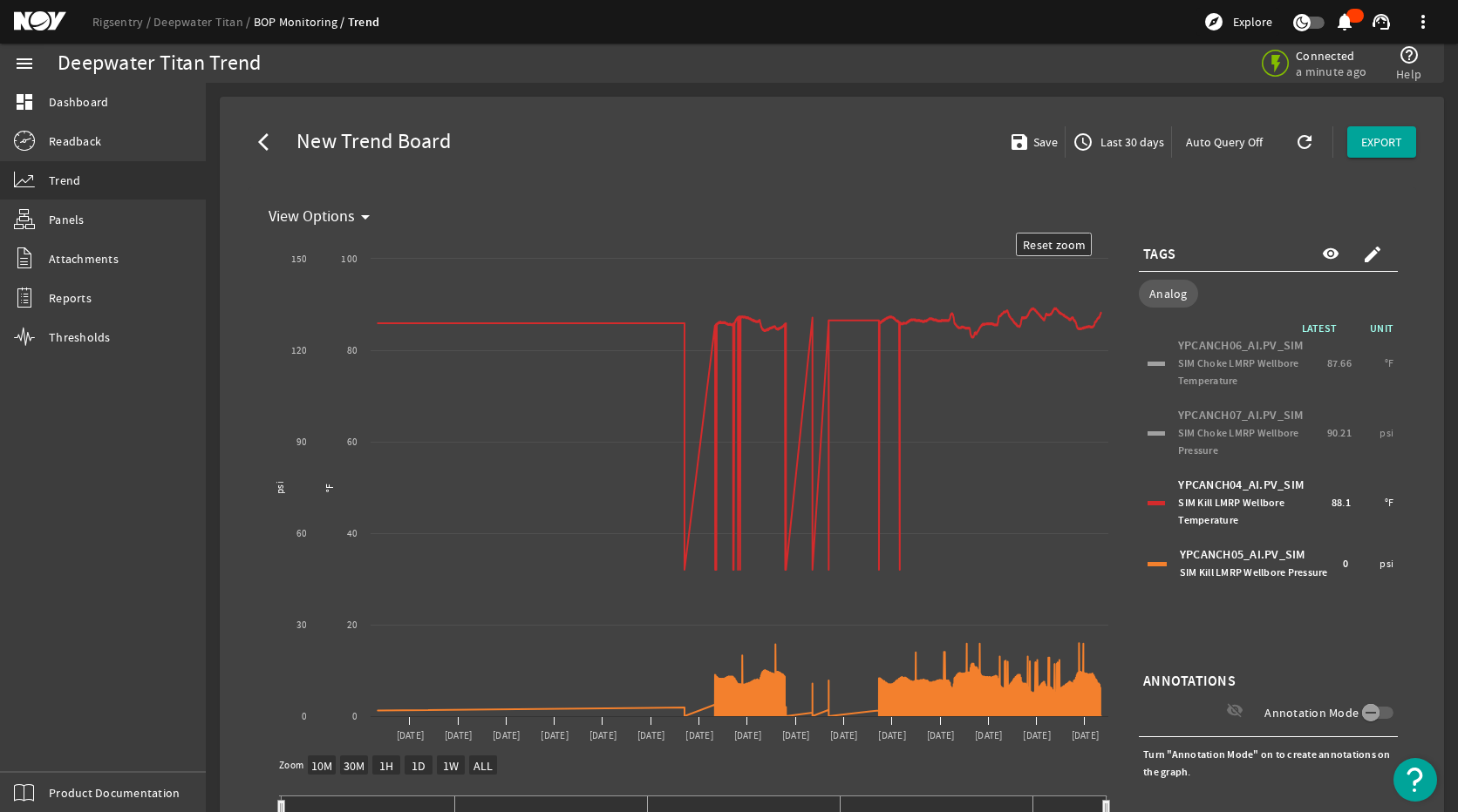
click at [1245, 564] on div "YPCANCH05_AI.PV_SIM SIM Kill LMRP Wellbore Pressure" at bounding box center [1259, 564] width 159 height 35
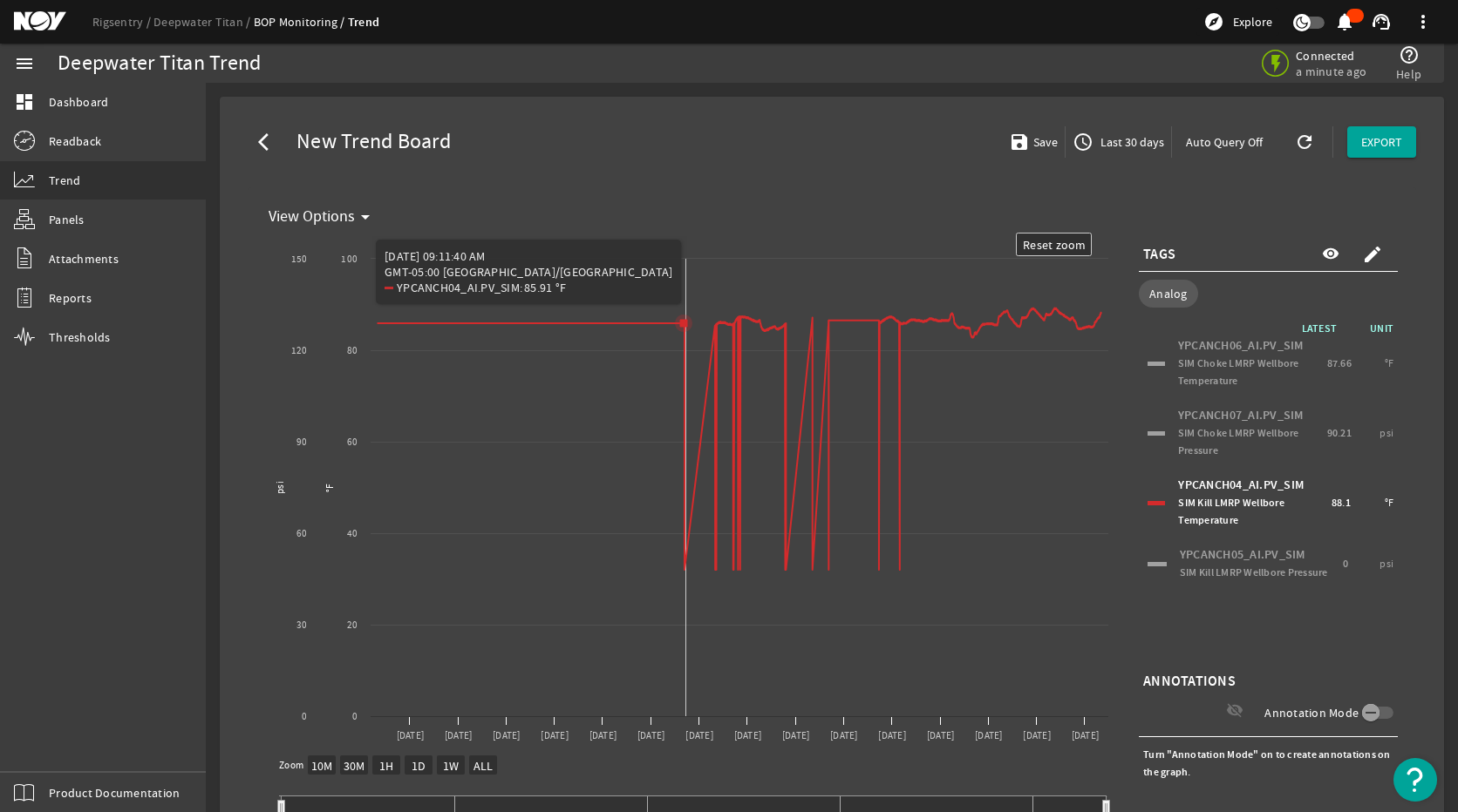
click at [686, 570] on icon "Chart title" at bounding box center [739, 439] width 723 height 262
click at [685, 566] on icon "Chart title" at bounding box center [739, 439] width 723 height 262
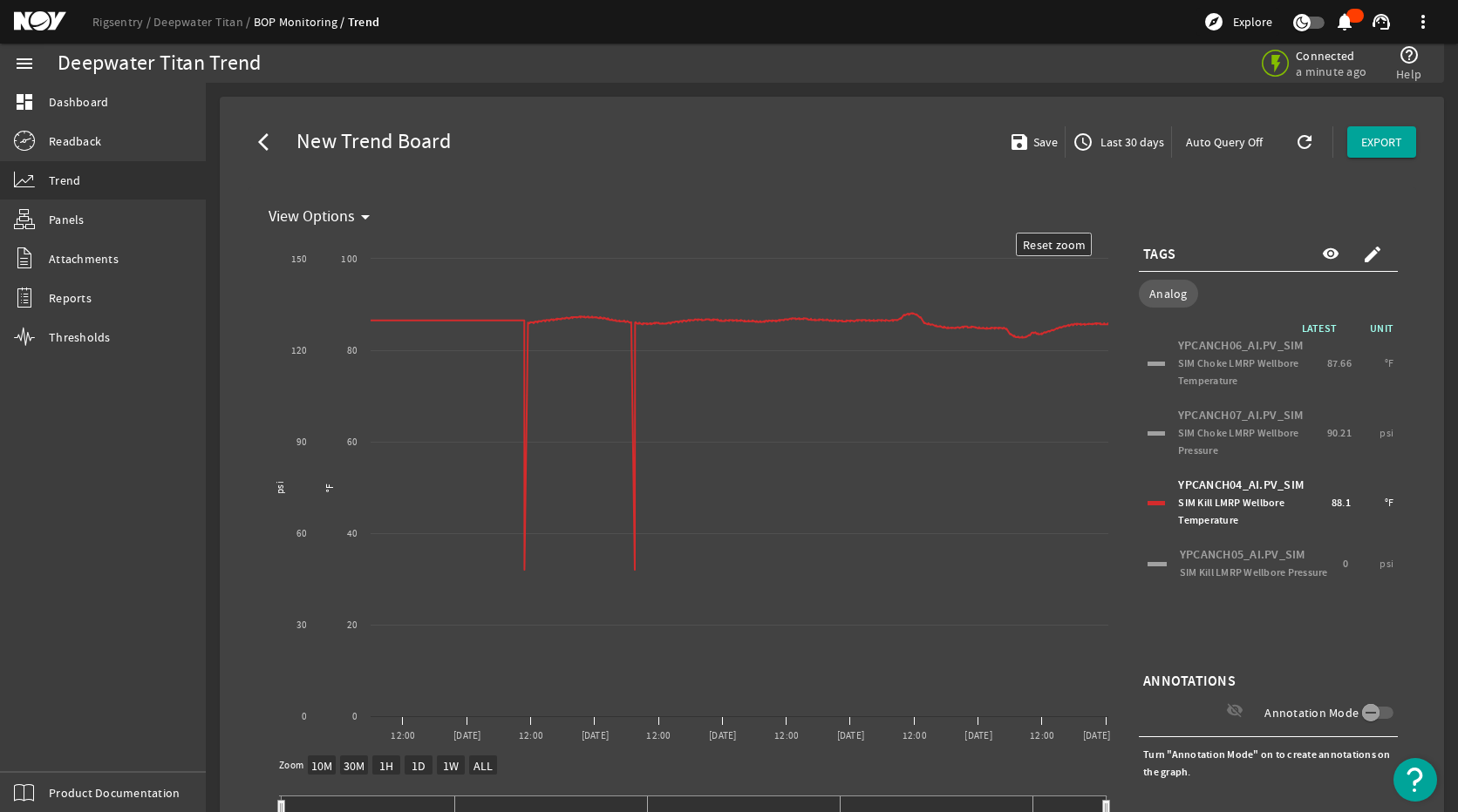
click at [1143, 497] on div "YPCANCH04_AI.PV_SIM SIM Kill LMRP Wellbore Temperature 88.1 °F" at bounding box center [1268, 503] width 250 height 61
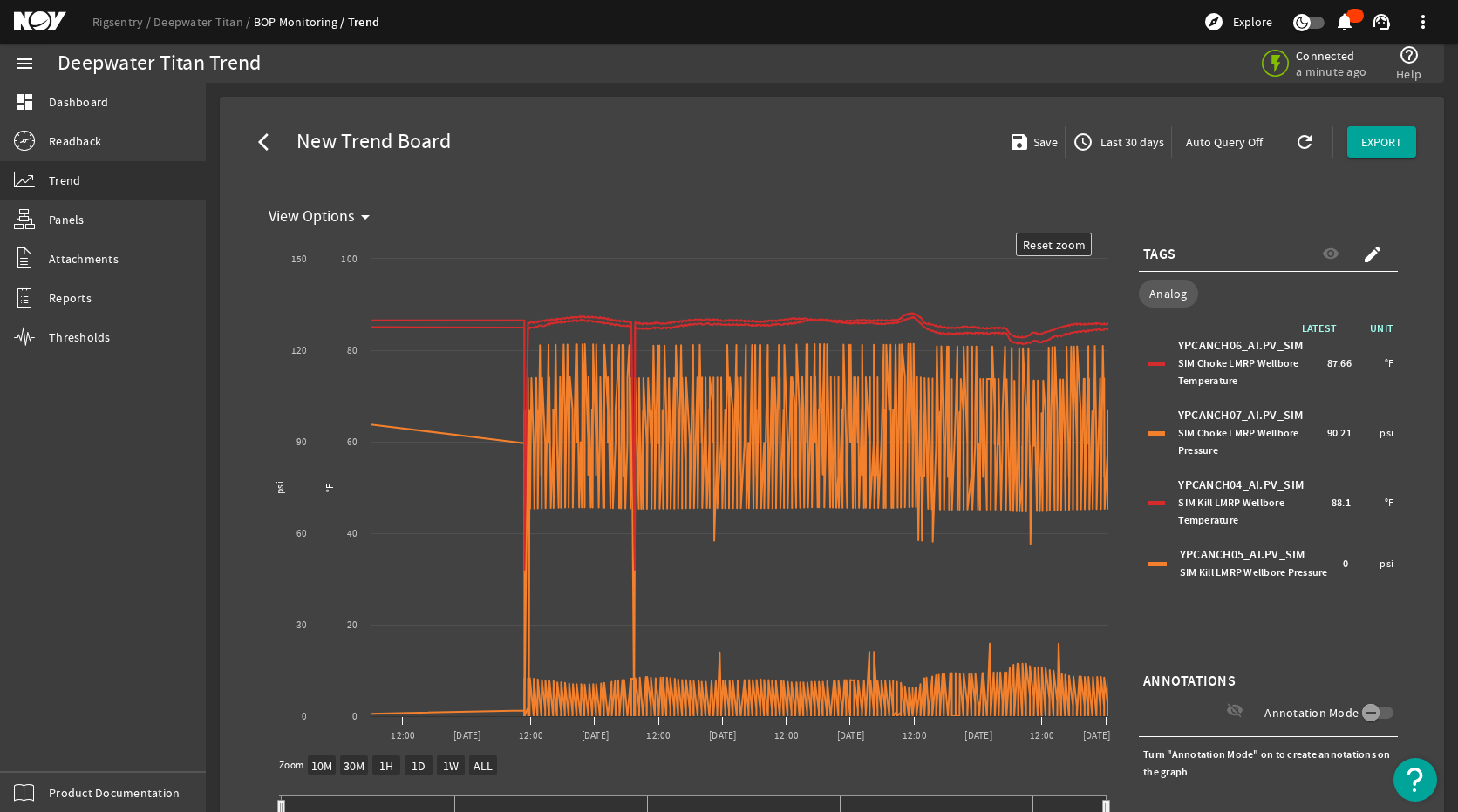
click at [1155, 431] on div "YPCANCH07_AI.PV_SIM SIM Choke LMRP Wellbore Pressure 90.21 psi" at bounding box center [1268, 433] width 250 height 61
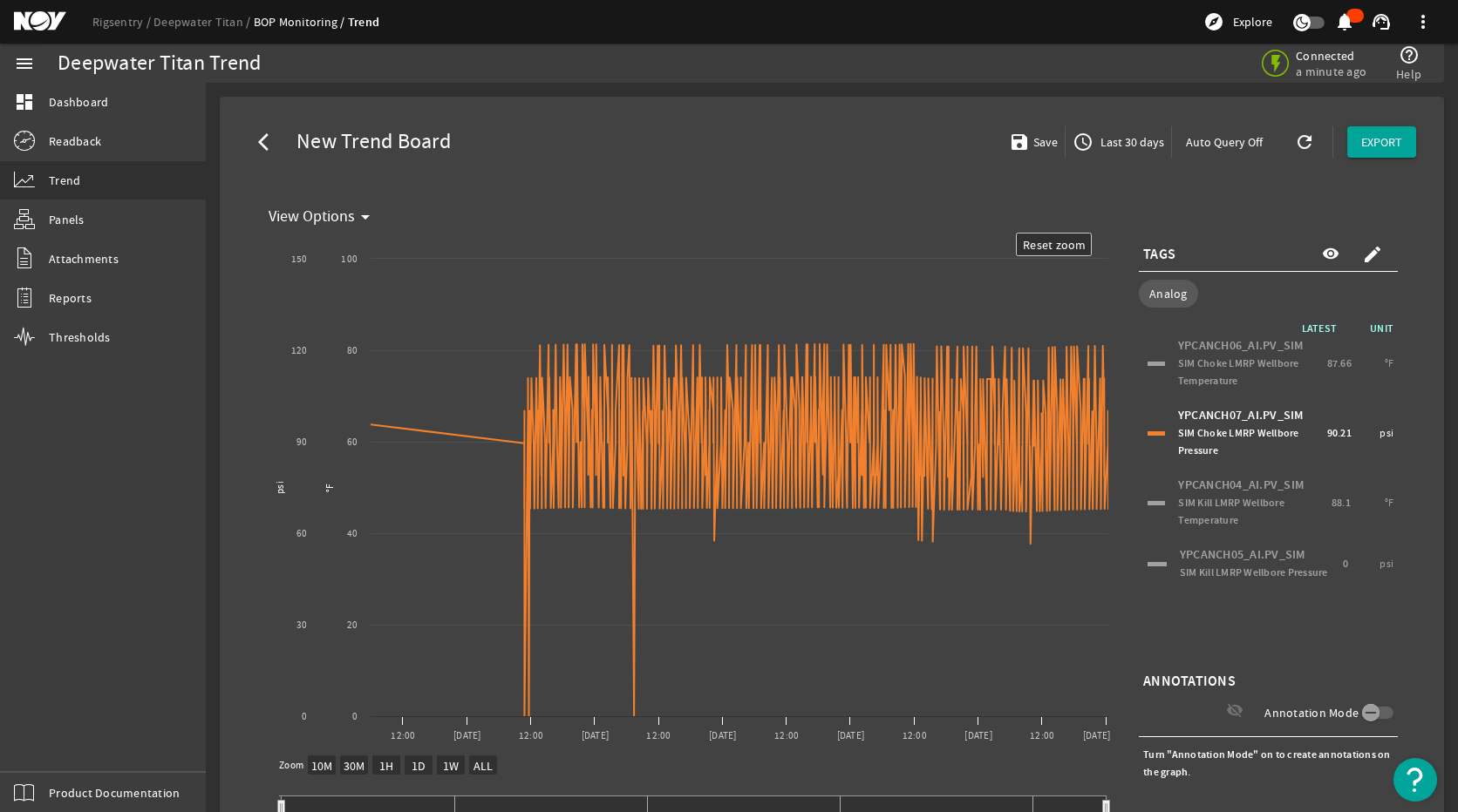
click at [1147, 359] on div "YPCANCH06_AI.PV_SIM SIM Choke LMRP Wellbore Temperature 87.66 °F" at bounding box center [1268, 363] width 250 height 61
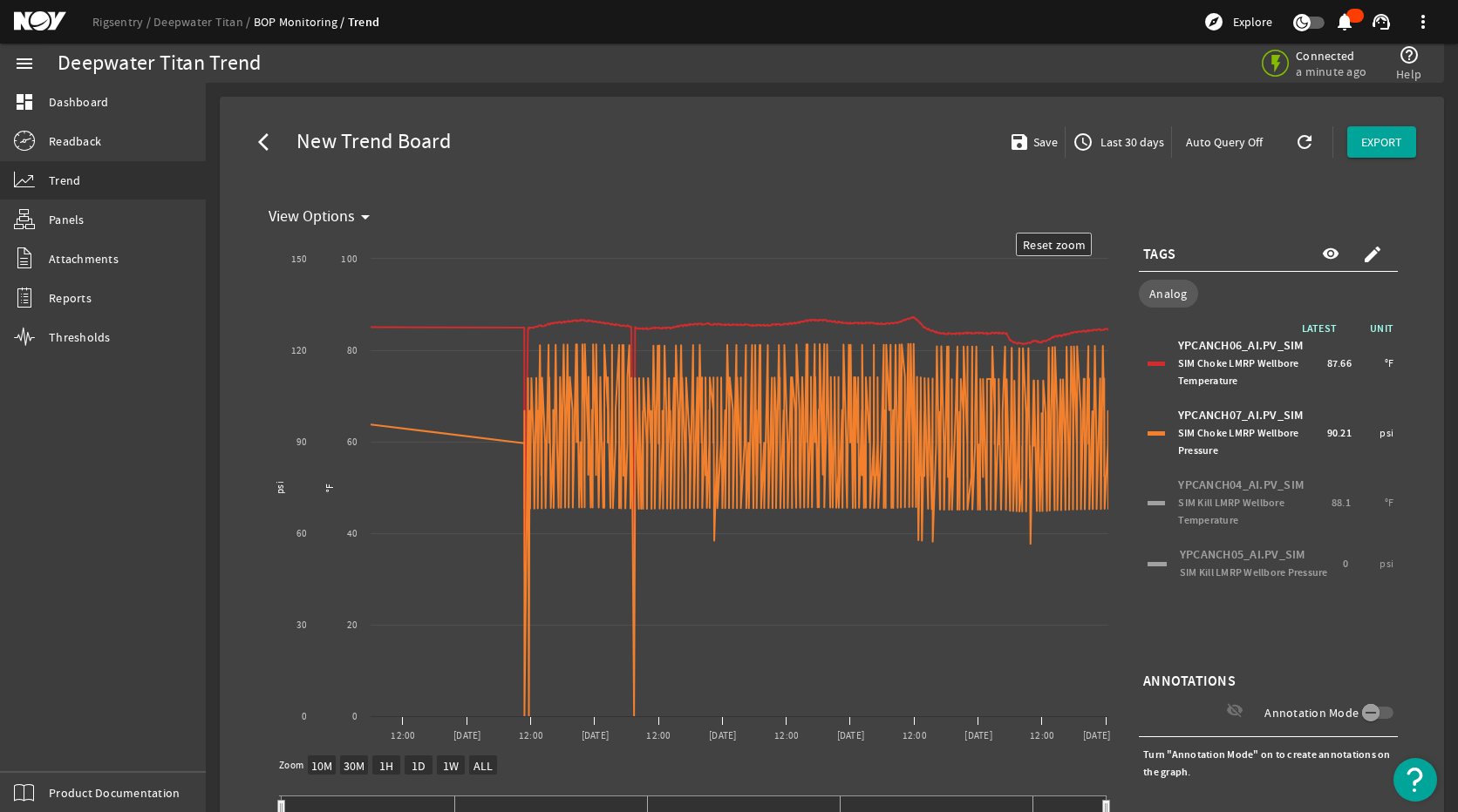
click at [1143, 354] on div "YPCANCH06_AI.PV_SIM SIM Choke LMRP Wellbore Temperature 87.66 °F" at bounding box center [1268, 363] width 250 height 61
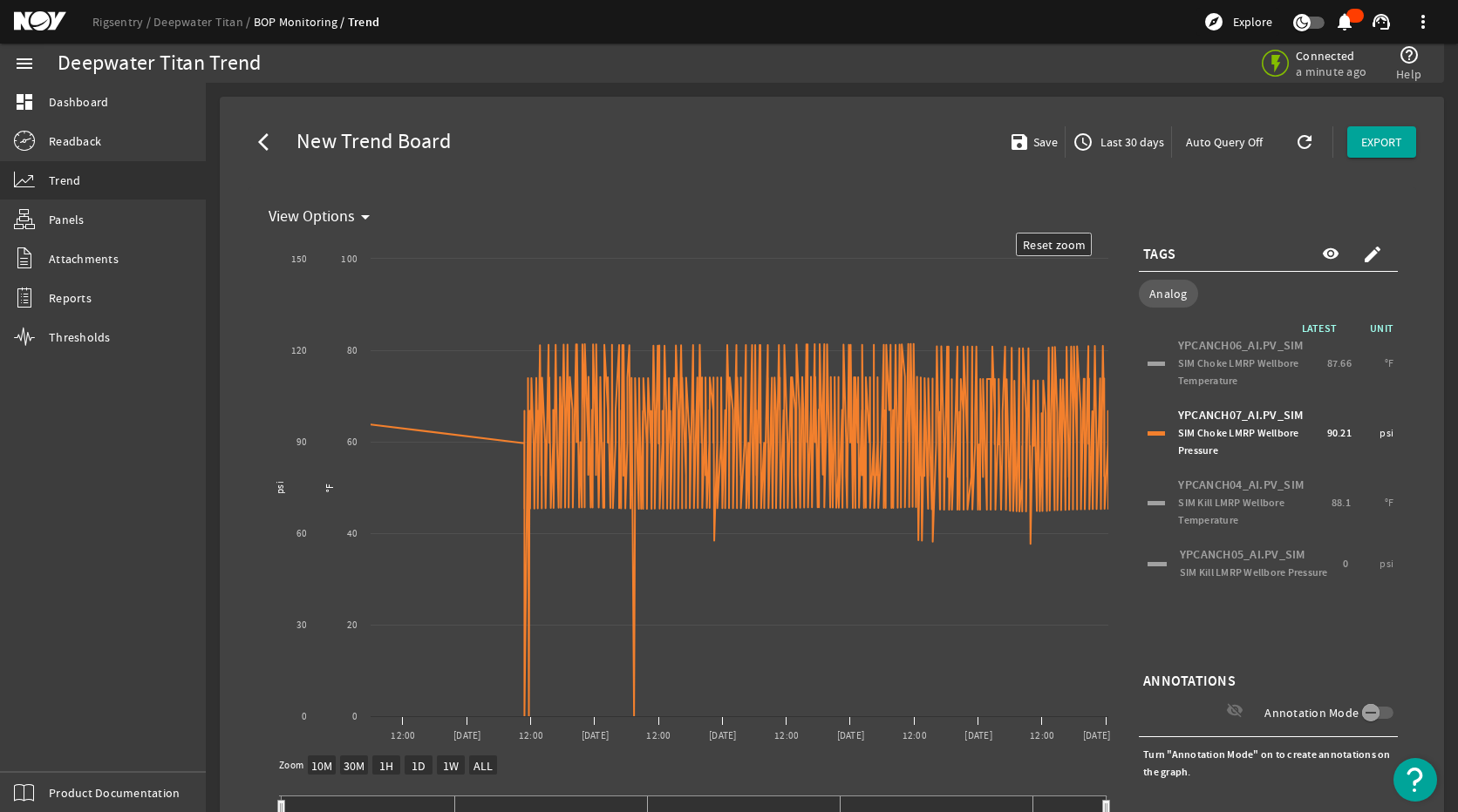
click at [1139, 436] on div "YPCANCH07_AI.PV_SIM SIM Choke LMRP Wellbore Pressure 90.21 psi" at bounding box center [1269, 432] width 259 height 70
click at [1149, 431] on div at bounding box center [1156, 433] width 18 height 4
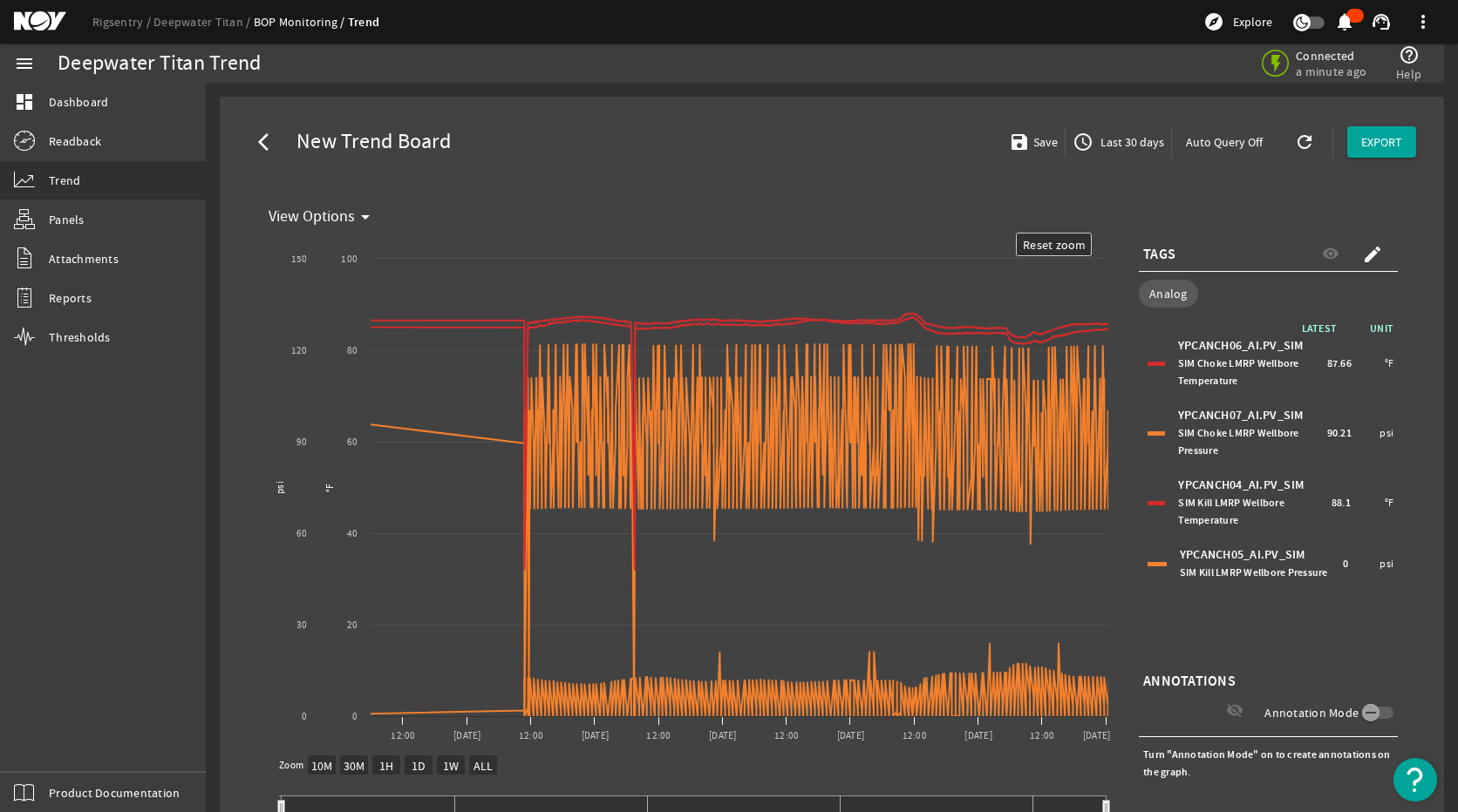
click at [1147, 501] on div at bounding box center [1156, 503] width 18 height 4
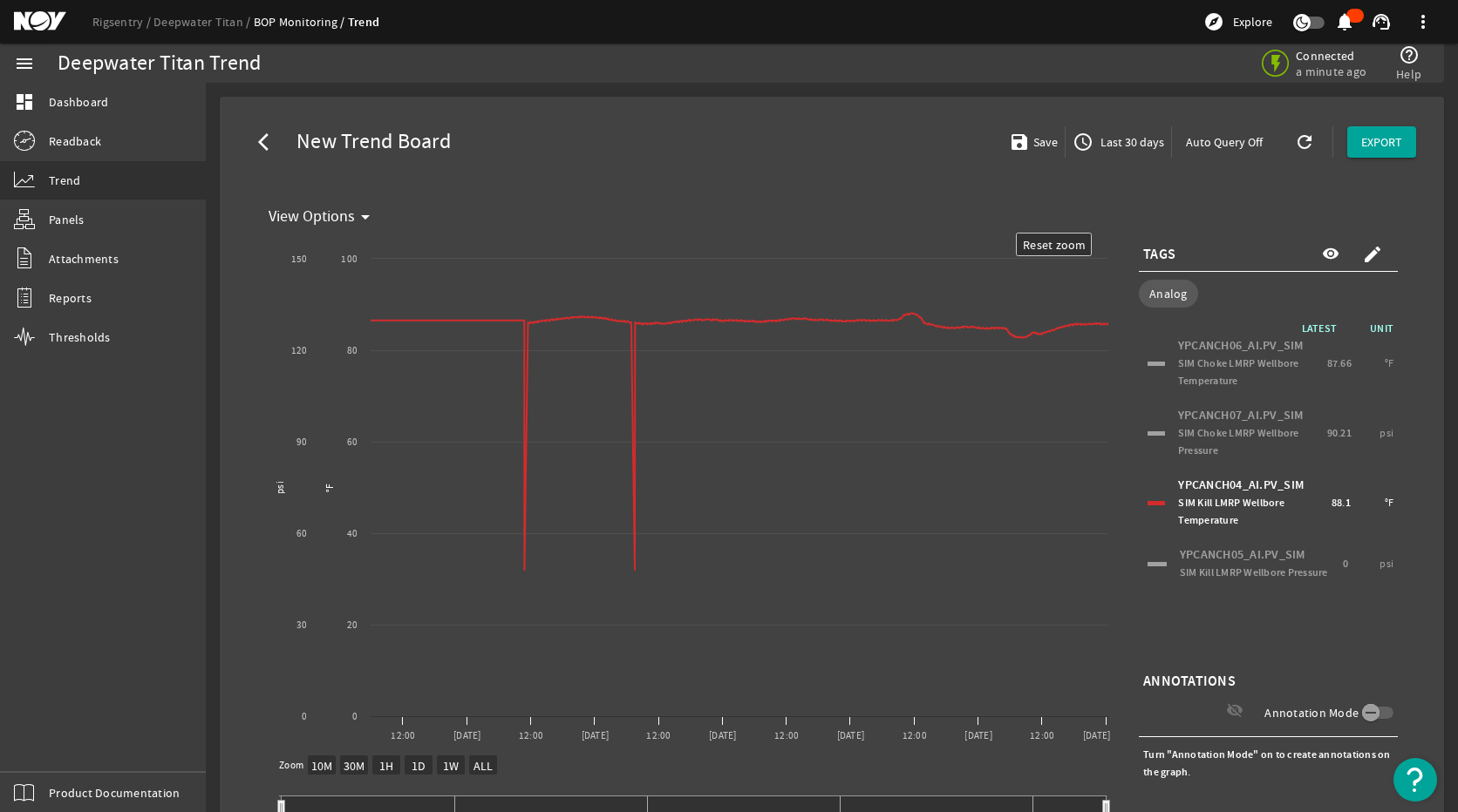
click at [1151, 435] on div "YPCANCH07_AI.PV_SIM SIM Choke LMRP Wellbore Pressure 90.21 psi" at bounding box center [1268, 433] width 250 height 61
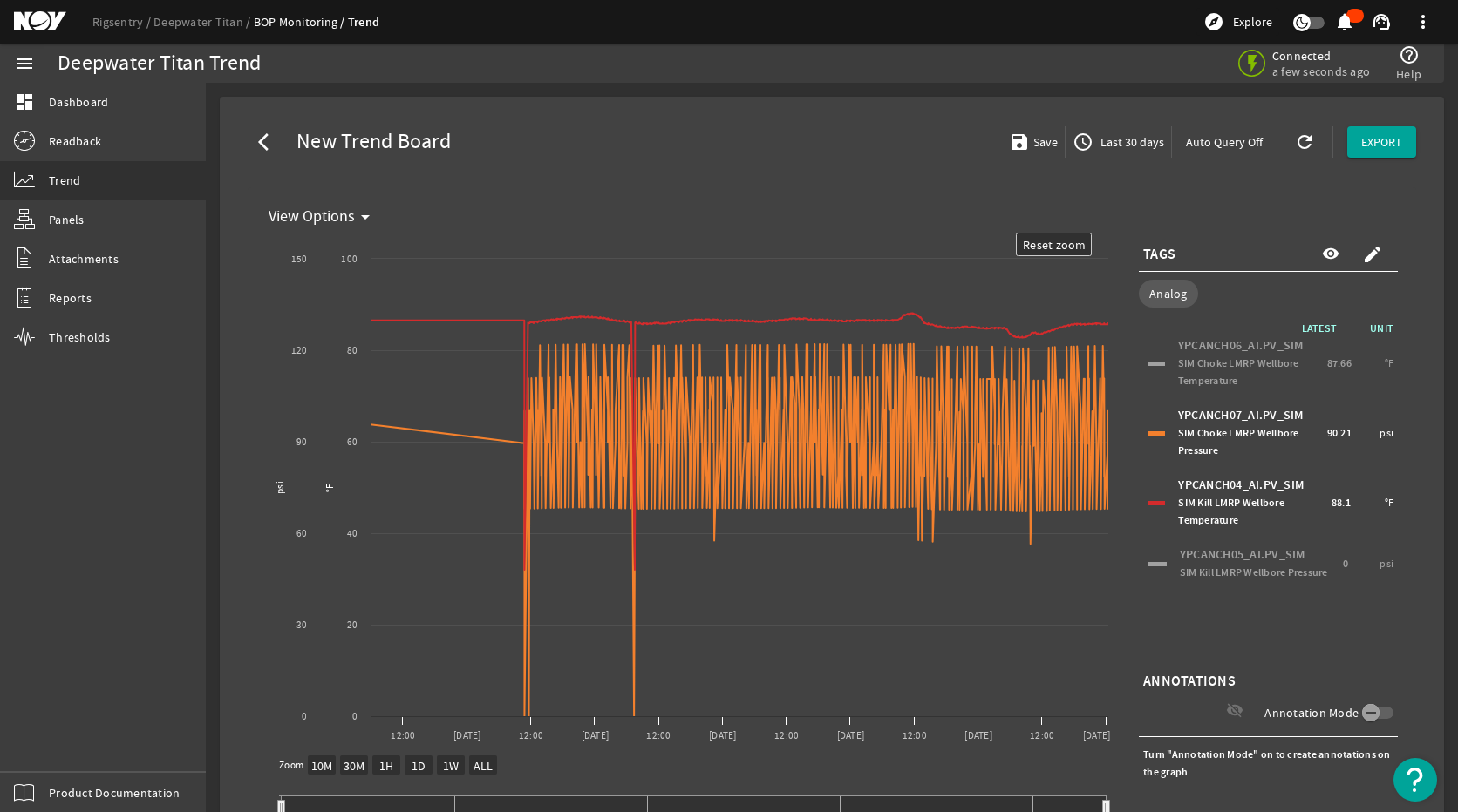
click at [1150, 509] on div "YPCANCH04_AI.PV_SIM SIM Kill LMRP Wellbore Temperature 88.1 °F" at bounding box center [1268, 503] width 250 height 61
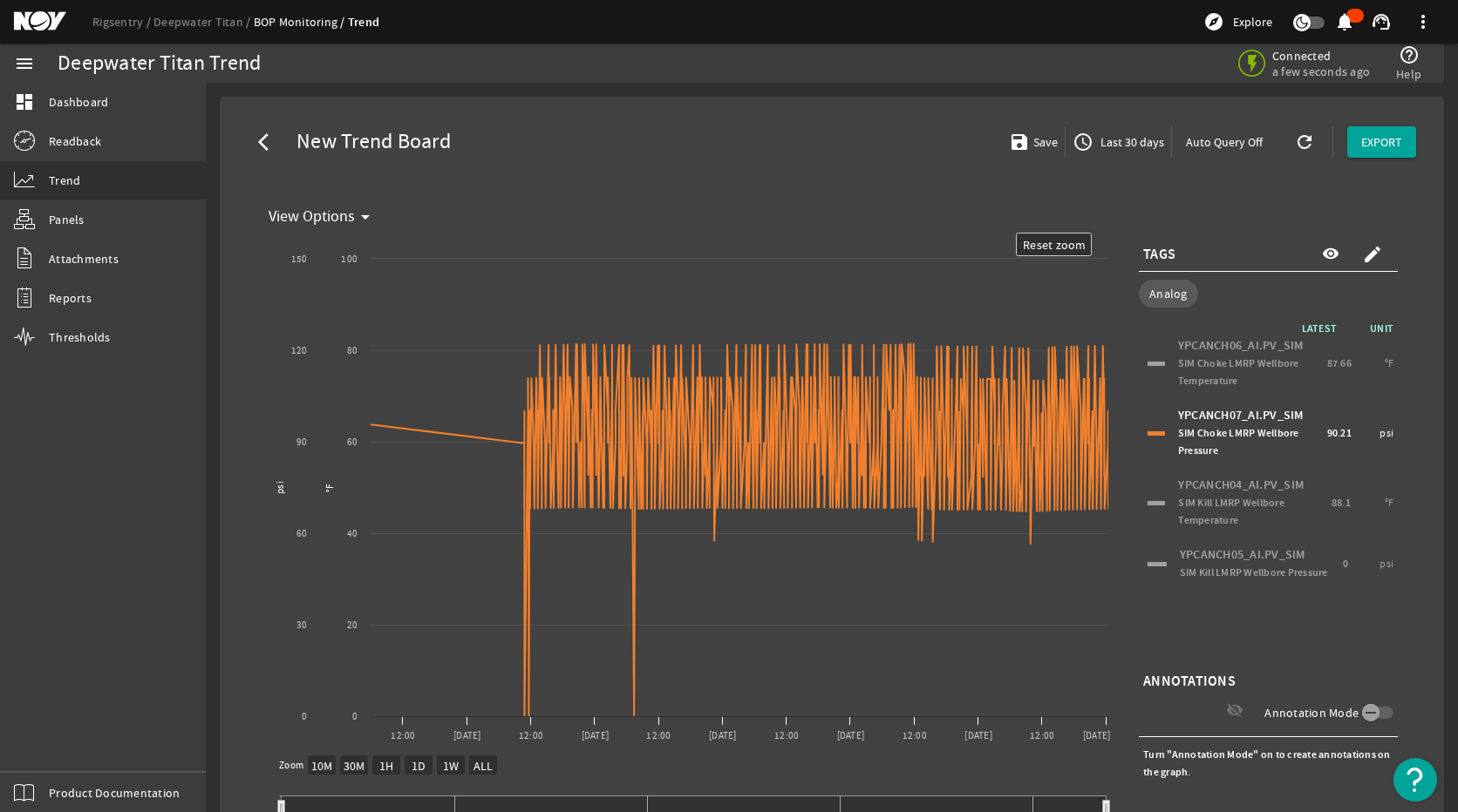
click at [1149, 438] on div "YPCANCH07_AI.PV_SIM SIM Choke LMRP Wellbore Pressure 90.21 psi" at bounding box center [1268, 433] width 250 height 61
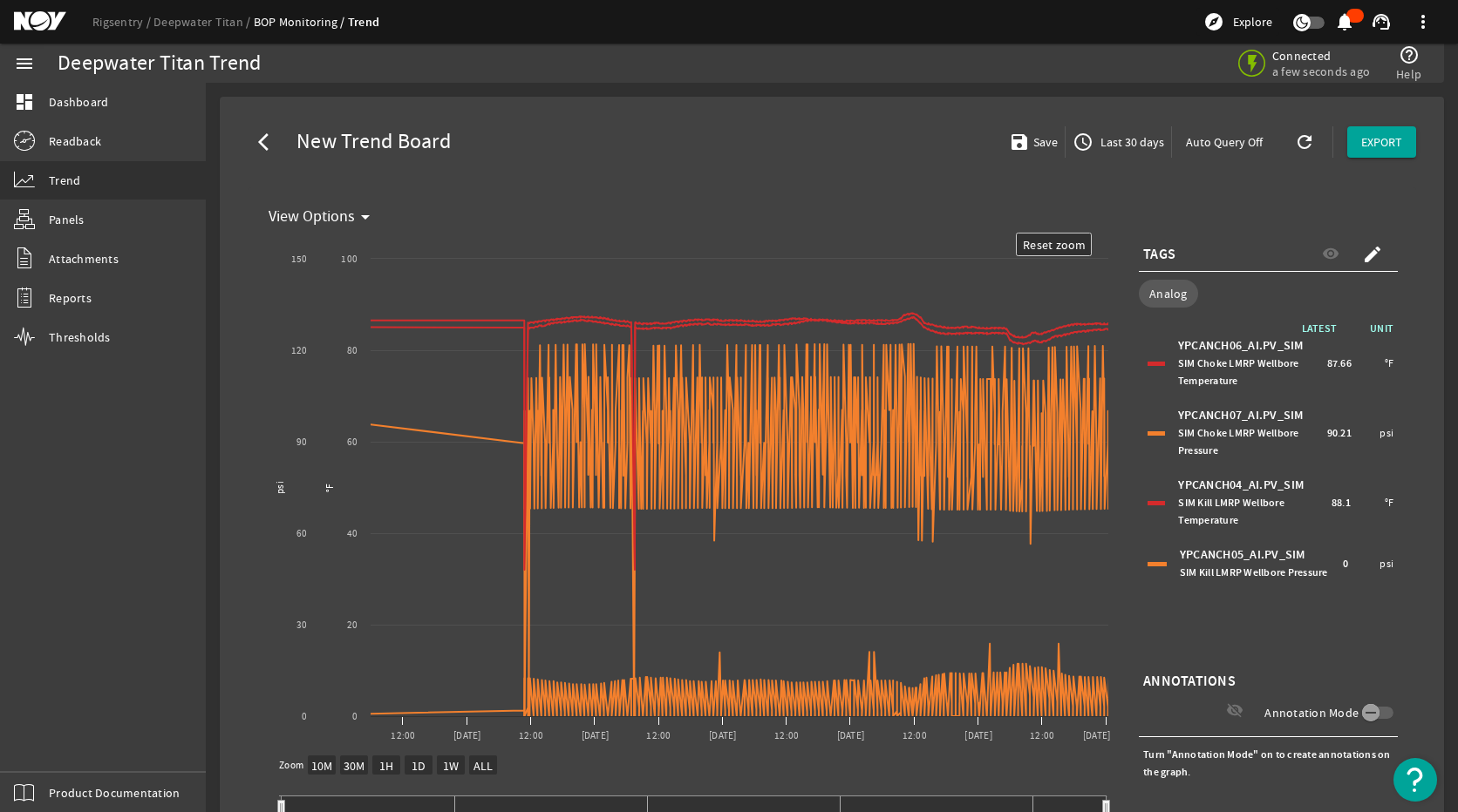
click at [1154, 562] on div at bounding box center [1157, 564] width 20 height 4
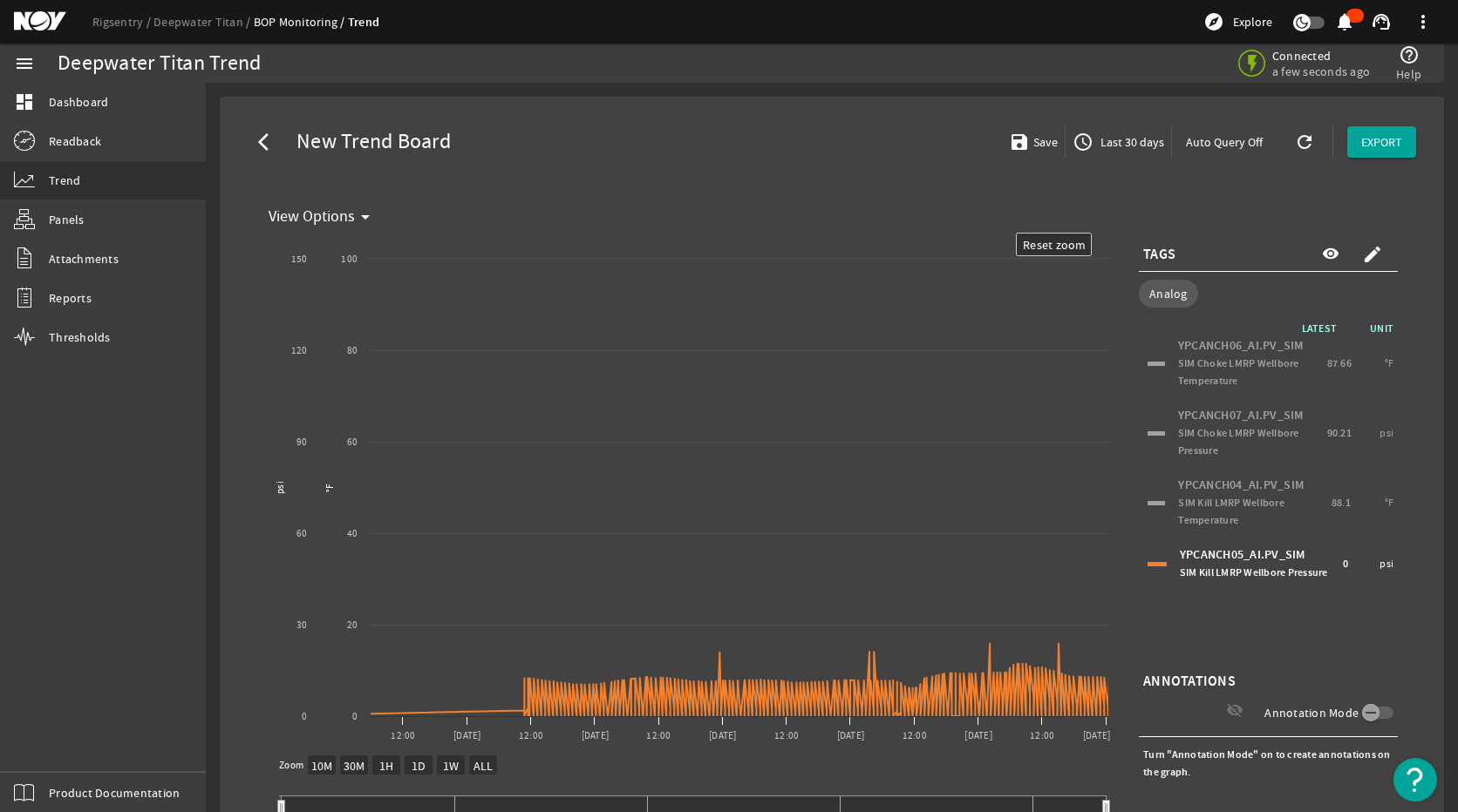
click at [1205, 515] on span "SIM Kill LMRP Wellbore Temperature" at bounding box center [1231, 512] width 106 height 31
